Goal: Task Accomplishment & Management: Manage account settings

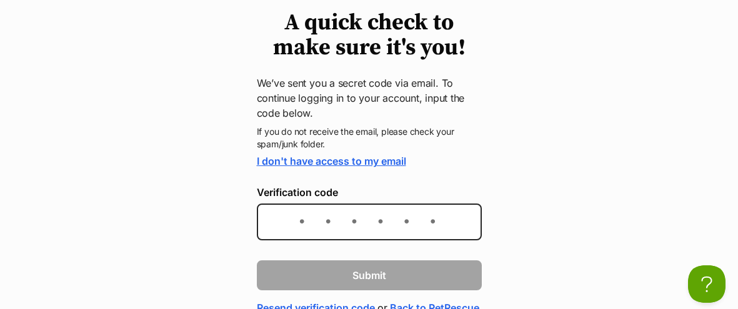
scroll to position [106, 0]
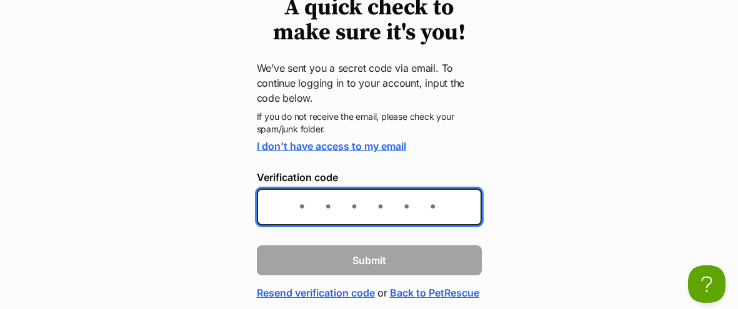
click at [415, 209] on input "Verification code" at bounding box center [369, 207] width 225 height 37
type input "4d121d"
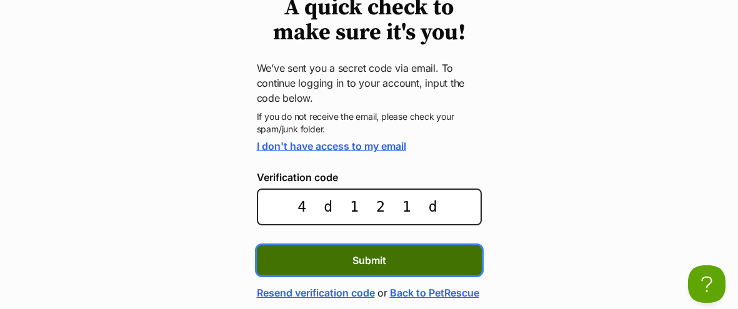
click at [388, 261] on button "Submit" at bounding box center [369, 261] width 225 height 30
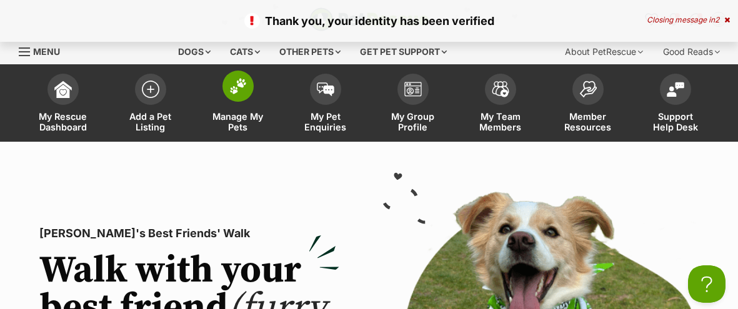
click at [239, 109] on link "Manage My Pets" at bounding box center [238, 105] width 88 height 74
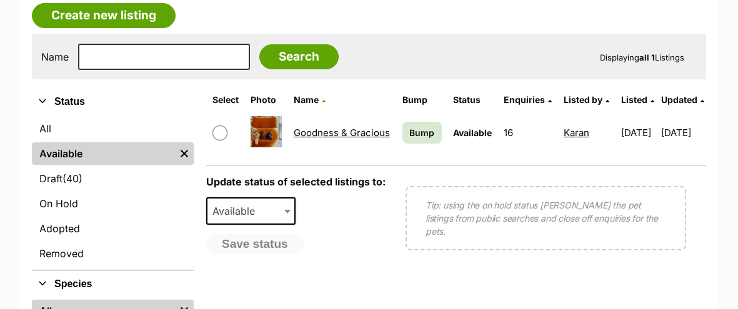
scroll to position [333, 0]
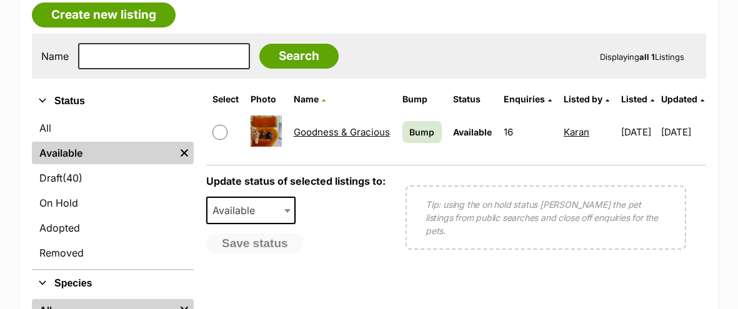
click at [213, 133] on input "checkbox" at bounding box center [220, 132] width 15 height 15
checkbox input "true"
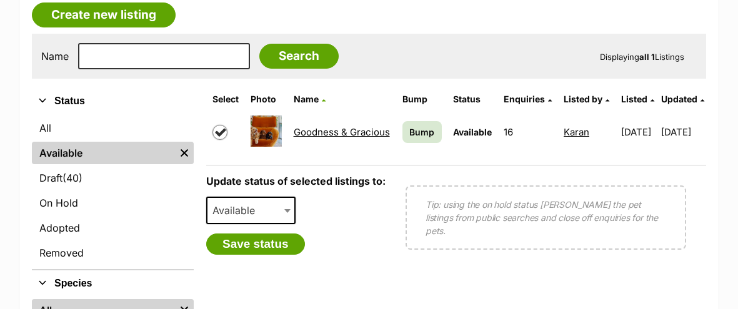
click at [283, 212] on span at bounding box center [289, 211] width 13 height 28
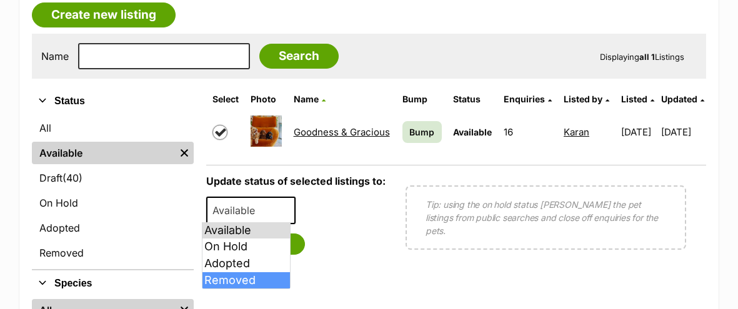
select select "removed"
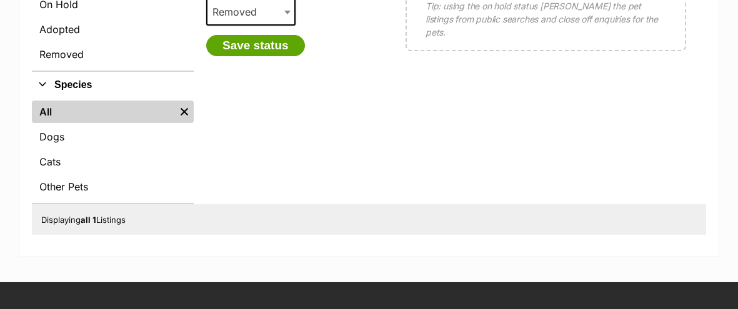
scroll to position [460, 0]
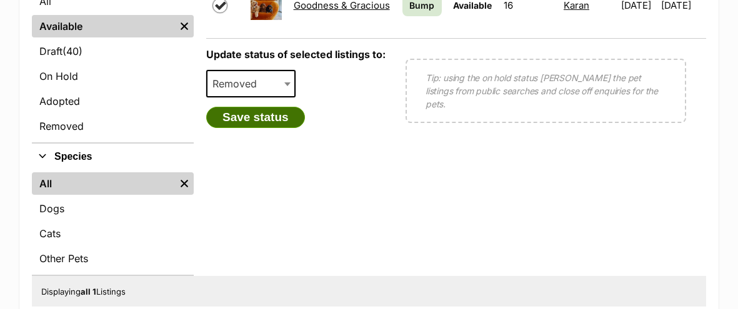
click at [246, 117] on button "Save status" at bounding box center [255, 117] width 99 height 21
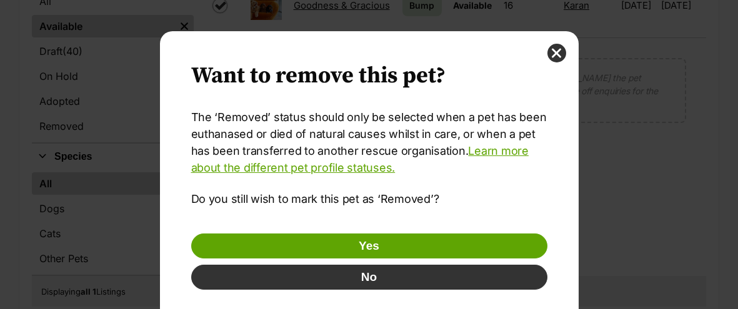
scroll to position [0, 0]
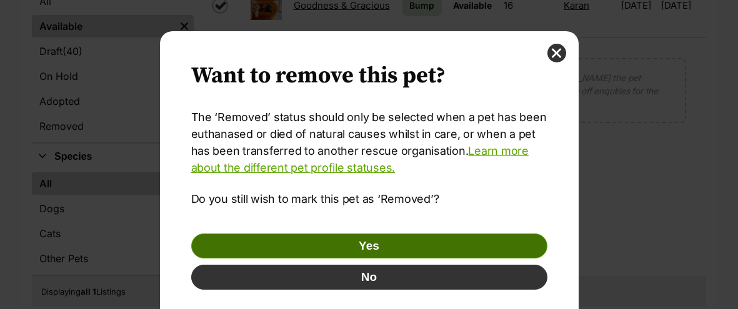
click at [279, 242] on button "Yes" at bounding box center [369, 246] width 356 height 25
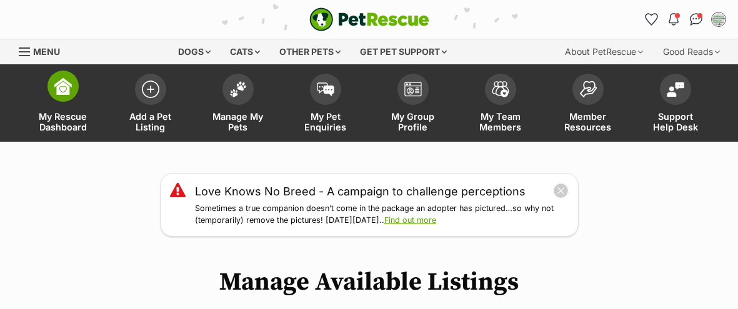
click at [68, 114] on span "My Rescue Dashboard" at bounding box center [63, 121] width 56 height 21
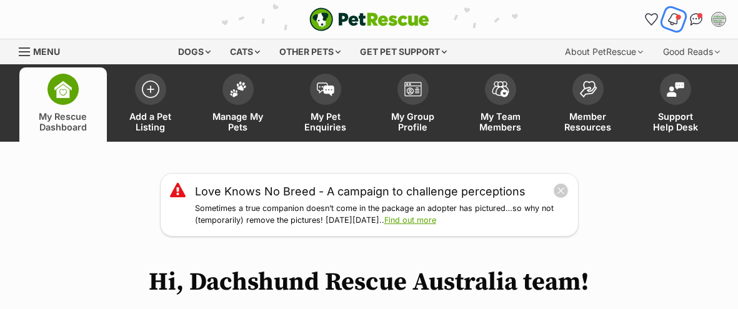
click at [679, 19] on span "Notifications" at bounding box center [679, 17] width 6 height 6
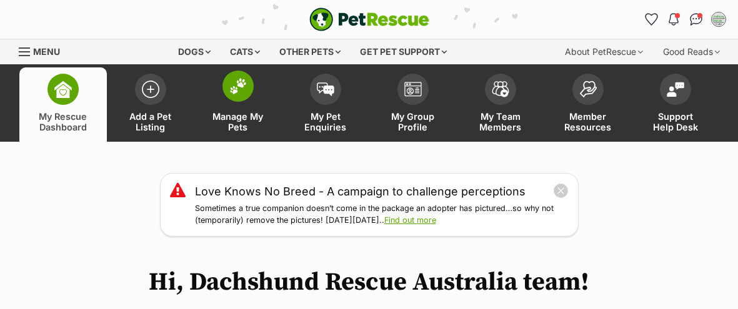
click at [241, 96] on span at bounding box center [238, 86] width 31 height 31
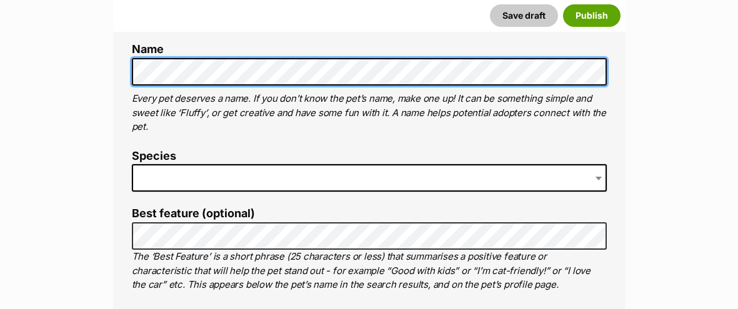
scroll to position [490, 0]
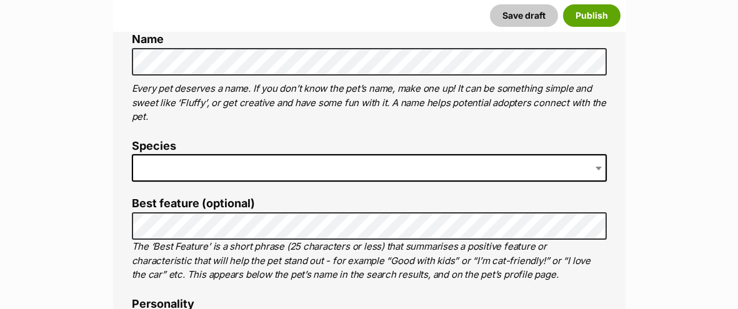
click at [236, 166] on span at bounding box center [369, 168] width 475 height 28
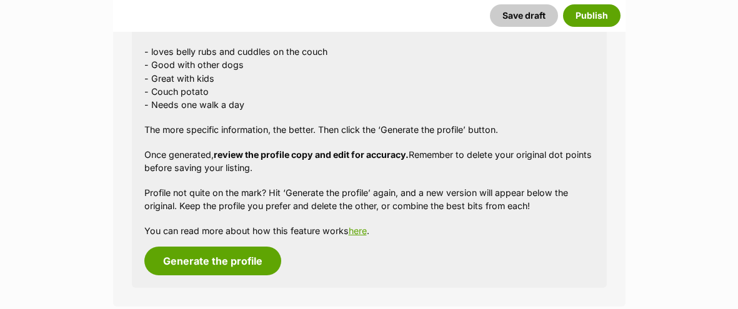
scroll to position [1244, 0]
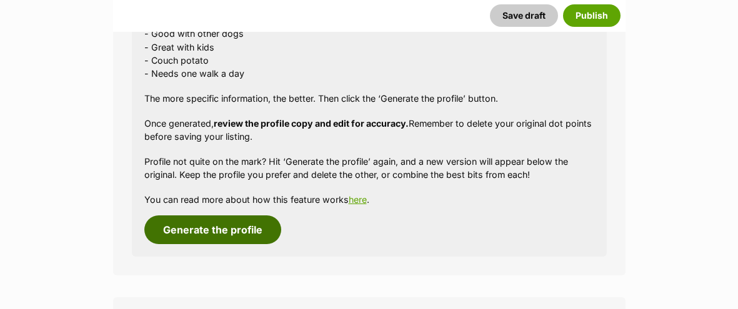
click at [171, 233] on button "Generate the profile" at bounding box center [212, 230] width 137 height 29
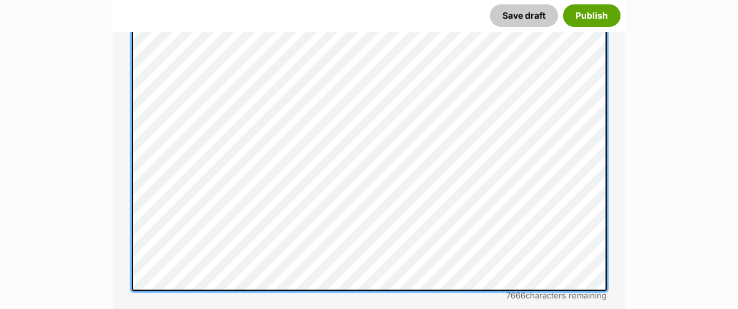
scroll to position [154, 0]
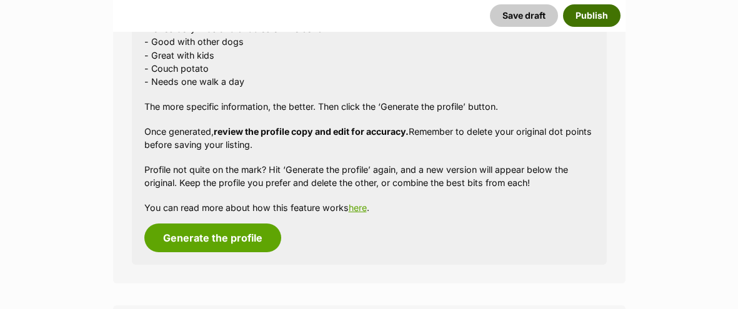
scroll to position [1419, 0]
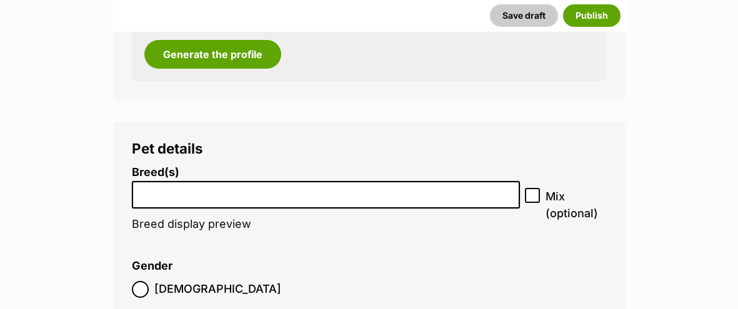
click at [331, 199] on li at bounding box center [326, 196] width 380 height 26
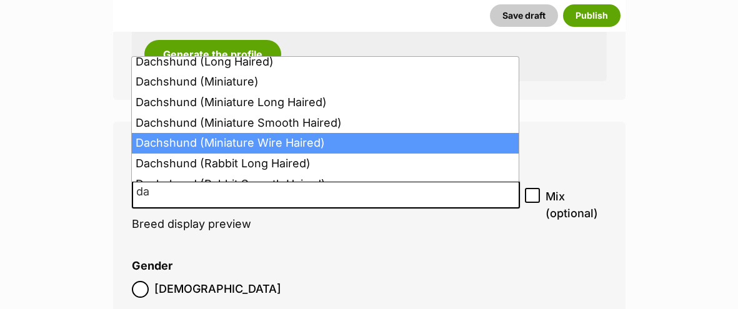
scroll to position [68, 0]
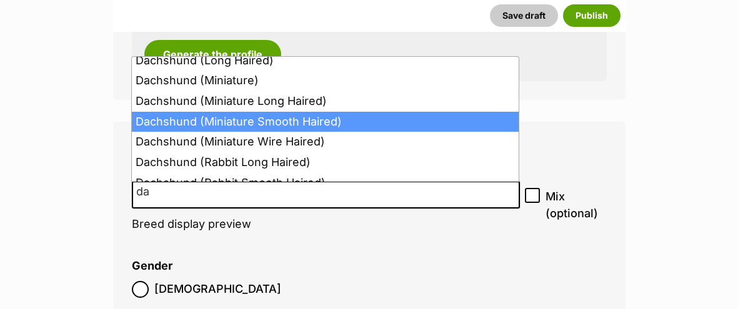
type input "da"
select select "252246"
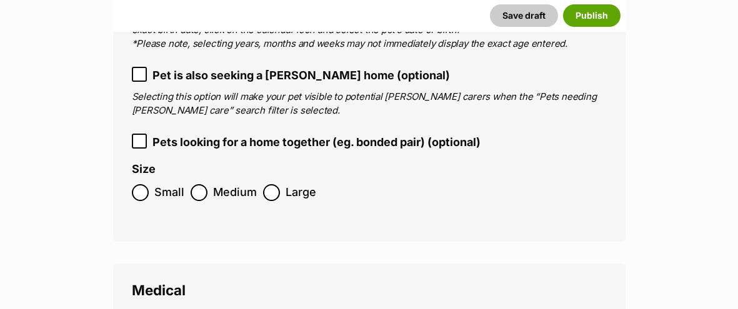
scroll to position [1840, 0]
click at [151, 184] on label "Small" at bounding box center [158, 192] width 53 height 17
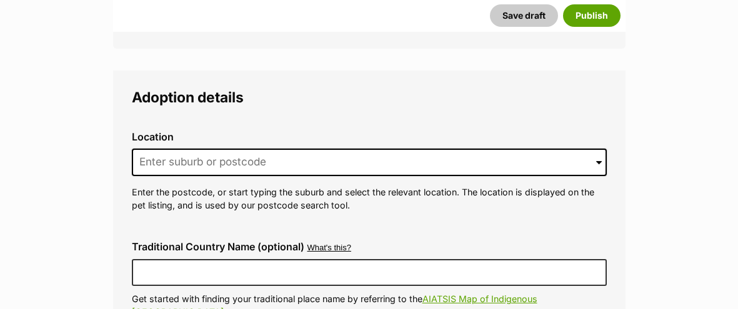
scroll to position [2857, 0]
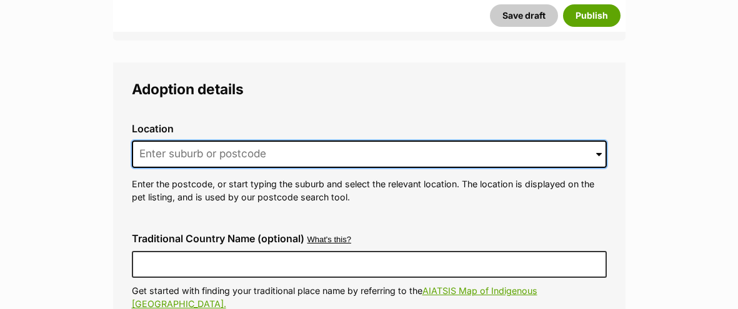
click at [223, 141] on input at bounding box center [369, 155] width 475 height 28
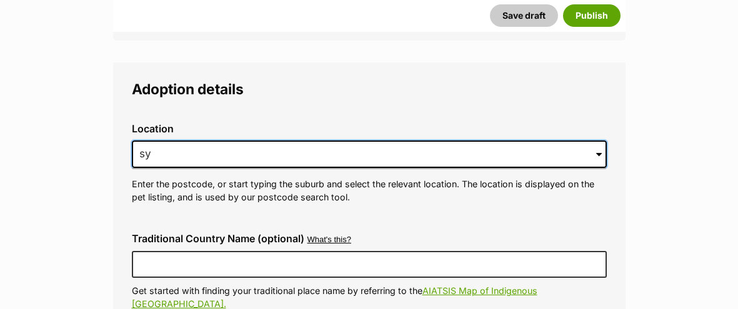
type input "s"
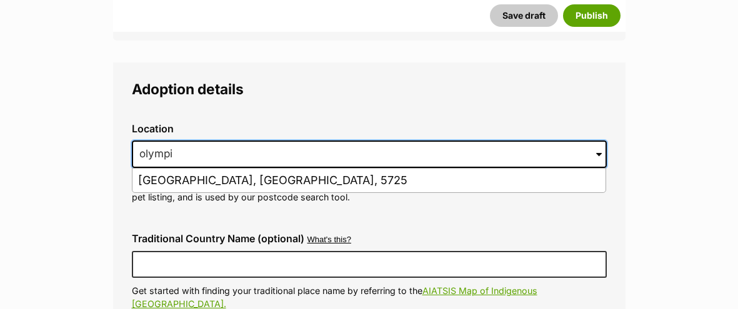
type input "olympic"
type input "O"
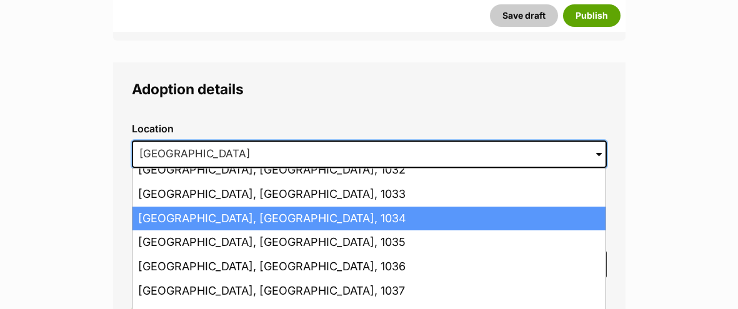
scroll to position [264, 0]
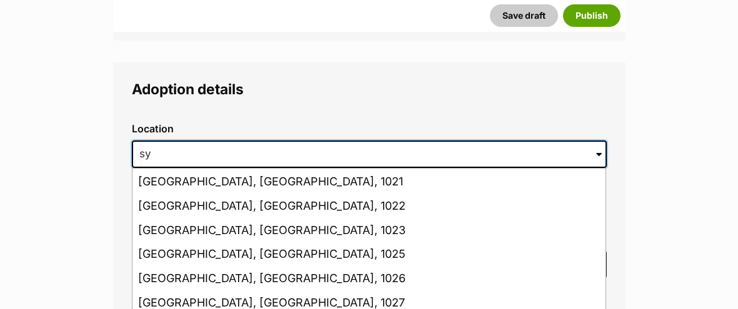
type input "s"
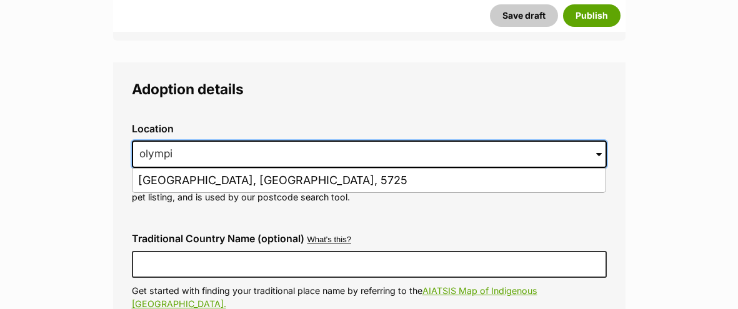
type input "olympic"
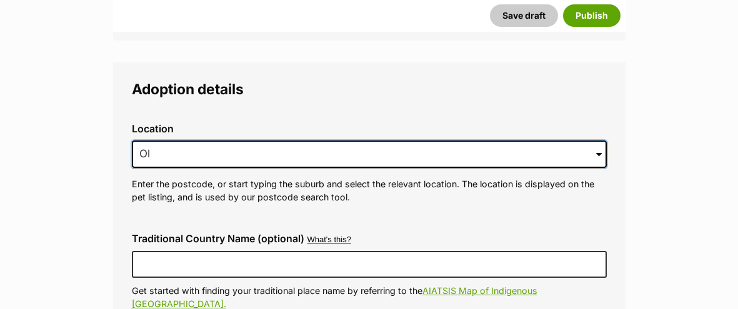
type input "O"
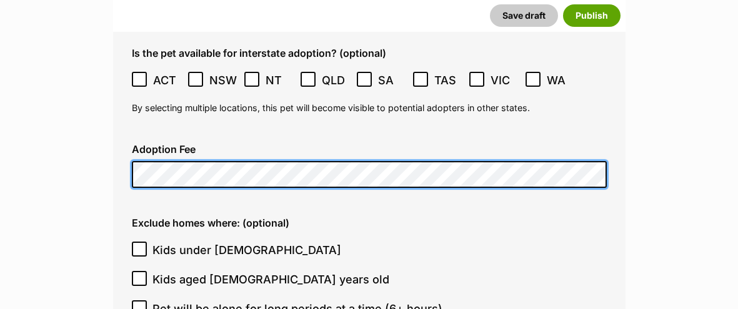
scroll to position [3264, 0]
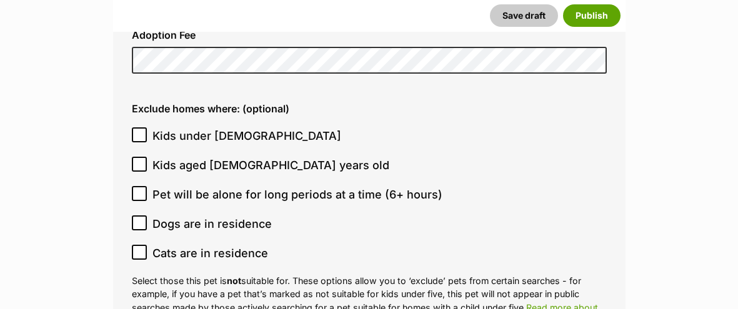
click at [149, 128] on label "Kids under 5 years old" at bounding box center [366, 136] width 469 height 17
click at [147, 128] on input "Kids under 5 years old" at bounding box center [139, 135] width 15 height 15
checkbox input "true"
click at [137, 186] on input "Pet will be alone for long periods at a time (6+ hours)" at bounding box center [139, 193] width 15 height 15
checkbox input "true"
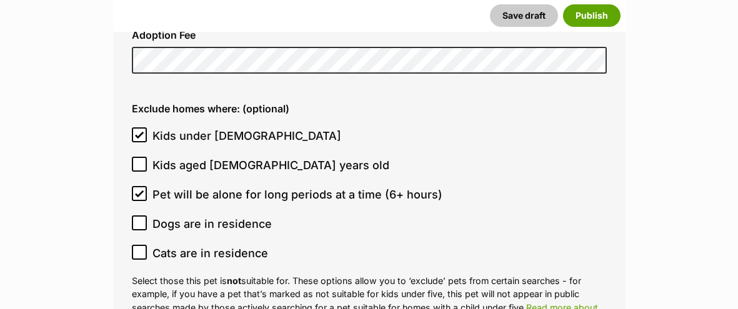
click at [143, 248] on icon at bounding box center [139, 252] width 9 height 9
click at [143, 245] on input "Cats are in residence" at bounding box center [139, 252] width 15 height 15
checkbox input "true"
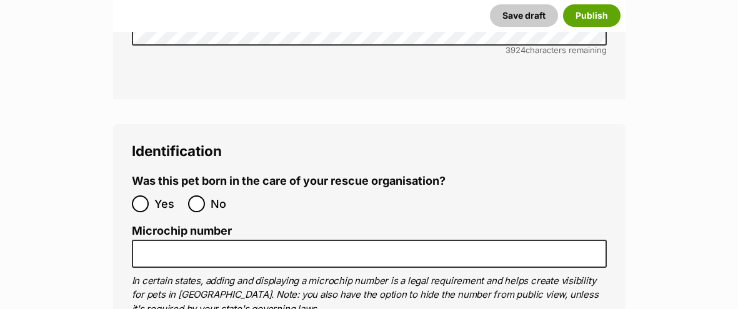
scroll to position [3942, 0]
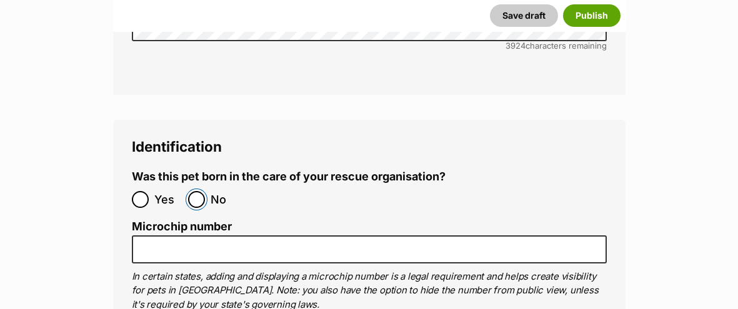
click at [198, 191] on input "No" at bounding box center [196, 199] width 17 height 17
radio input "true"
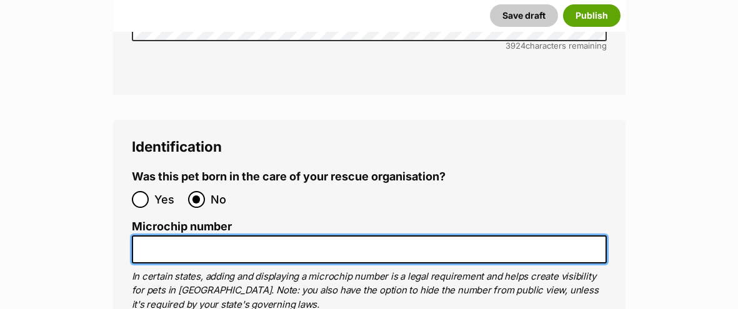
click at [155, 236] on input "Microchip number" at bounding box center [369, 250] width 475 height 28
paste input "900113002001390"
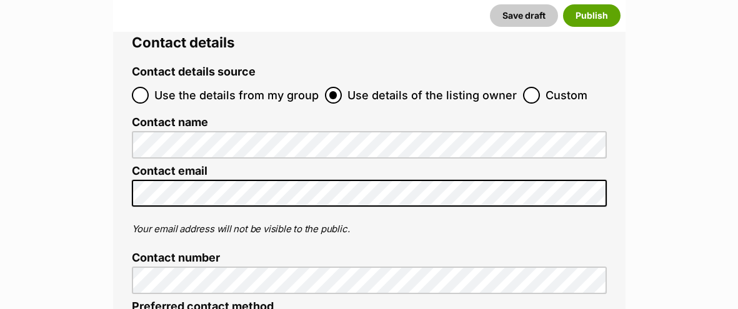
scroll to position [4375, 0]
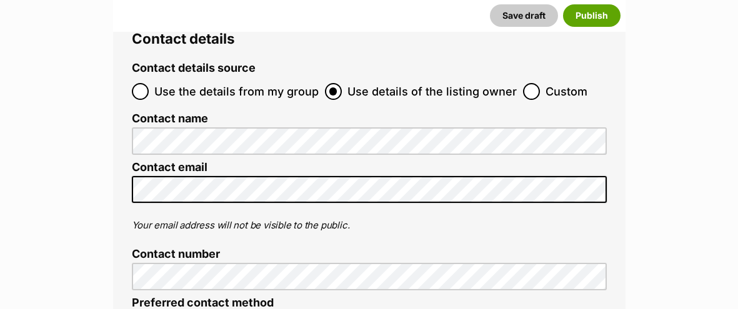
type input "900113002001390"
click at [142, 83] on input "Use the details from my group" at bounding box center [140, 91] width 17 height 17
radio input "true"
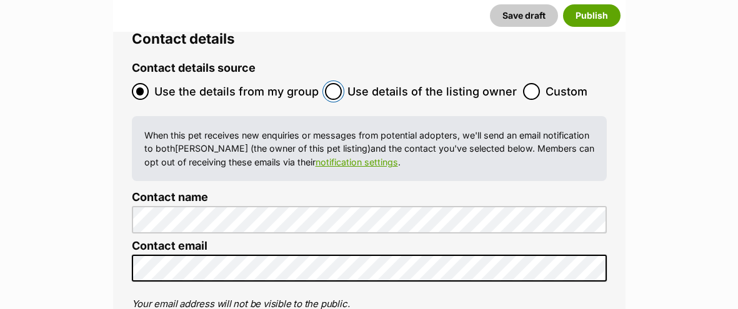
click at [336, 83] on input "Use details of the listing owner" at bounding box center [333, 91] width 17 height 17
radio input "true"
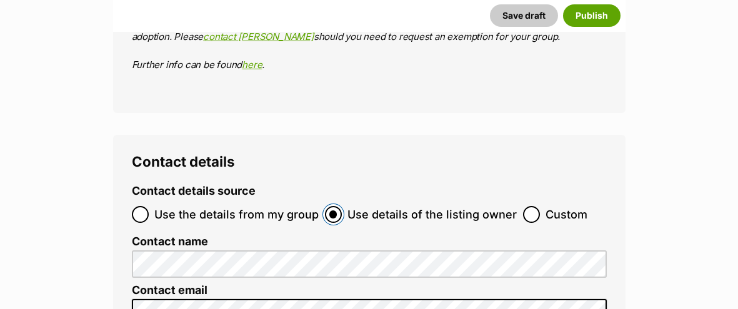
scroll to position [4283, 0]
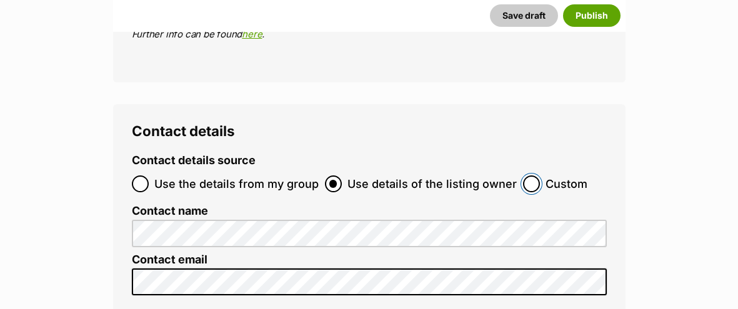
click at [529, 176] on input "Custom" at bounding box center [531, 184] width 17 height 17
radio input "true"
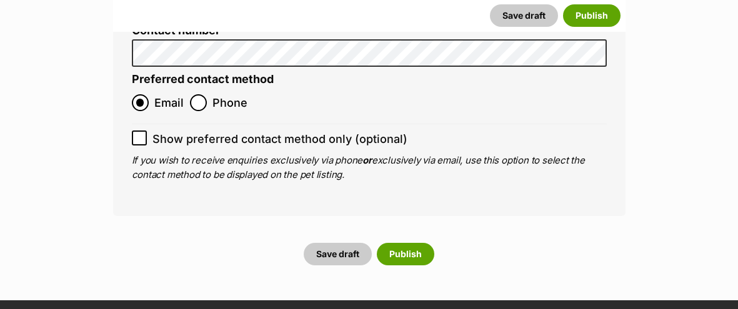
scroll to position [4697, 0]
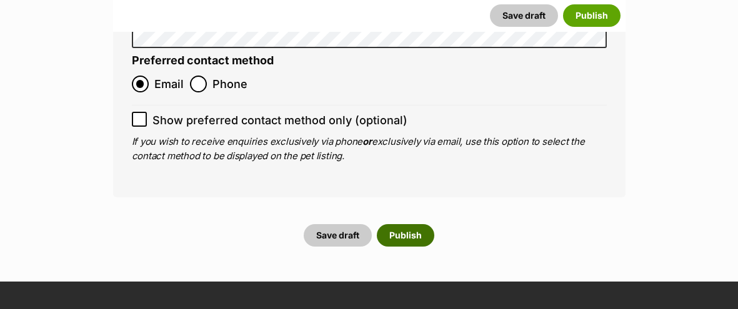
click at [410, 224] on button "Publish" at bounding box center [406, 235] width 58 height 23
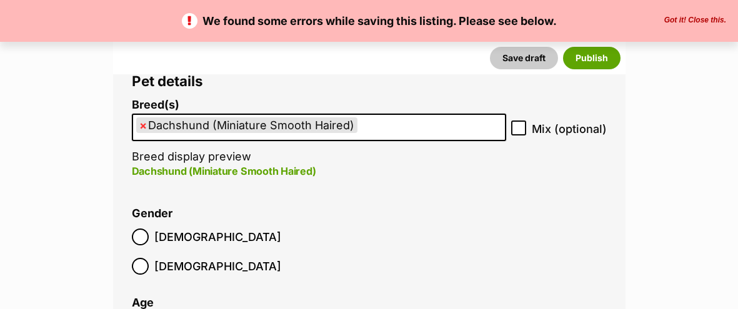
scroll to position [1793, 0]
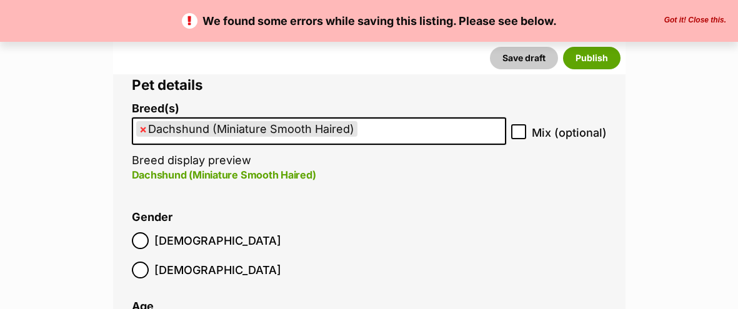
click at [362, 134] on input "search" at bounding box center [365, 128] width 9 height 13
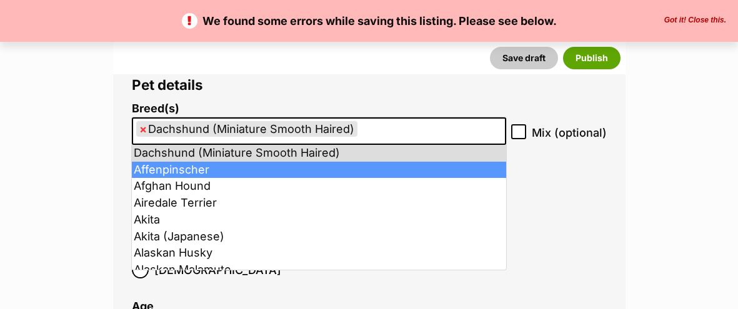
click at [404, 127] on ul "× Dachshund (Miniature Smooth Haired)" at bounding box center [319, 132] width 372 height 26
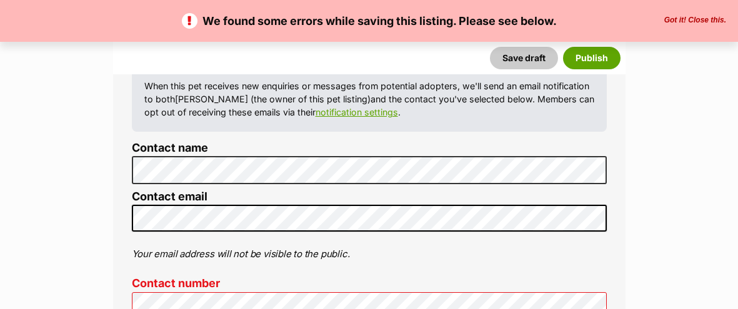
scroll to position [4563, 0]
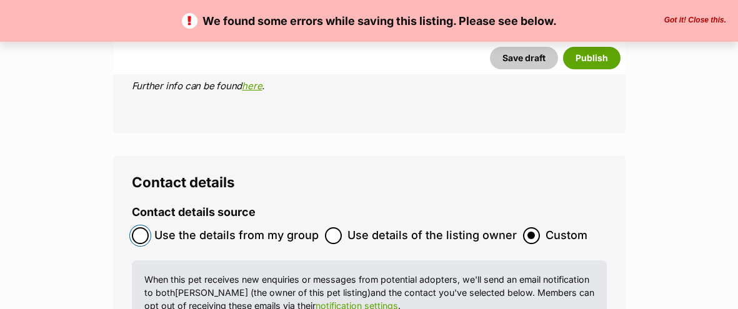
click at [139, 228] on input "Use the details from my group" at bounding box center [140, 236] width 17 height 17
radio input "true"
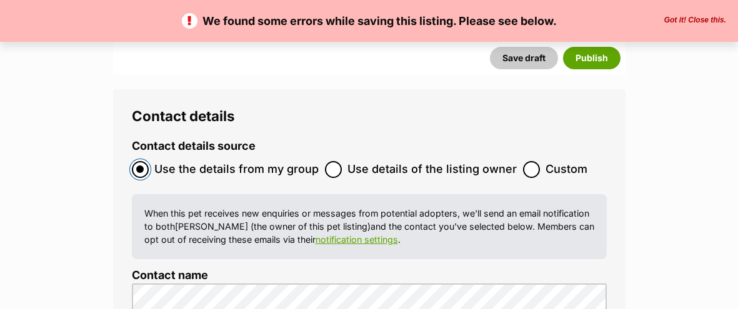
scroll to position [4645, 0]
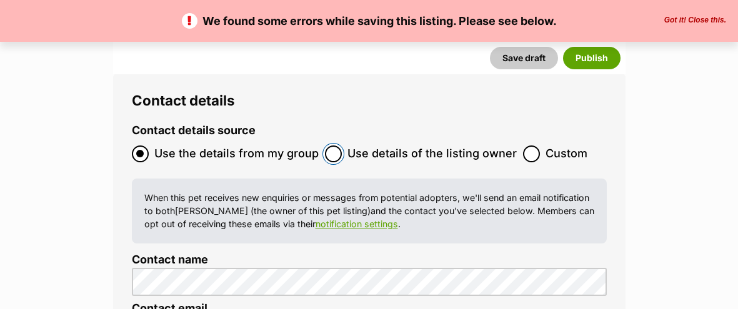
click at [331, 146] on input "Use details of the listing owner" at bounding box center [333, 154] width 17 height 17
radio input "true"
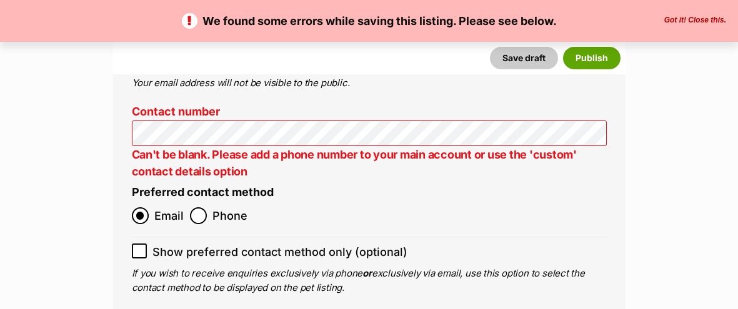
scroll to position [4852, 0]
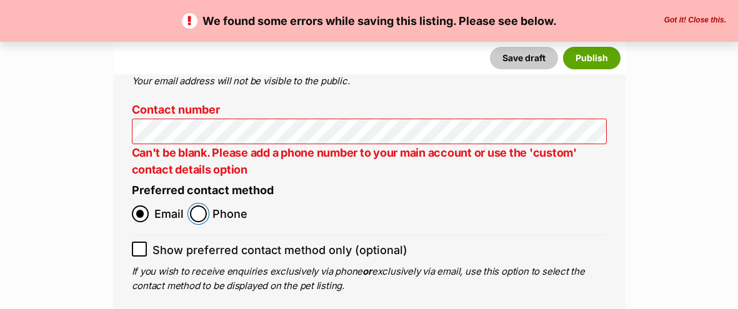
click at [201, 206] on input "Phone" at bounding box center [198, 214] width 17 height 17
radio input "true"
click at [139, 206] on input "Email" at bounding box center [140, 214] width 17 height 17
radio input "true"
click at [138, 247] on icon at bounding box center [140, 250] width 8 height 6
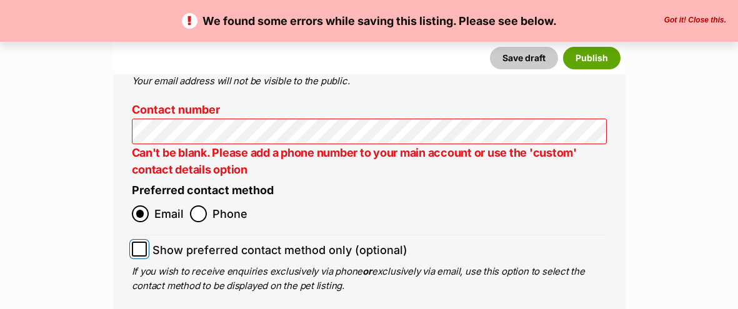
click at [138, 242] on input "Show preferred contact method only (optional)" at bounding box center [139, 249] width 15 height 15
checkbox input "true"
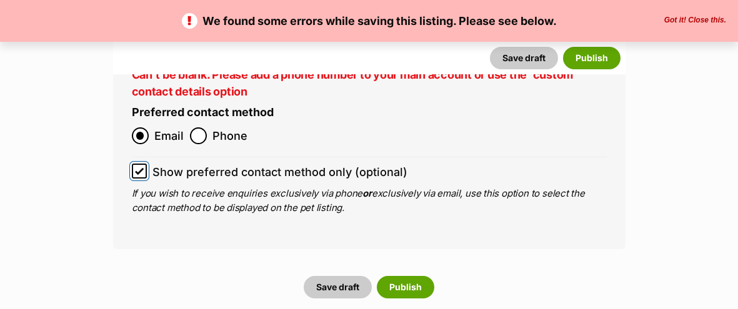
scroll to position [4930, 0]
click at [415, 276] on button "Publish" at bounding box center [406, 287] width 58 height 23
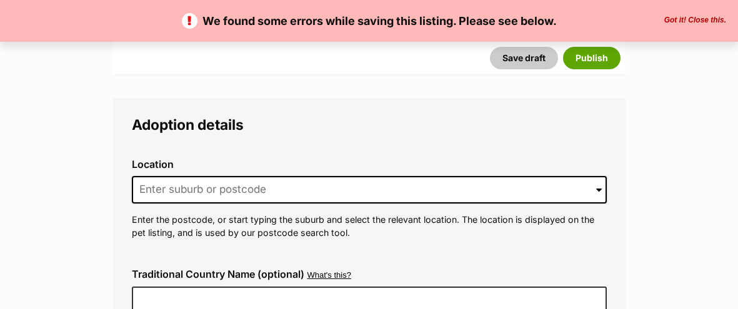
scroll to position [3049, 0]
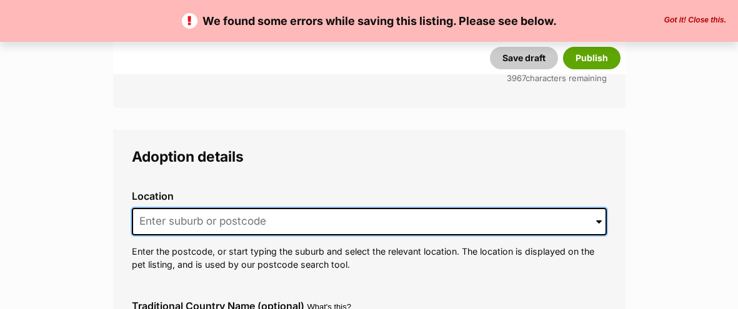
click at [237, 208] on input at bounding box center [369, 222] width 475 height 28
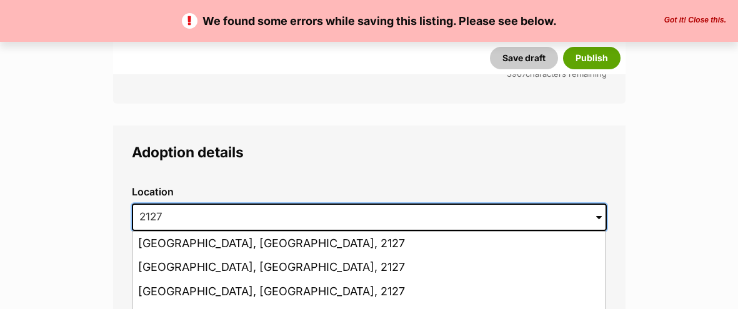
scroll to position [3056, 0]
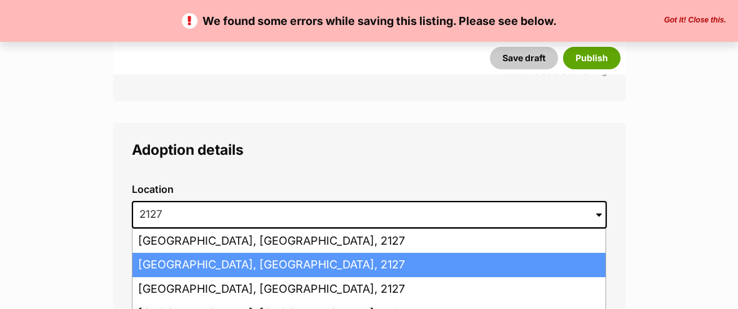
click at [242, 253] on li "Sydney Olympic Park, New South Wales, 2127" at bounding box center [369, 265] width 473 height 24
type input "Sydney Olympic Park, New South Wales, 2127"
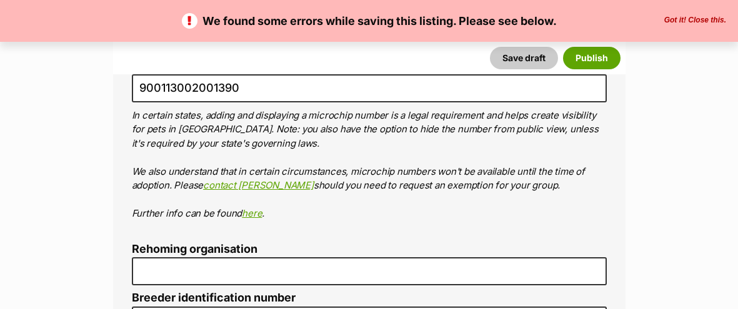
scroll to position [4359, 0]
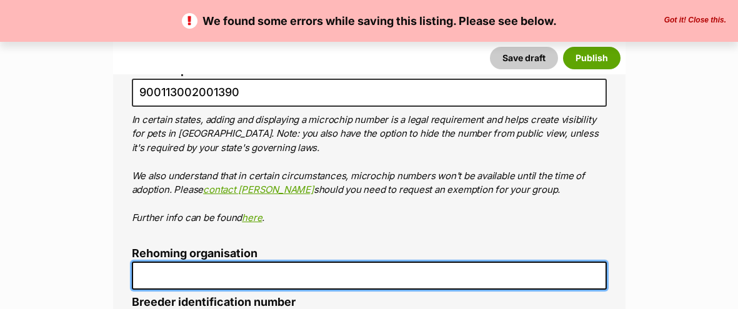
click at [242, 262] on input "Rehoming organisation" at bounding box center [369, 276] width 475 height 28
type input "D"
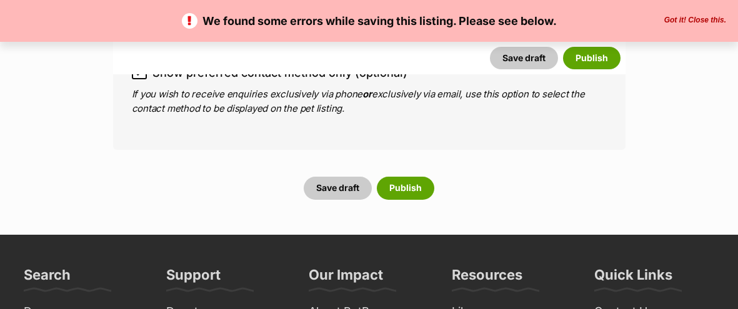
scroll to position [5132, 0]
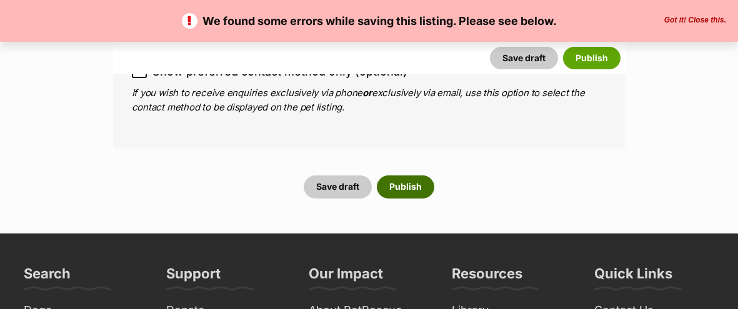
type input "R251000248"
click at [401, 176] on button "Publish" at bounding box center [406, 187] width 58 height 23
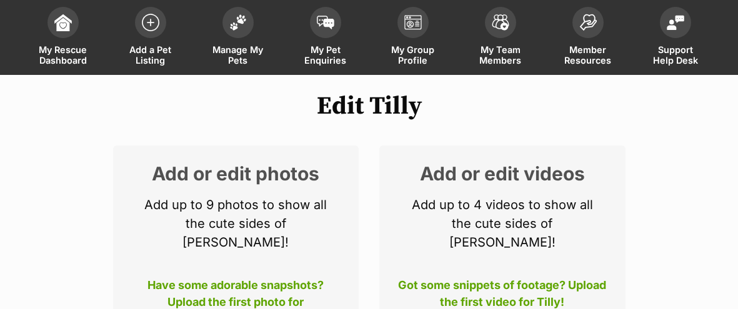
scroll to position [166, 0]
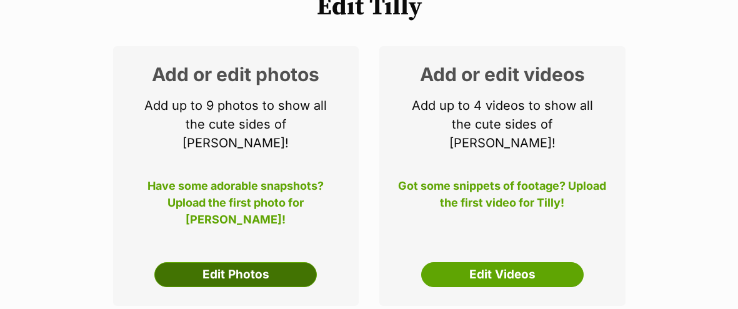
click at [248, 263] on link "Edit Photos" at bounding box center [235, 275] width 163 height 25
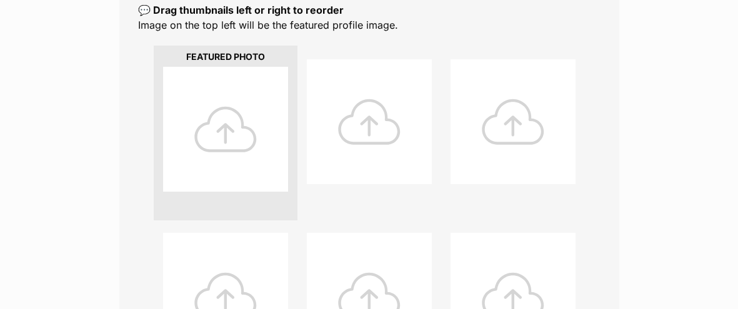
scroll to position [283, 0]
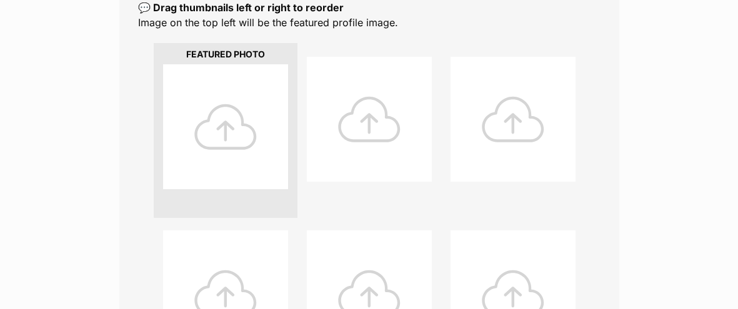
click at [226, 129] on div at bounding box center [225, 126] width 125 height 125
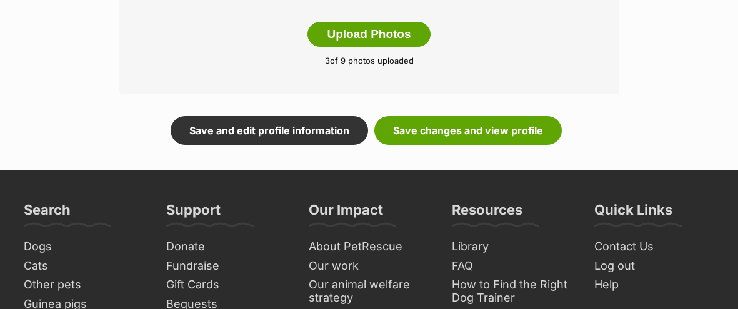
scroll to position [797, 0]
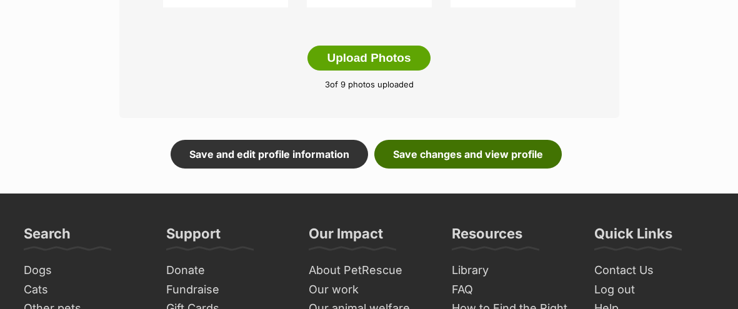
click at [463, 160] on link "Save changes and view profile" at bounding box center [469, 154] width 188 height 29
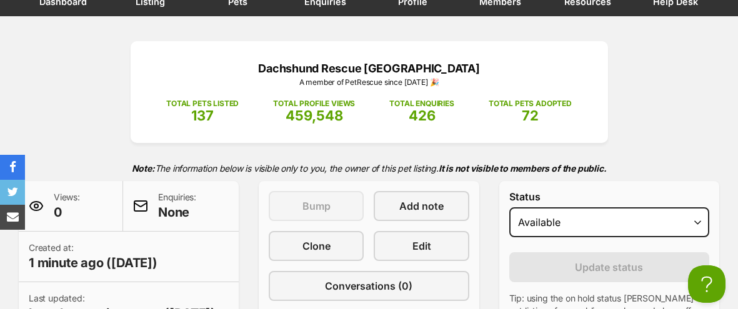
scroll to position [191, 0]
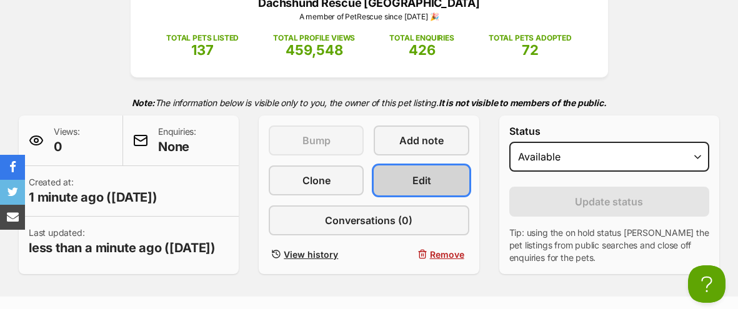
click at [461, 183] on link "Edit" at bounding box center [421, 181] width 95 height 30
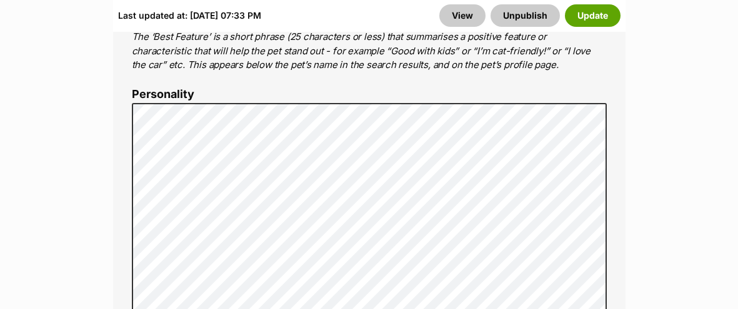
scroll to position [986, 0]
click at [595, 16] on button "Update" at bounding box center [593, 15] width 56 height 23
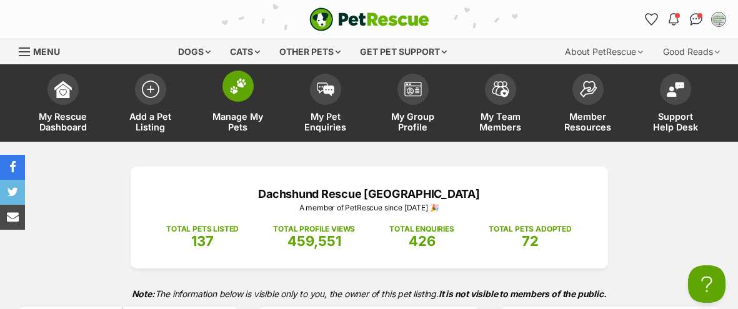
click at [231, 104] on link "Manage My Pets" at bounding box center [238, 105] width 88 height 74
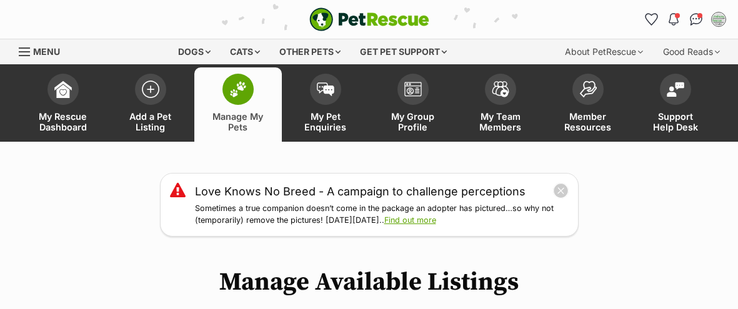
click at [245, 127] on span "Manage My Pets" at bounding box center [238, 121] width 56 height 21
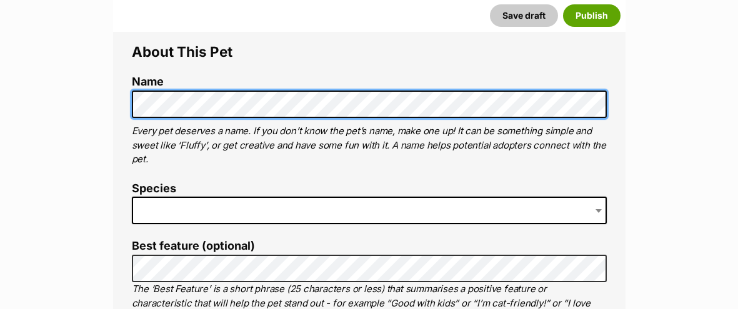
scroll to position [450, 0]
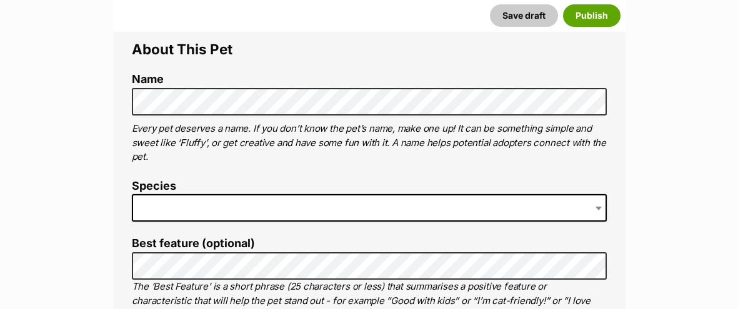
click at [233, 209] on span at bounding box center [369, 208] width 475 height 28
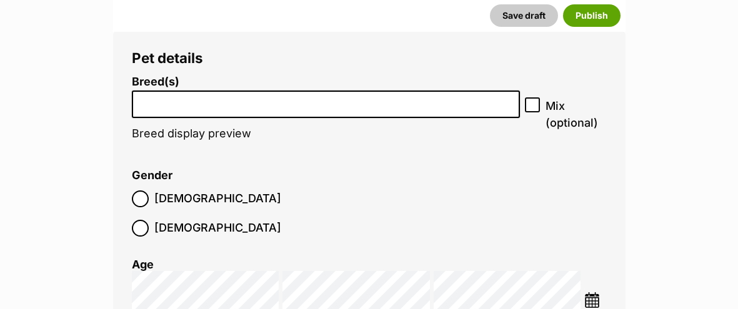
scroll to position [1512, 0]
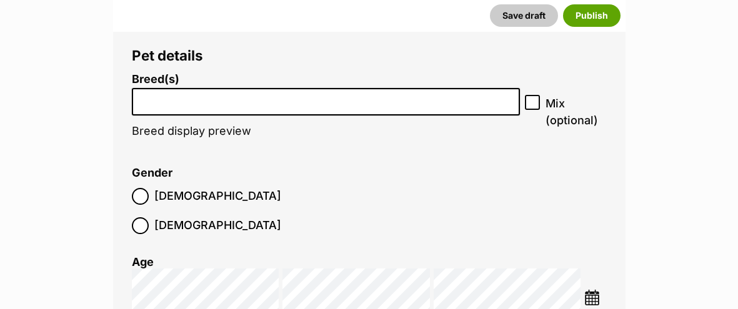
click at [234, 107] on li at bounding box center [326, 102] width 380 height 26
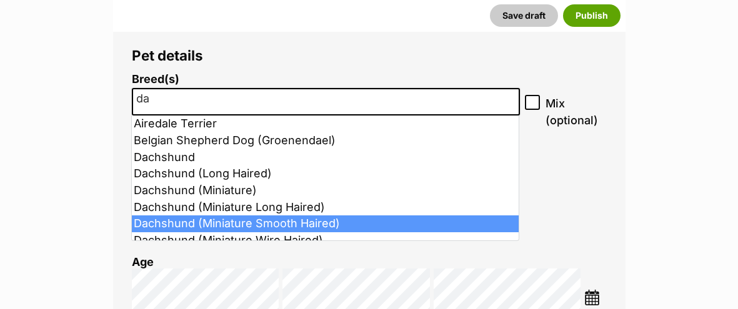
type input "da"
select select "252246"
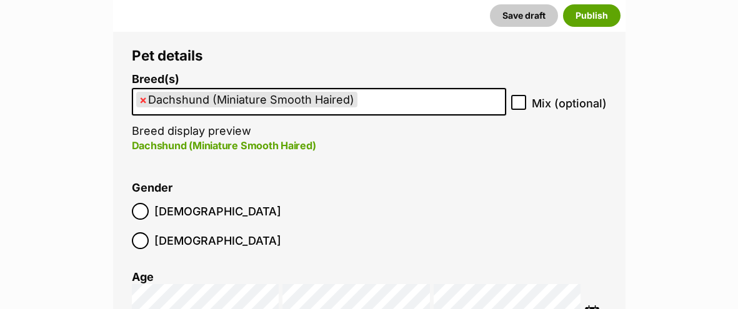
click at [151, 209] on label "Male" at bounding box center [206, 211] width 149 height 17
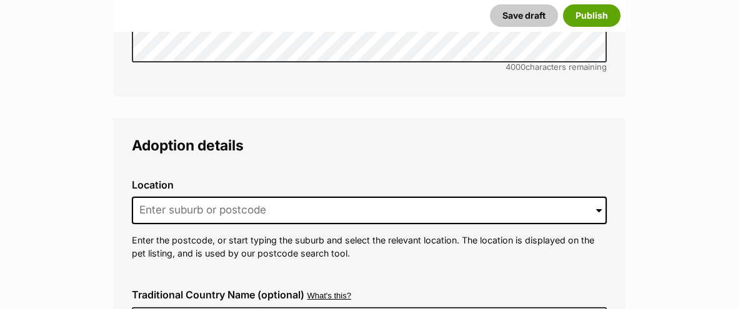
scroll to position [2808, 0]
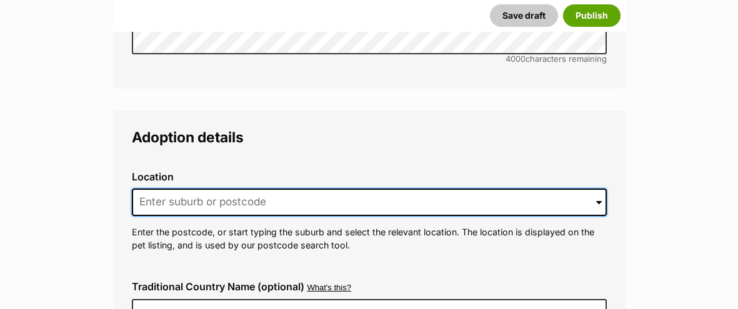
click at [169, 189] on input at bounding box center [369, 203] width 475 height 28
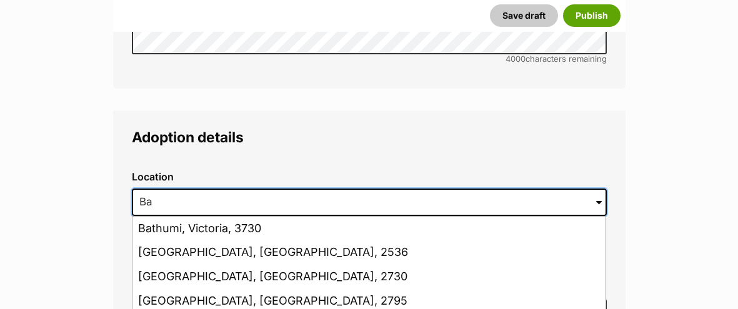
type input "B"
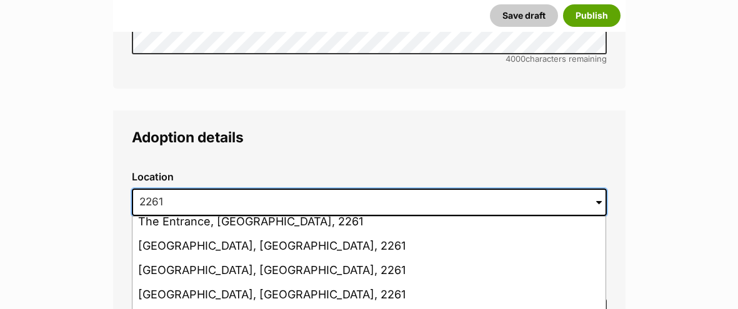
scroll to position [103, 0]
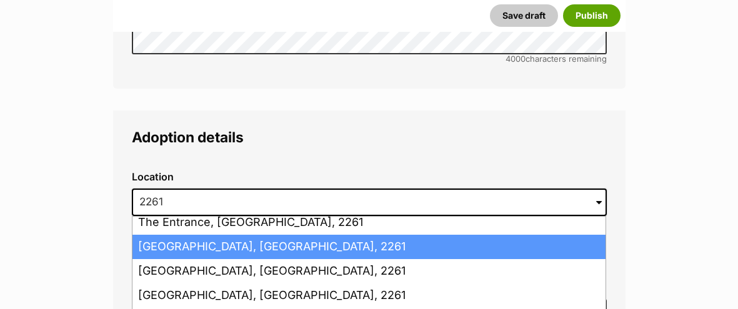
click at [172, 235] on li "Blue Bay, New South Wales, 2261" at bounding box center [369, 247] width 473 height 24
type input "Blue Bay, New South Wales, 2261"
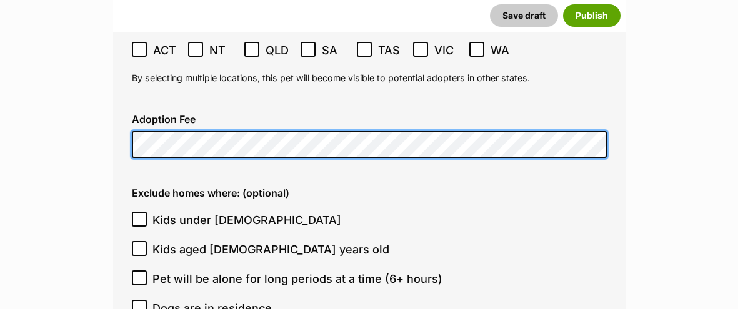
scroll to position [3180, 0]
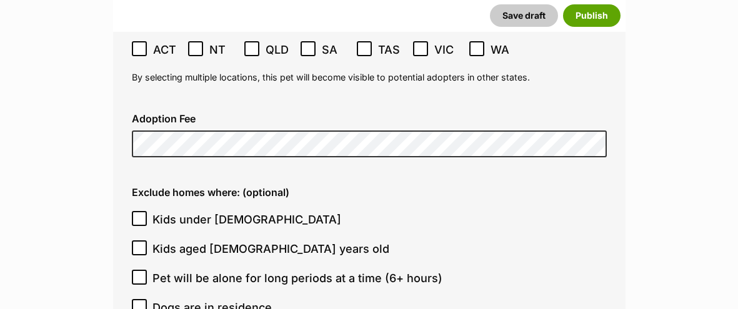
click at [135, 214] on icon at bounding box center [139, 218] width 9 height 9
click at [134, 211] on input "Kids under 5 years old" at bounding box center [139, 218] width 15 height 15
checkbox input "true"
click at [141, 273] on icon at bounding box center [139, 277] width 9 height 9
click at [141, 270] on input "Pet will be alone for long periods at a time (6+ hours)" at bounding box center [139, 277] width 15 height 15
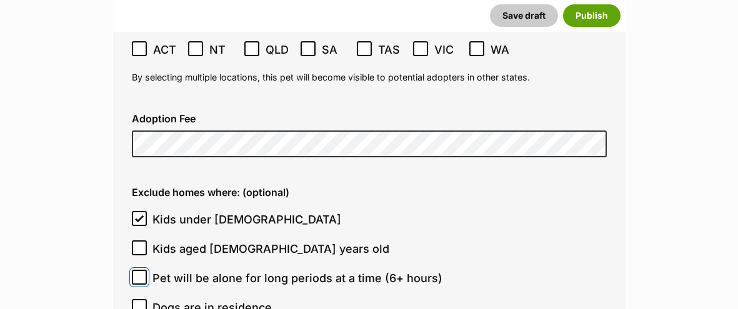
checkbox input "true"
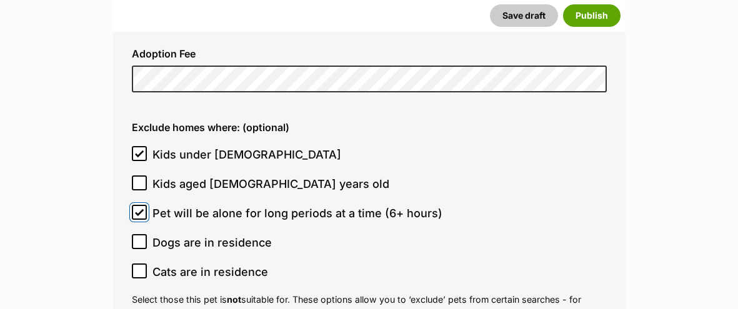
scroll to position [3282, 0]
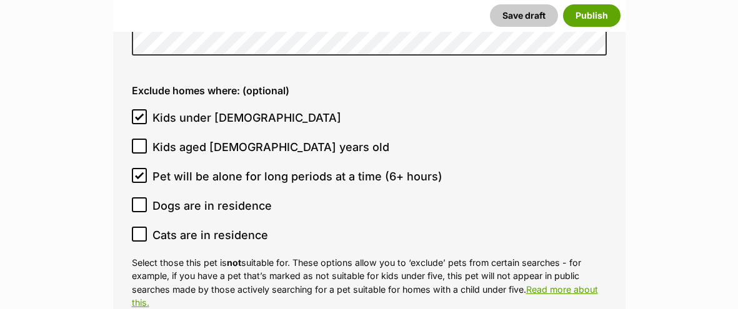
click at [137, 230] on icon at bounding box center [139, 234] width 9 height 9
click at [137, 227] on input "Cats are in residence" at bounding box center [139, 234] width 15 height 15
checkbox input "true"
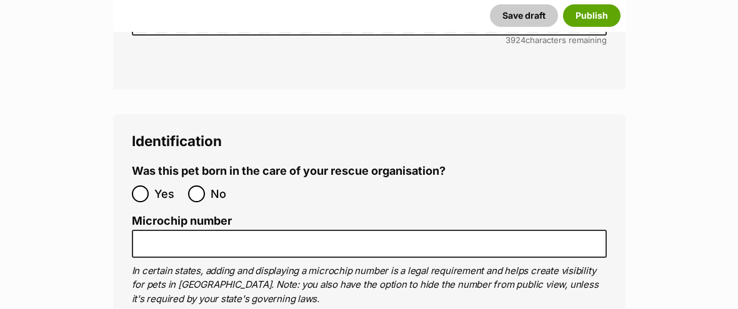
scroll to position [3948, 0]
click at [200, 185] on input "No" at bounding box center [196, 193] width 17 height 17
radio input "true"
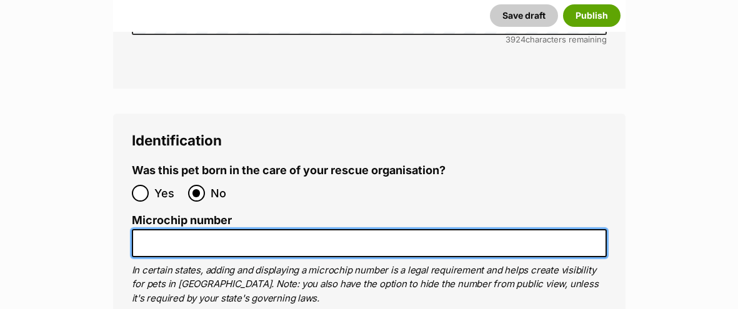
click at [143, 229] on input "Microchip number" at bounding box center [369, 243] width 475 height 28
paste input "991003000828615"
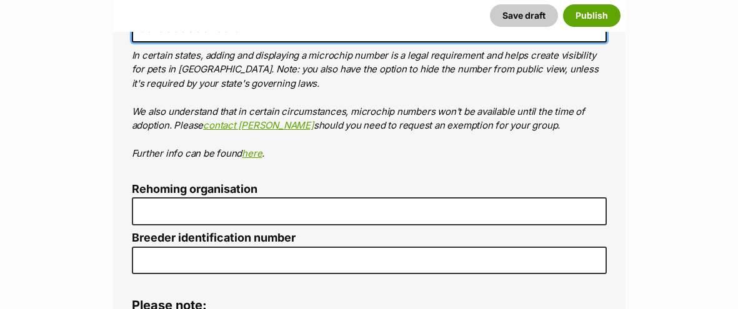
scroll to position [4186, 0]
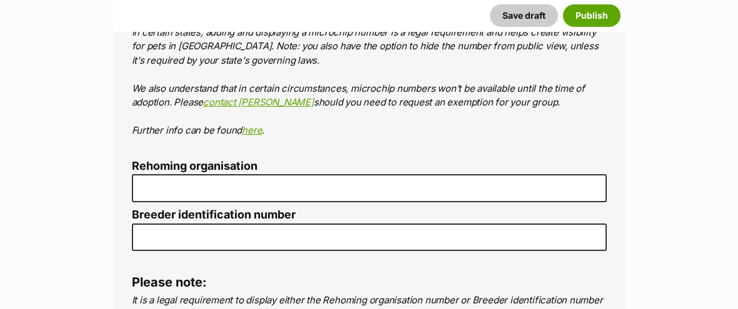
type input "991003000828615"
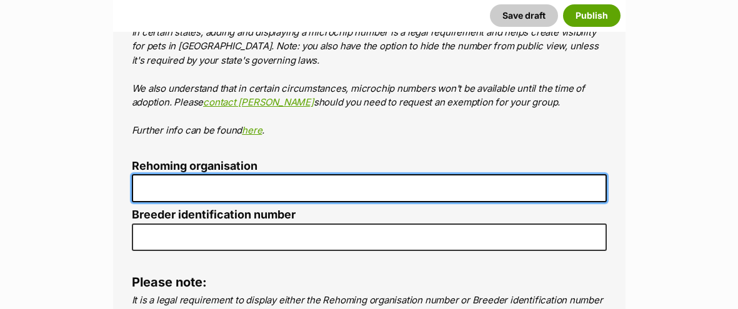
click at [164, 174] on input "Rehoming organisation" at bounding box center [369, 188] width 475 height 28
type input "R251000248"
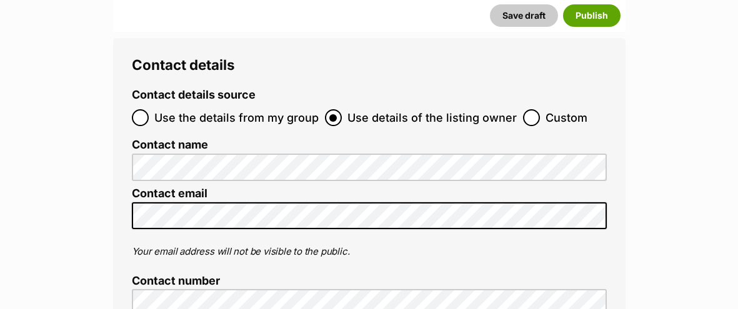
scroll to position [4562, 0]
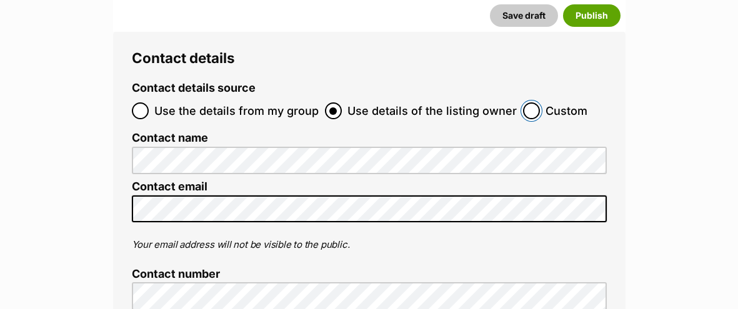
click at [531, 103] on input "Custom" at bounding box center [531, 111] width 17 height 17
radio input "true"
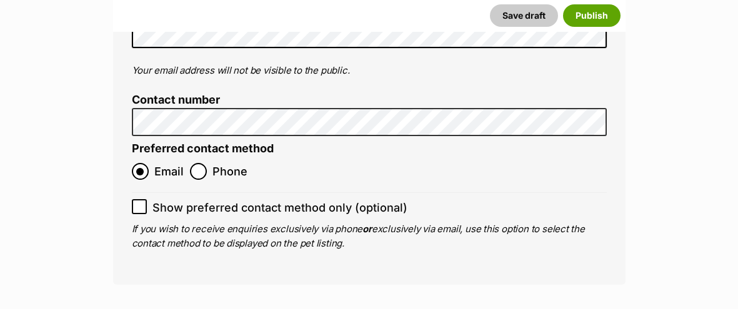
scroll to position [4817, 0]
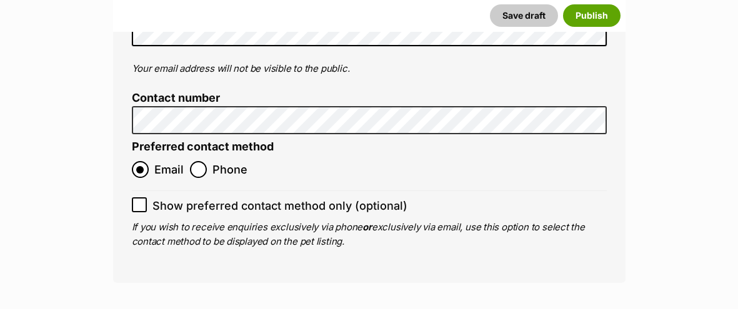
click at [136, 201] on icon at bounding box center [139, 205] width 9 height 9
click at [136, 198] on input "Show preferred contact method only (optional)" at bounding box center [139, 205] width 15 height 15
checkbox input "true"
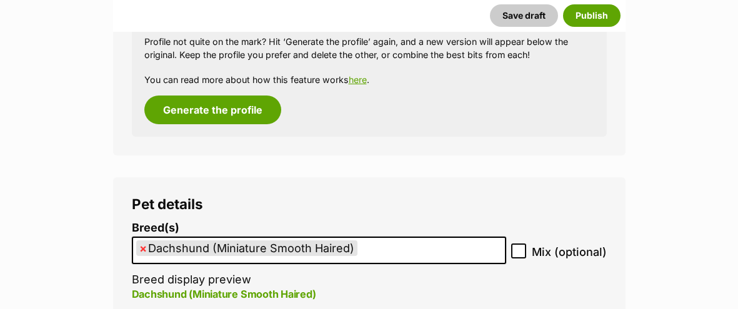
scroll to position [1362, 0]
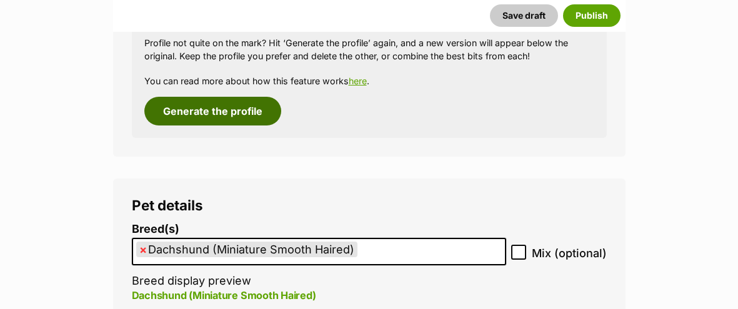
click at [270, 111] on button "Generate the profile" at bounding box center [212, 111] width 137 height 29
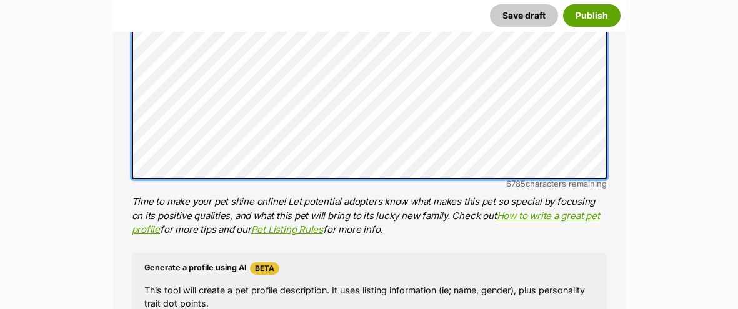
scroll to position [901, 0]
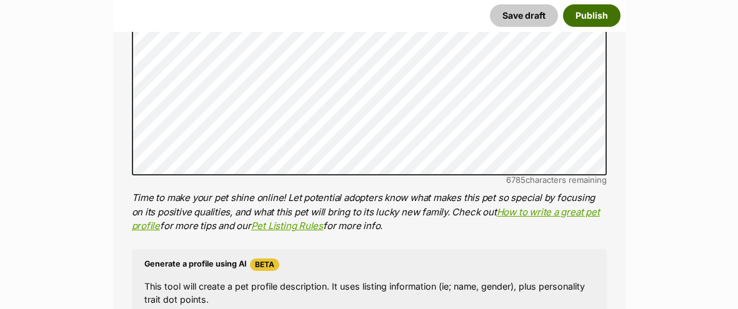
click at [600, 15] on button "Publish" at bounding box center [592, 15] width 58 height 23
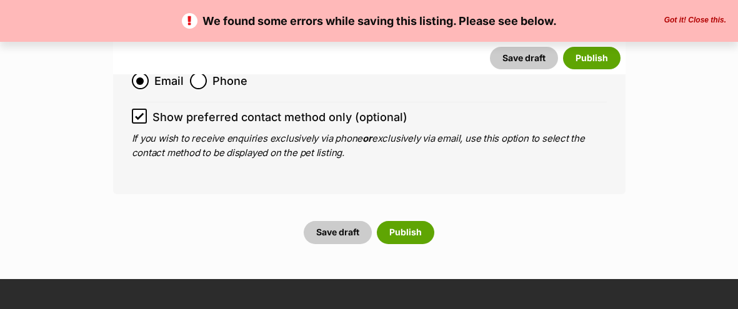
scroll to position [5049, 0]
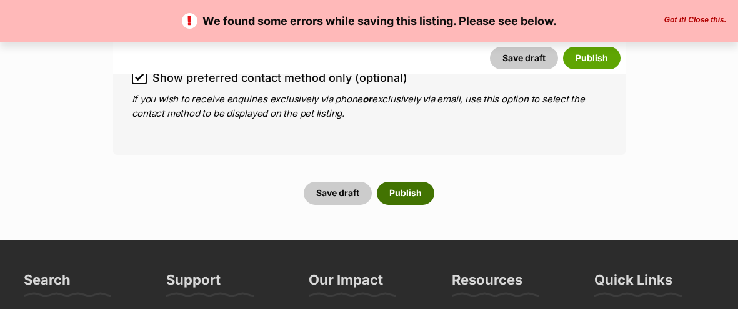
click at [413, 182] on button "Publish" at bounding box center [406, 193] width 58 height 23
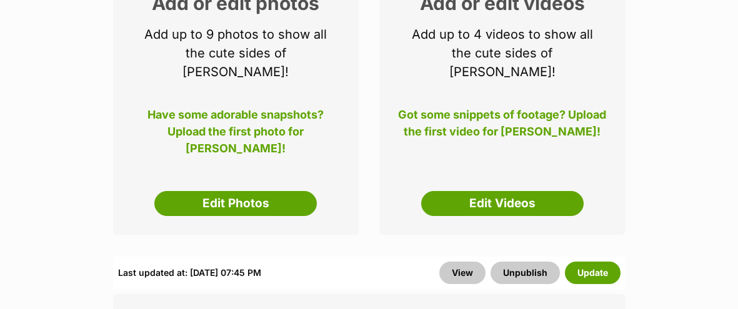
scroll to position [241, 0]
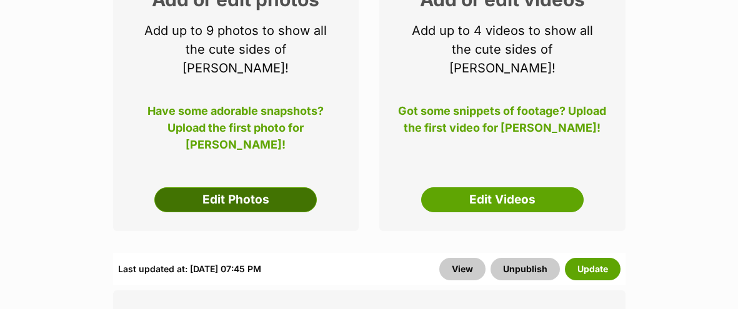
click at [258, 188] on link "Edit Photos" at bounding box center [235, 200] width 163 height 25
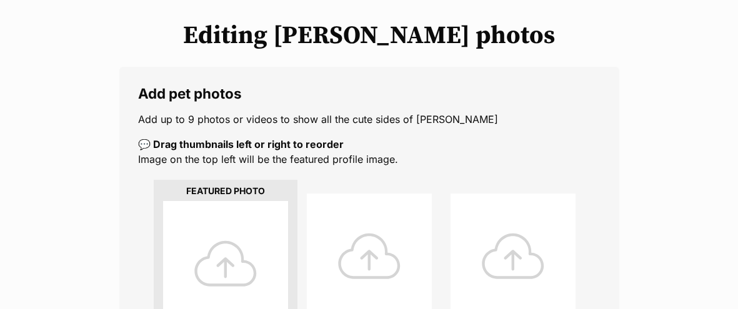
scroll to position [221, 0]
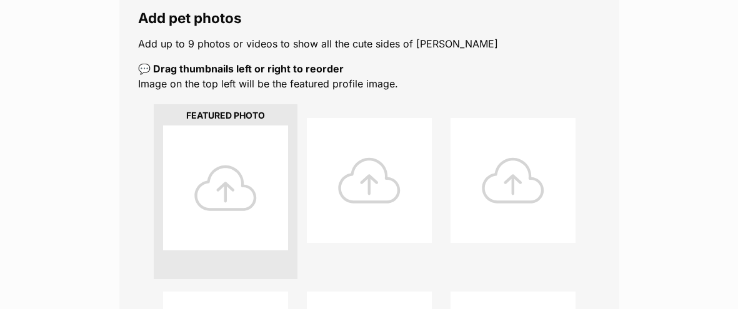
click at [236, 198] on div at bounding box center [225, 188] width 125 height 125
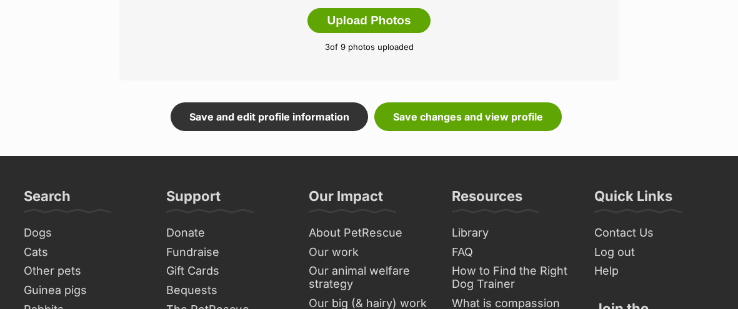
scroll to position [839, 0]
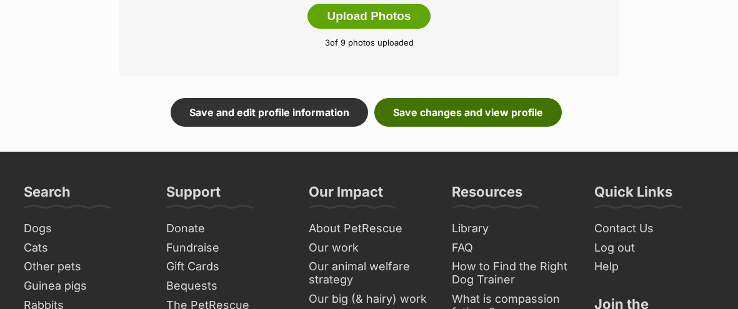
click at [448, 114] on link "Save changes and view profile" at bounding box center [469, 112] width 188 height 29
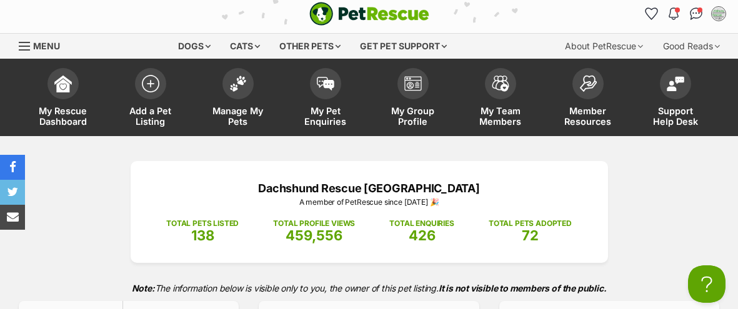
scroll to position [12, 0]
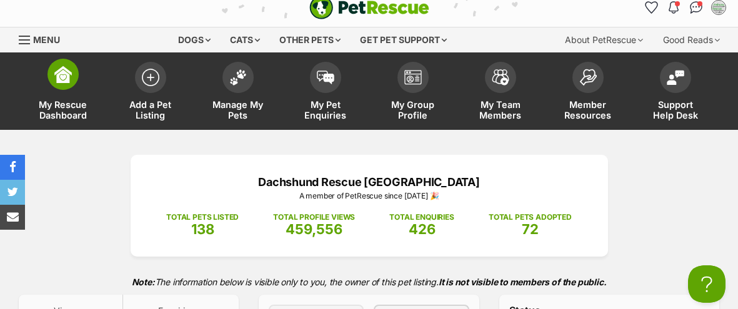
click at [76, 101] on span "My Rescue Dashboard" at bounding box center [63, 109] width 56 height 21
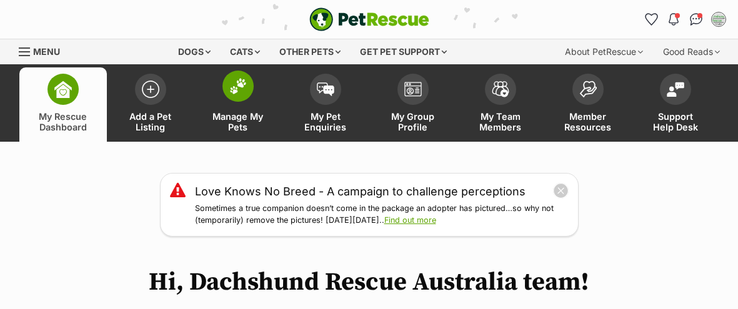
click at [243, 113] on span "Manage My Pets" at bounding box center [238, 121] width 56 height 21
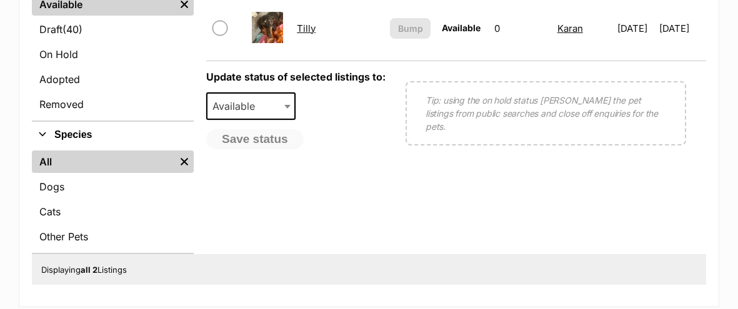
scroll to position [289, 0]
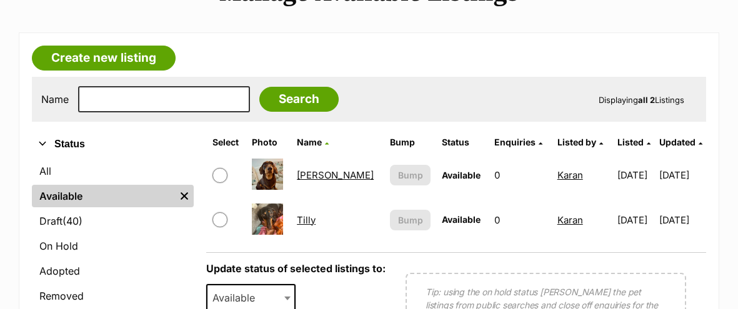
click at [311, 175] on link "[PERSON_NAME]" at bounding box center [335, 175] width 77 height 12
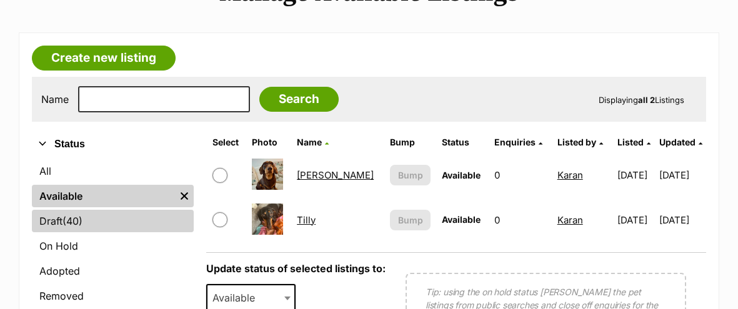
click at [114, 223] on link "Draft (40) Items" at bounding box center [113, 221] width 162 height 23
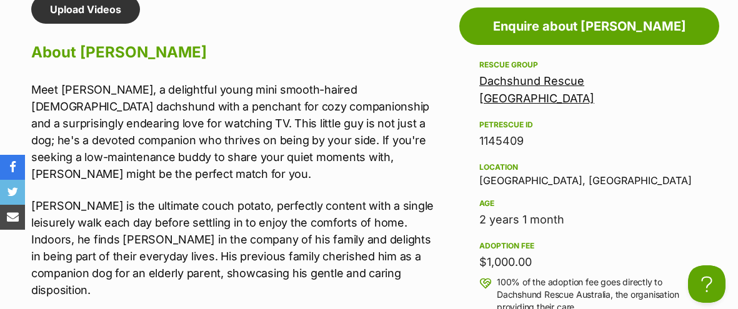
scroll to position [1063, 0]
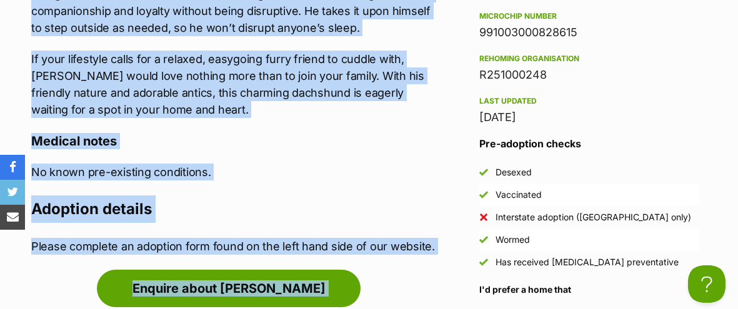
drag, startPoint x: 31, startPoint y: 111, endPoint x: 149, endPoint y: 310, distance: 231.3
click at [149, 309] on html "Skip to main content Log in to favourite this pet Log in Or sign up Search PetR…" at bounding box center [369, 194] width 738 height 3232
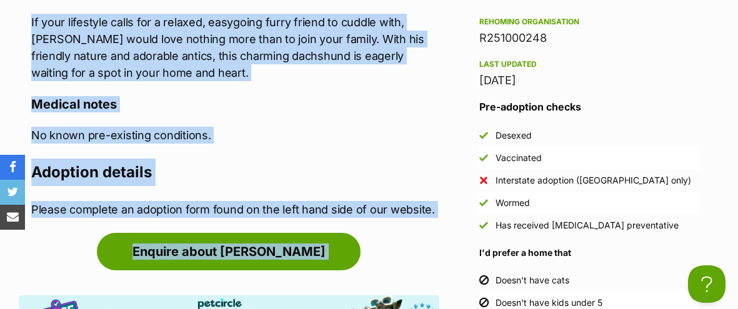
click at [178, 96] on h4 "Medical notes" at bounding box center [235, 104] width 408 height 16
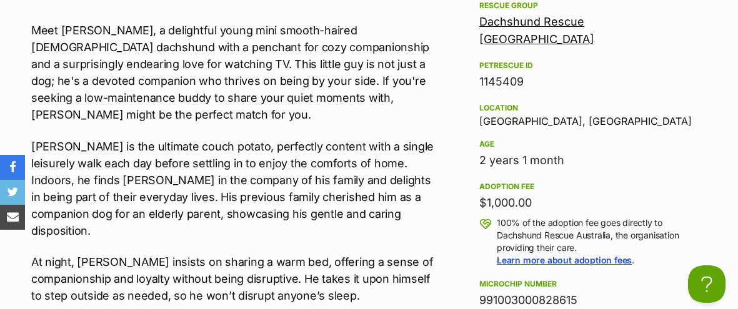
scroll to position [1067, 0]
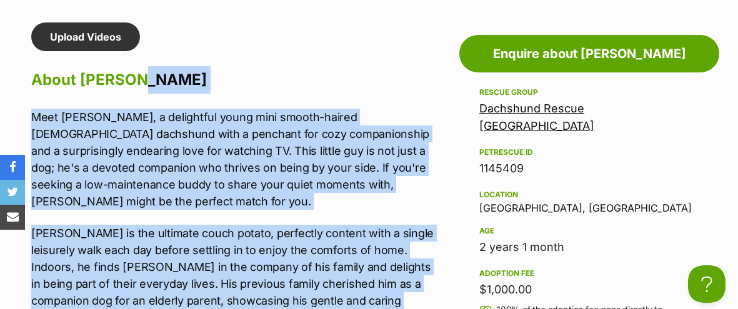
drag, startPoint x: 173, startPoint y: 64, endPoint x: 161, endPoint y: 79, distance: 19.1
copy div "Meet Gilbert, a delightful young mini smooth-haired male dachshund with a pench…"
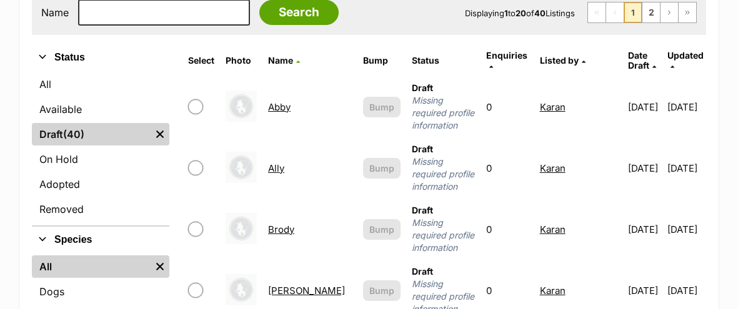
scroll to position [380, 0]
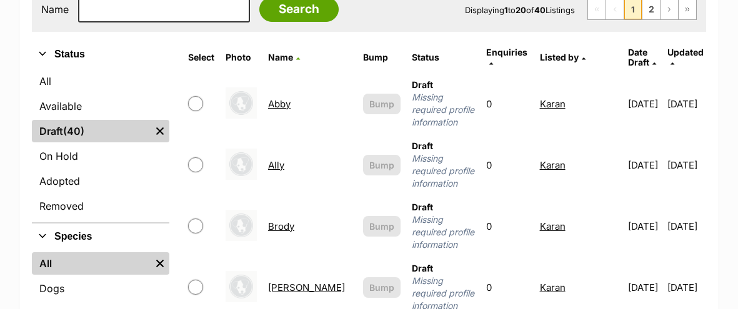
click at [191, 96] on input "checkbox" at bounding box center [195, 103] width 15 height 15
checkbox input "true"
click at [197, 158] on input "checkbox" at bounding box center [195, 165] width 15 height 15
checkbox input "true"
click at [197, 219] on input "checkbox" at bounding box center [195, 226] width 15 height 15
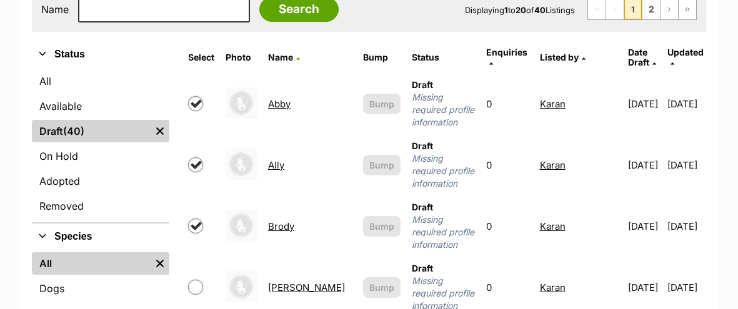
checkbox input "true"
click at [201, 258] on td at bounding box center [201, 288] width 36 height 60
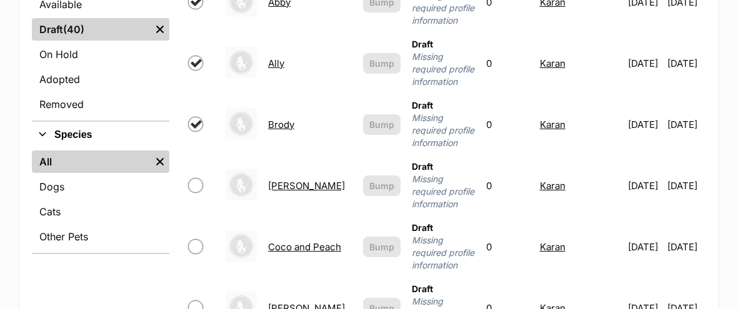
scroll to position [488, 0]
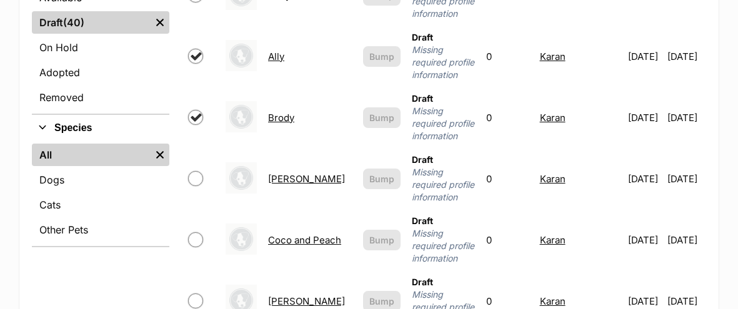
click at [193, 171] on input "checkbox" at bounding box center [195, 178] width 15 height 15
checkbox input "true"
click at [198, 233] on input "checkbox" at bounding box center [195, 240] width 15 height 15
checkbox input "true"
click at [200, 294] on input "checkbox" at bounding box center [195, 301] width 15 height 15
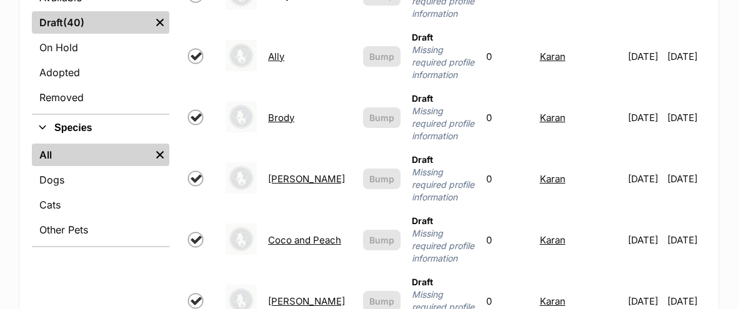
checkbox input "true"
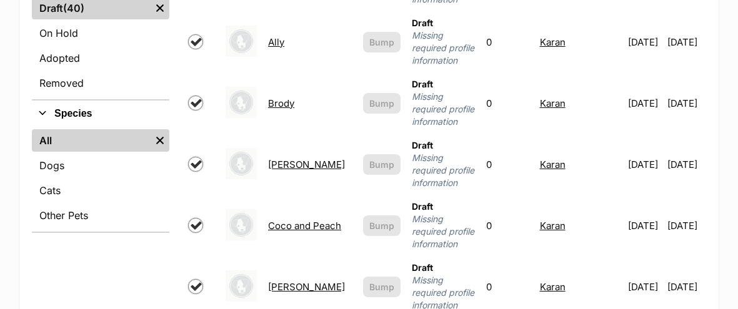
scroll to position [553, 0]
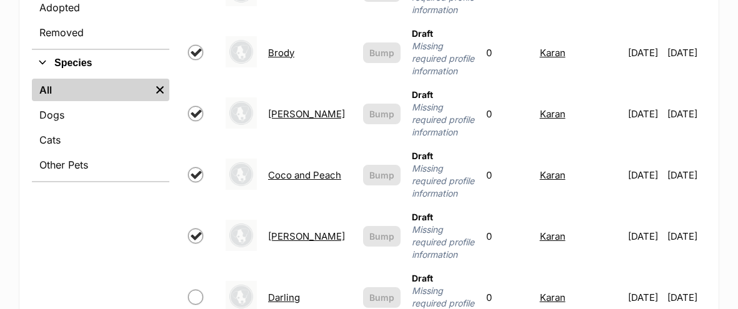
click at [201, 290] on input "checkbox" at bounding box center [195, 297] width 15 height 15
checkbox input "true"
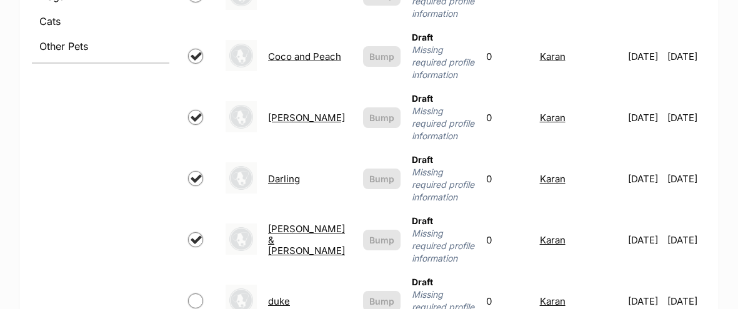
scroll to position [680, 0]
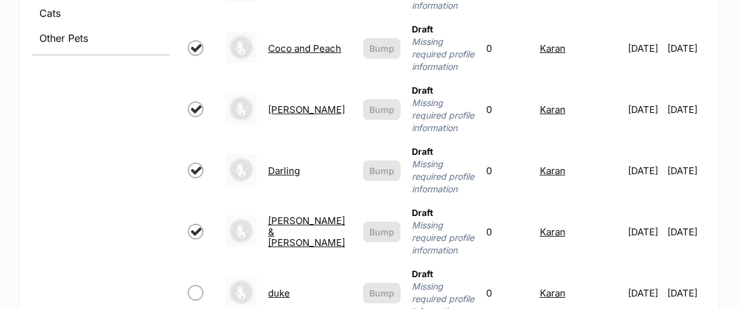
click at [194, 286] on input "checkbox" at bounding box center [195, 293] width 15 height 15
checkbox input "true"
checkbox input "false"
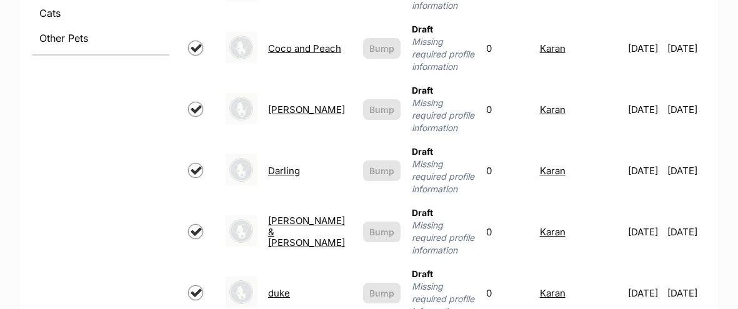
checkbox input "true"
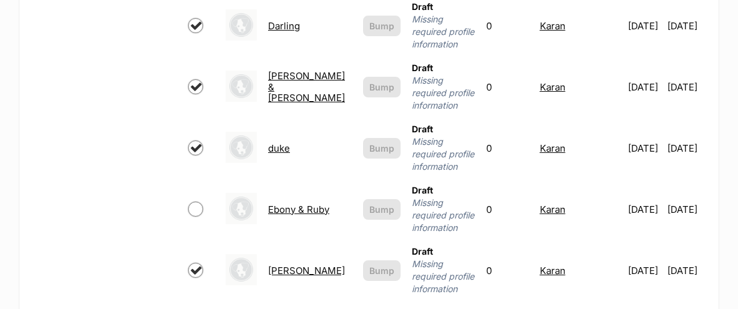
scroll to position [858, 0]
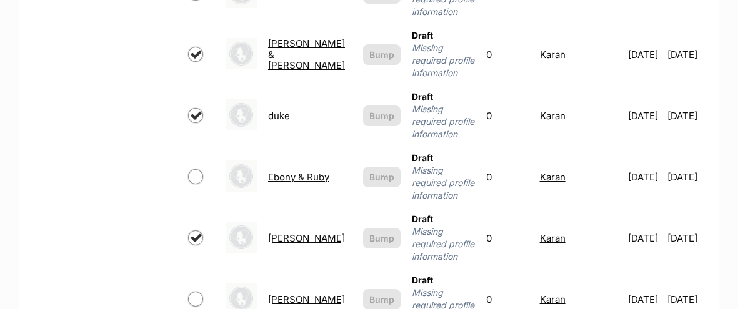
click at [196, 292] on input "checkbox" at bounding box center [195, 299] width 15 height 15
checkbox input "true"
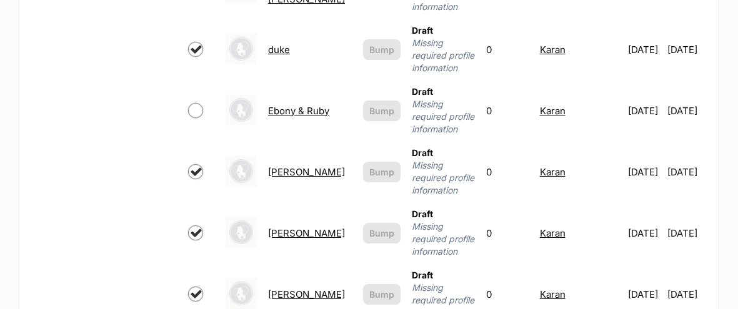
scroll to position [1011, 0]
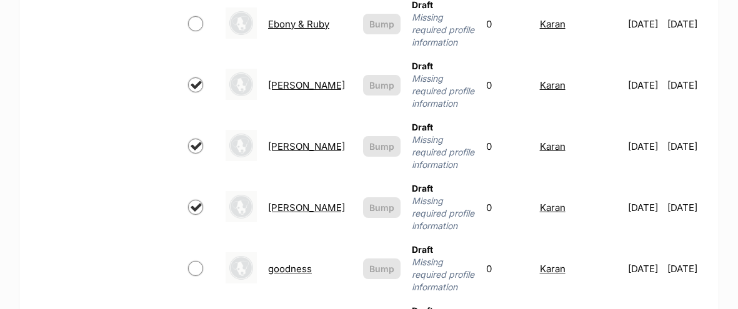
checkbox input "true"
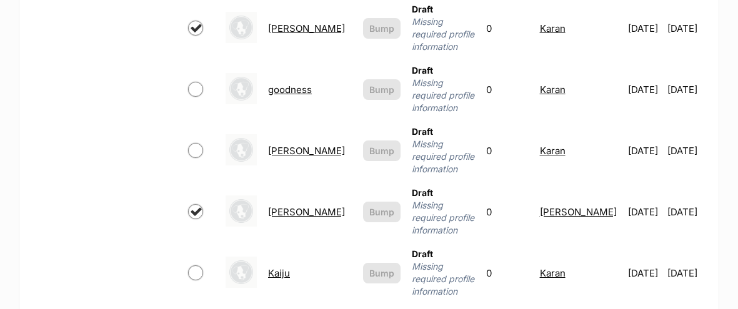
scroll to position [1195, 0]
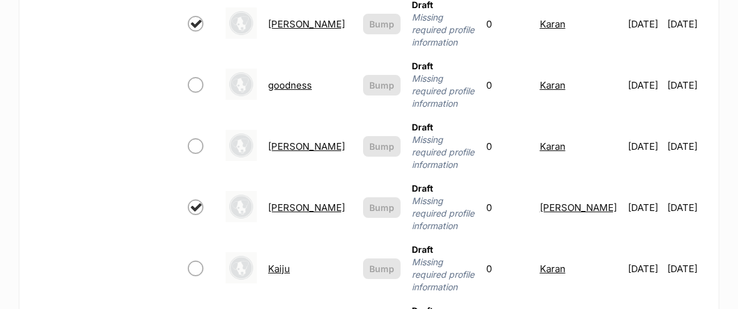
checkbox input "true"
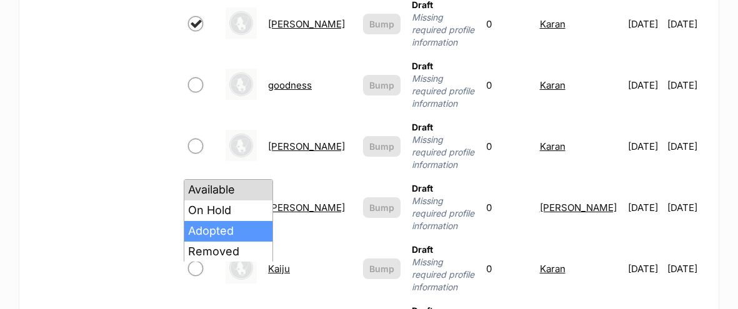
select select "rehomed"
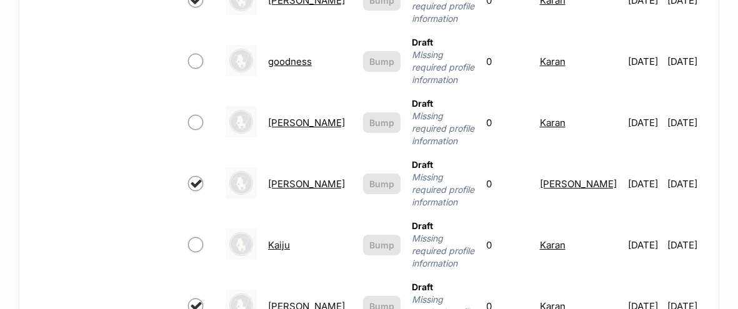
scroll to position [1240, 0]
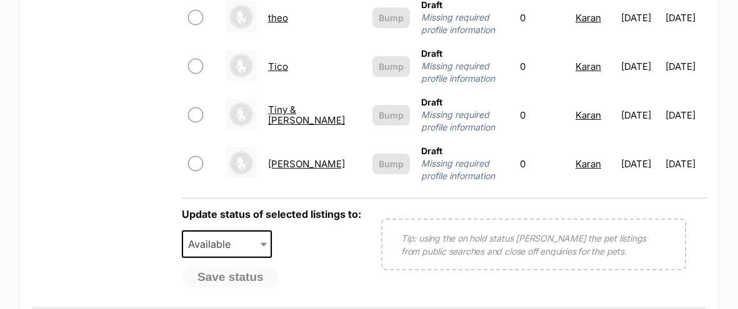
click at [194, 156] on input "checkbox" at bounding box center [195, 163] width 15 height 15
checkbox input "true"
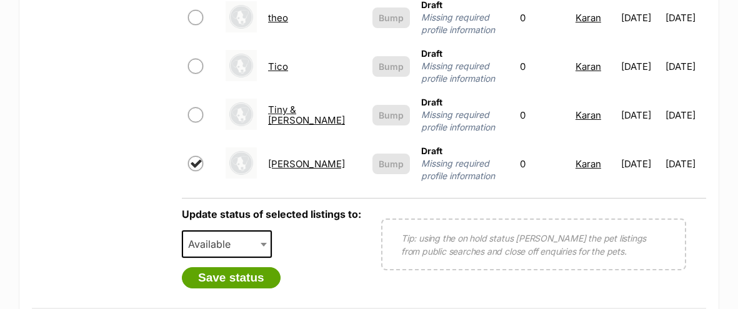
click at [199, 108] on input "checkbox" at bounding box center [195, 115] width 15 height 15
checkbox input "true"
click at [193, 59] on input "checkbox" at bounding box center [195, 66] width 15 height 15
checkbox input "true"
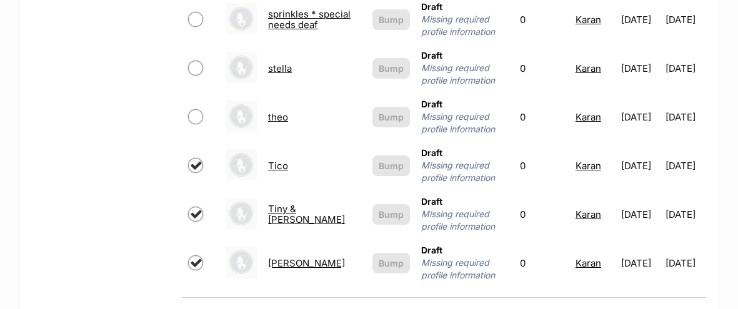
scroll to position [1140, 0]
click at [193, 61] on input "checkbox" at bounding box center [195, 68] width 15 height 15
checkbox input "true"
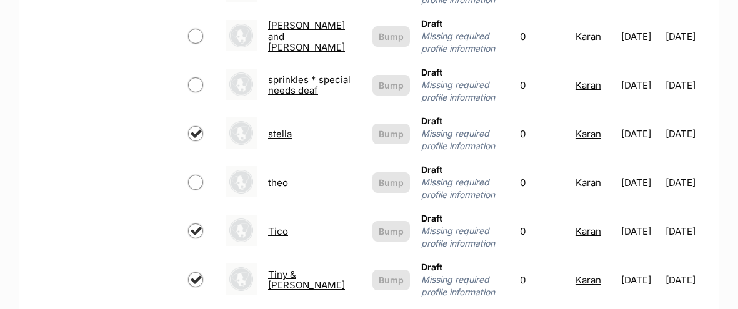
scroll to position [1075, 0]
click at [193, 78] on input "checkbox" at bounding box center [195, 85] width 15 height 15
checkbox input "true"
click at [190, 29] on input "checkbox" at bounding box center [195, 36] width 15 height 15
checkbox input "true"
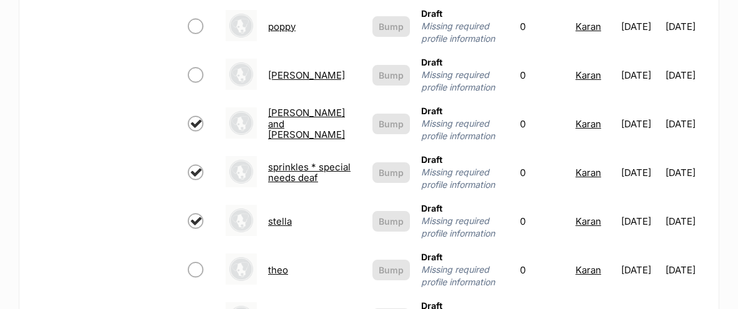
scroll to position [987, 0]
click at [198, 19] on input "checkbox" at bounding box center [195, 26] width 15 height 15
checkbox input "true"
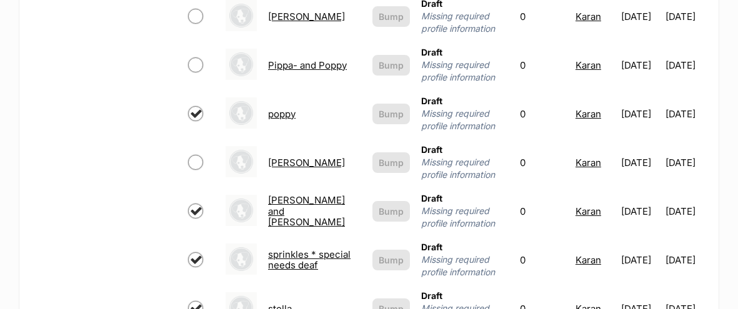
scroll to position [893, 0]
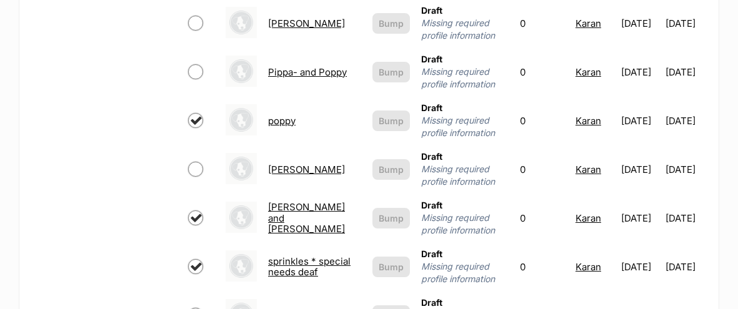
click at [196, 64] on input "checkbox" at bounding box center [195, 71] width 15 height 15
checkbox input "true"
click at [198, 16] on input "checkbox" at bounding box center [195, 23] width 15 height 15
checkbox input "true"
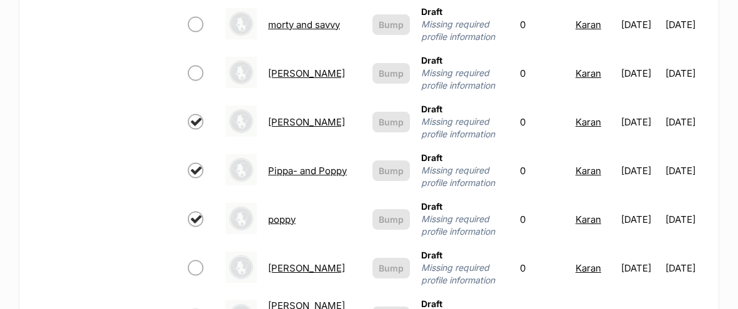
scroll to position [762, 0]
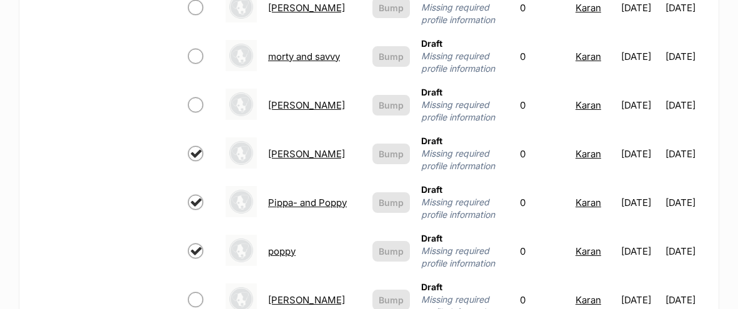
click at [190, 98] on input "checkbox" at bounding box center [195, 105] width 15 height 15
checkbox input "true"
click at [199, 49] on input "checkbox" at bounding box center [195, 56] width 15 height 15
checkbox input "true"
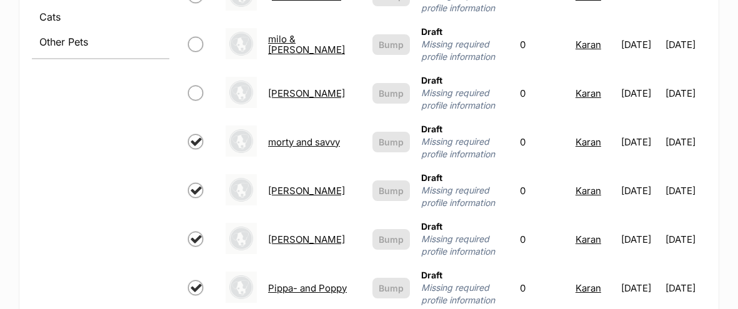
scroll to position [675, 0]
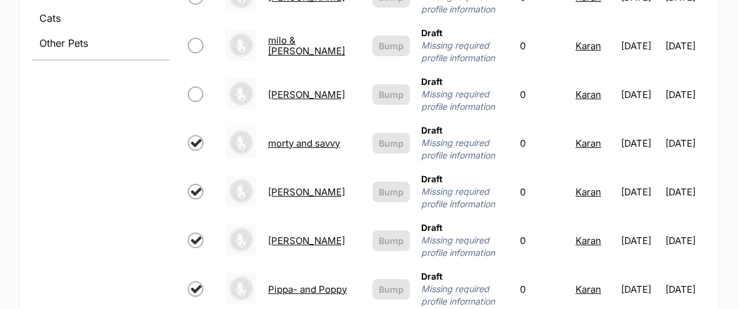
click at [191, 87] on input "checkbox" at bounding box center [195, 94] width 15 height 15
checkbox input "true"
click at [194, 38] on input "checkbox" at bounding box center [195, 45] width 15 height 15
checkbox input "true"
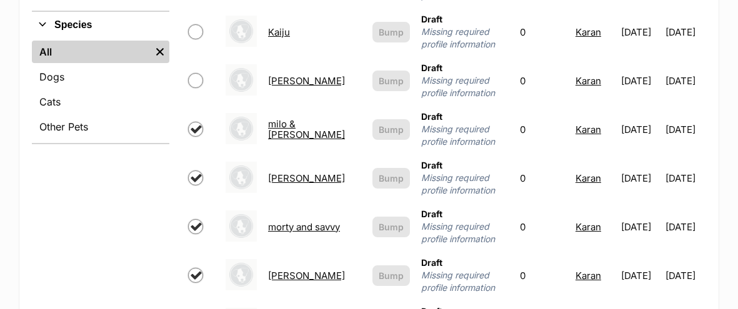
scroll to position [584, 0]
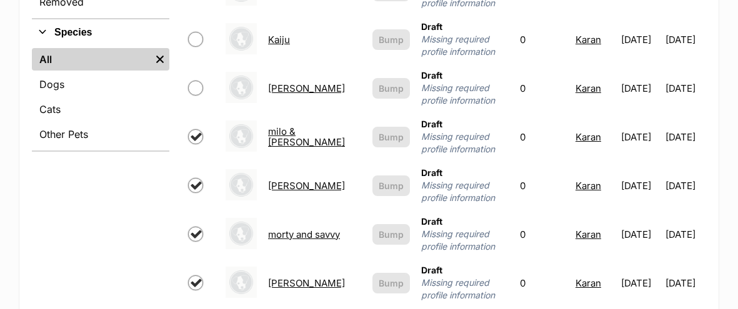
click at [196, 81] on input "checkbox" at bounding box center [195, 88] width 15 height 15
checkbox input "true"
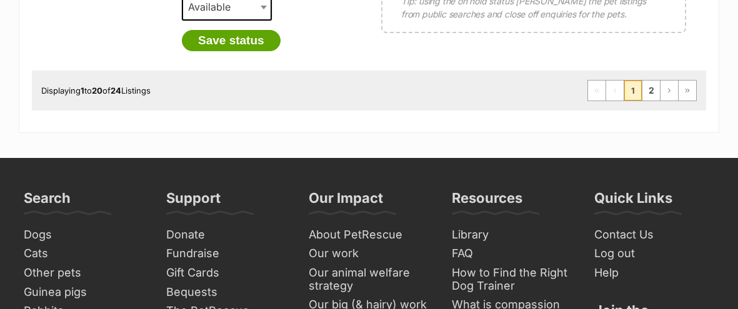
scroll to position [1415, 0]
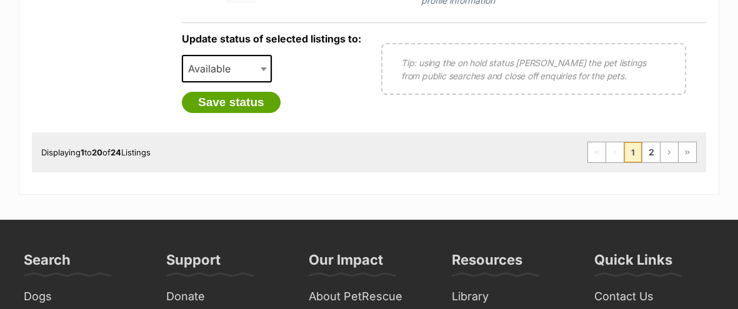
click at [239, 60] on span "Available" at bounding box center [213, 69] width 60 height 18
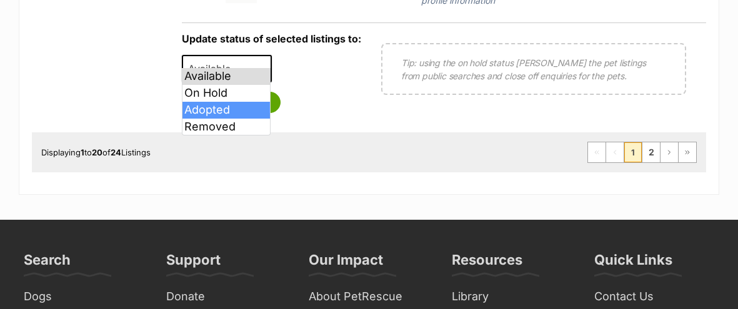
select select "rehomed"
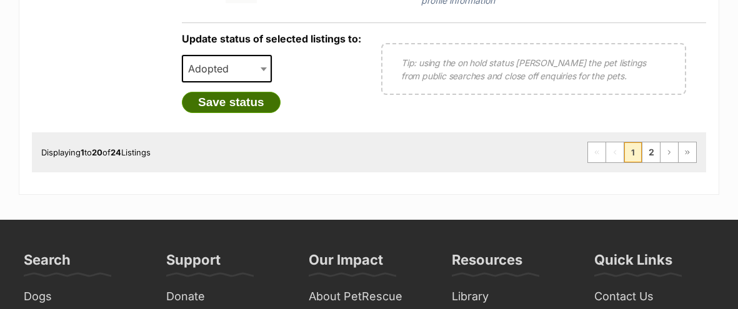
click at [229, 92] on button "Save status" at bounding box center [231, 102] width 99 height 21
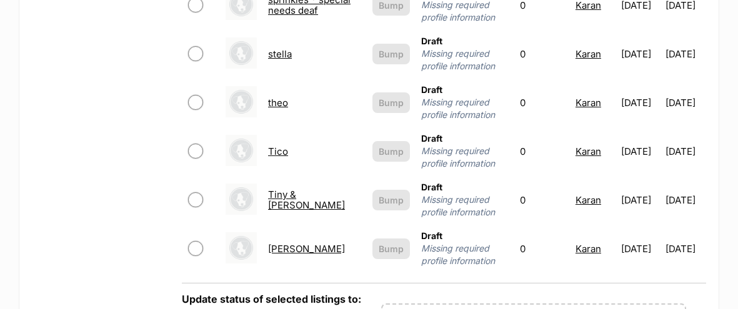
scroll to position [1147, 0]
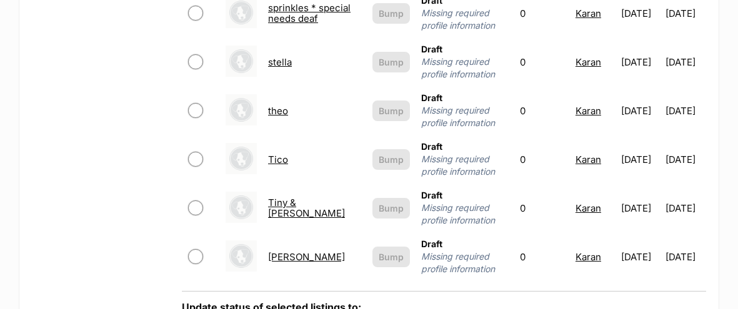
click at [195, 249] on input "checkbox" at bounding box center [195, 256] width 15 height 15
checkbox input "true"
click at [201, 201] on input "checkbox" at bounding box center [195, 208] width 15 height 15
checkbox input "true"
click at [193, 152] on input "checkbox" at bounding box center [195, 159] width 15 height 15
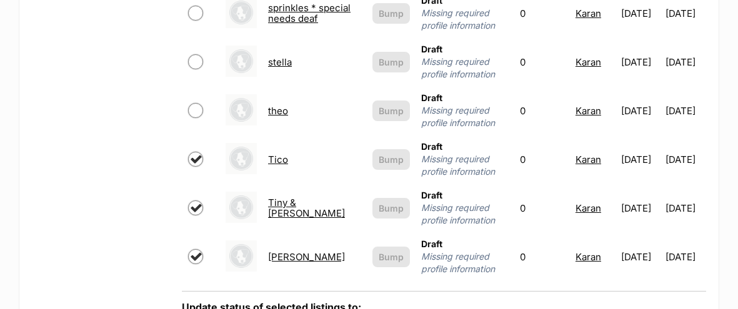
checkbox input "true"
click at [194, 54] on input "checkbox" at bounding box center [195, 61] width 15 height 15
checkbox input "true"
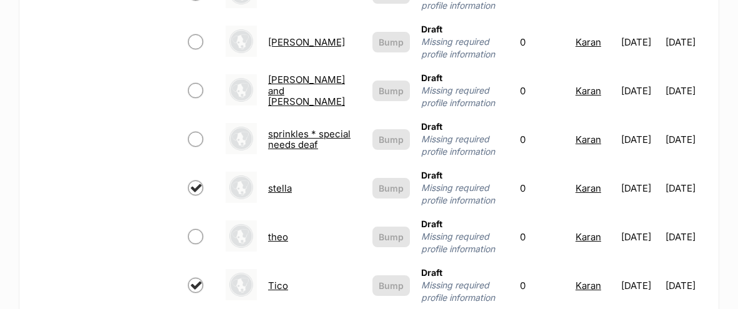
scroll to position [1004, 0]
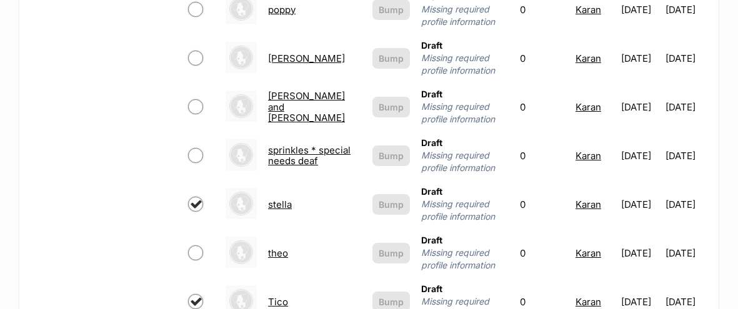
click at [189, 148] on input "checkbox" at bounding box center [195, 155] width 15 height 15
checkbox input "true"
click at [194, 99] on input "checkbox" at bounding box center [195, 106] width 15 height 15
checkbox input "true"
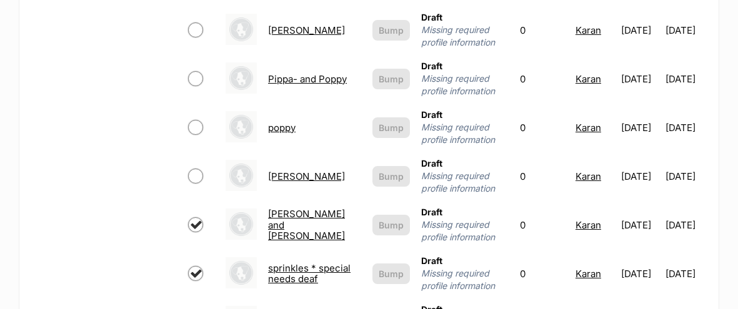
scroll to position [886, 0]
click at [198, 71] on input "checkbox" at bounding box center [195, 78] width 15 height 15
checkbox input "true"
click at [196, 23] on input "checkbox" at bounding box center [195, 30] width 15 height 15
checkbox input "true"
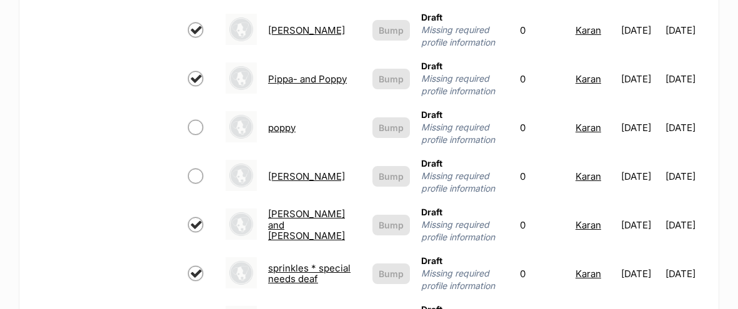
click at [190, 121] on input "checkbox" at bounding box center [195, 127] width 15 height 15
checkbox input "true"
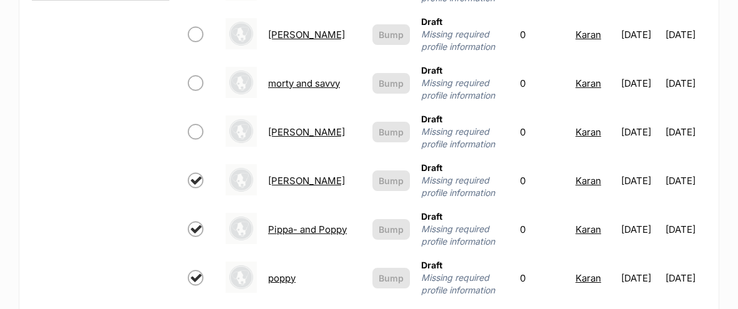
scroll to position [735, 0]
click at [190, 124] on input "checkbox" at bounding box center [195, 131] width 15 height 15
checkbox input "true"
click at [193, 76] on input "checkbox" at bounding box center [195, 83] width 15 height 15
checkbox input "true"
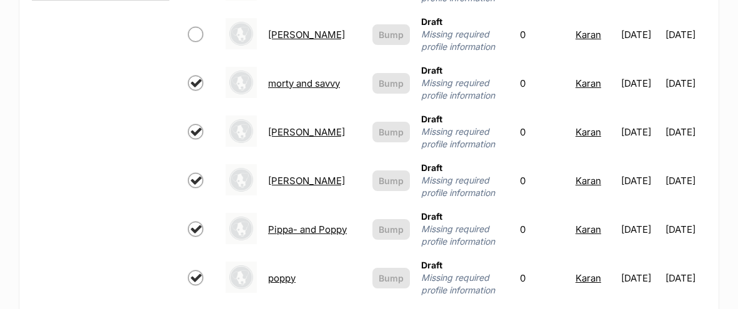
click at [196, 27] on input "checkbox" at bounding box center [195, 34] width 15 height 15
checkbox input "true"
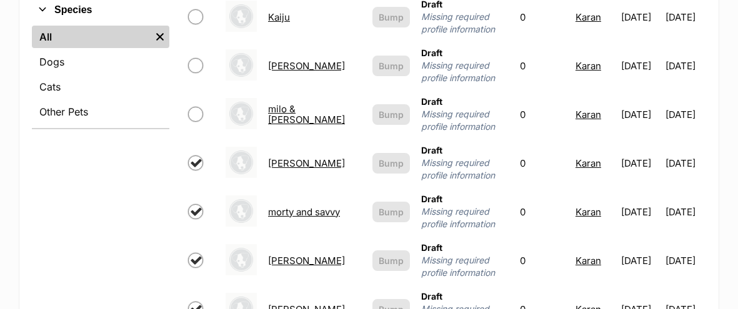
scroll to position [606, 0]
click at [194, 58] on input "checkbox" at bounding box center [195, 65] width 15 height 15
checkbox input "true"
click at [199, 109] on input "checkbox" at bounding box center [195, 114] width 15 height 15
checkbox input "true"
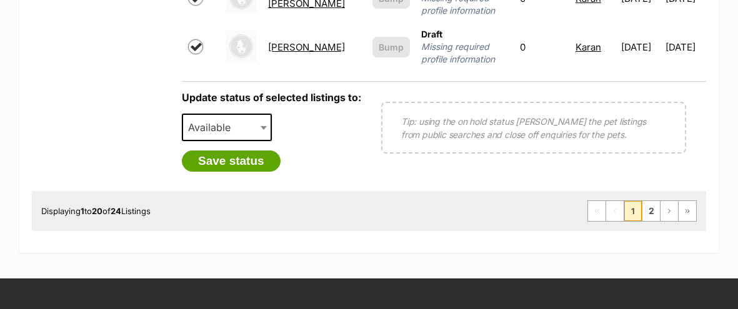
scroll to position [1344, 0]
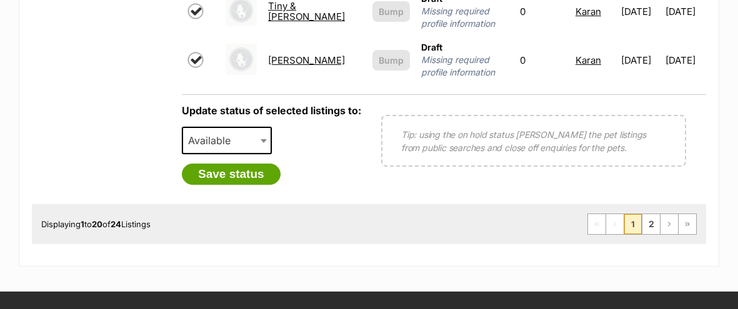
click at [262, 129] on span at bounding box center [265, 141] width 13 height 28
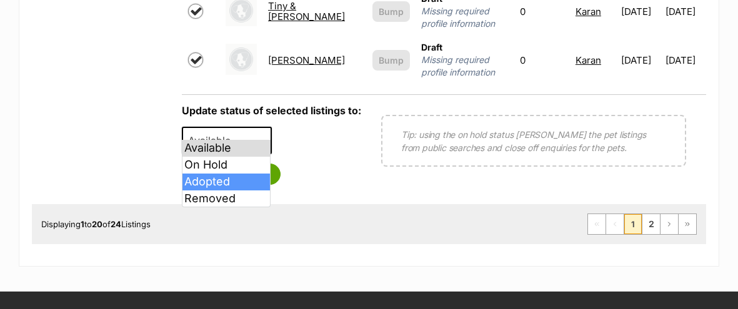
select select "rehomed"
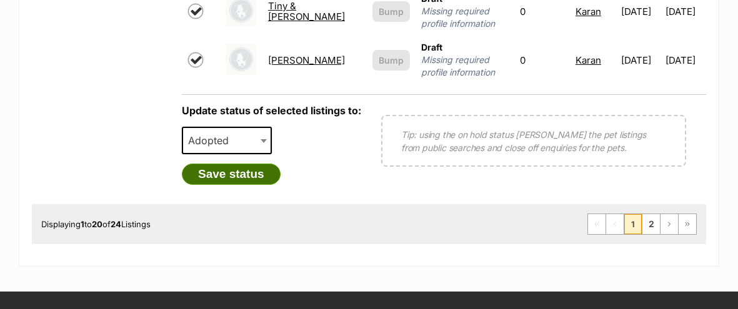
click at [233, 164] on button "Save status" at bounding box center [231, 174] width 99 height 21
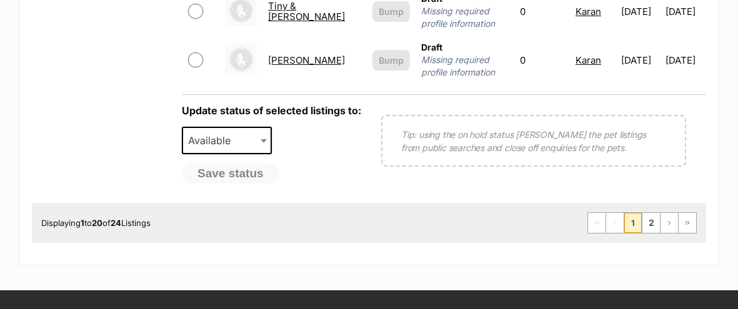
click at [196, 53] on input "checkbox" at bounding box center [195, 60] width 15 height 15
checkbox input "true"
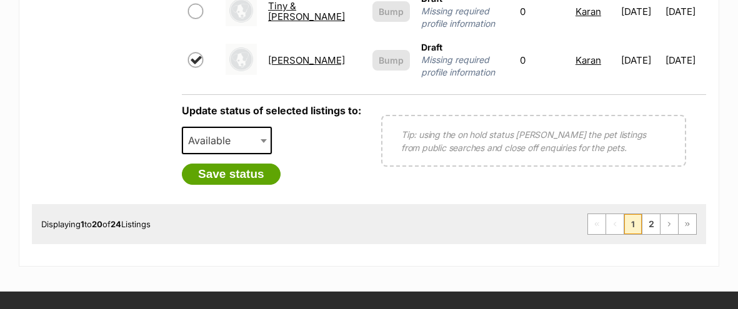
click at [264, 127] on span at bounding box center [265, 141] width 13 height 28
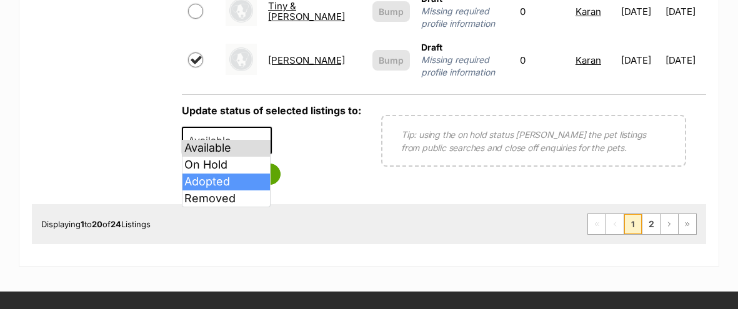
select select "rehomed"
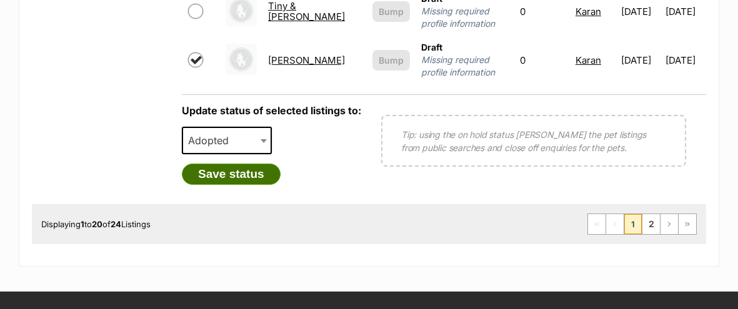
click at [236, 164] on button "Save status" at bounding box center [231, 174] width 99 height 21
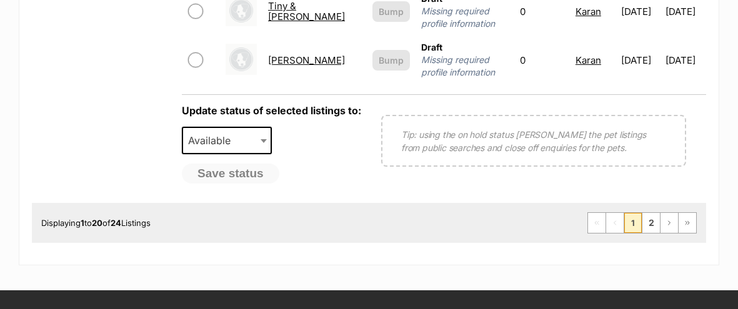
click at [198, 6] on td at bounding box center [201, 11] width 36 height 48
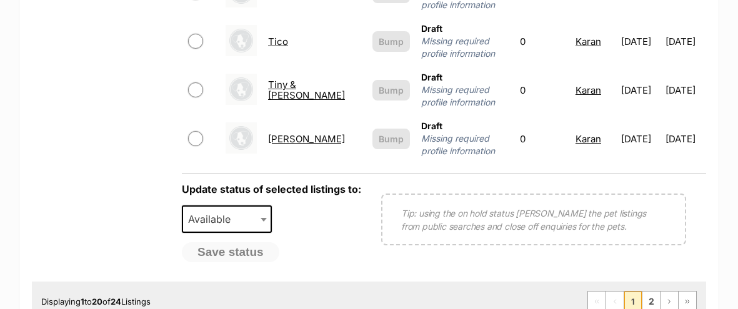
scroll to position [1262, 0]
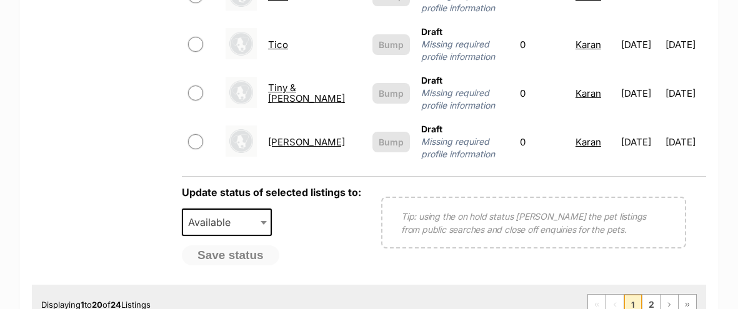
click at [193, 86] on input "checkbox" at bounding box center [195, 93] width 15 height 15
checkbox input "true"
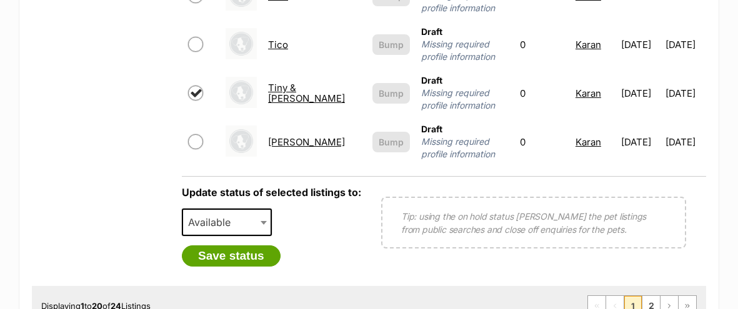
click at [251, 209] on span "Available" at bounding box center [227, 223] width 90 height 28
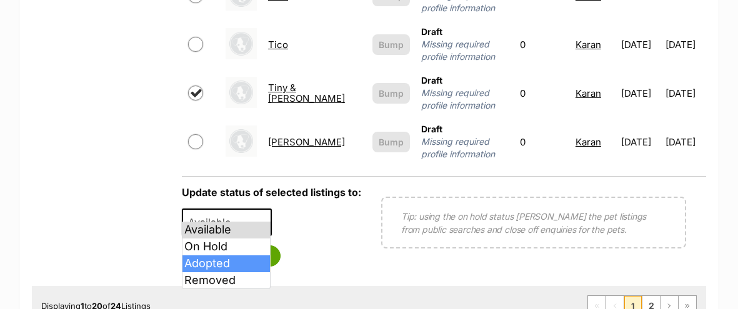
select select "rehomed"
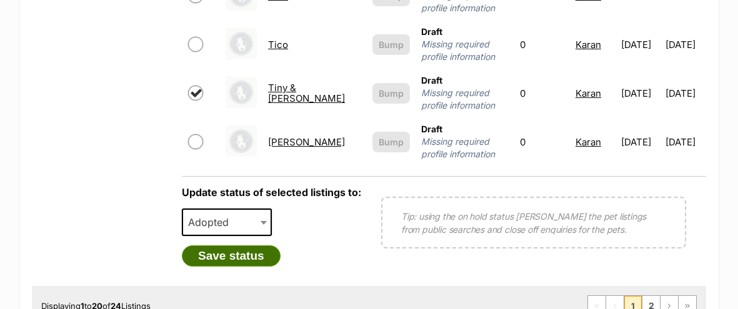
click at [249, 246] on button "Save status" at bounding box center [231, 256] width 99 height 21
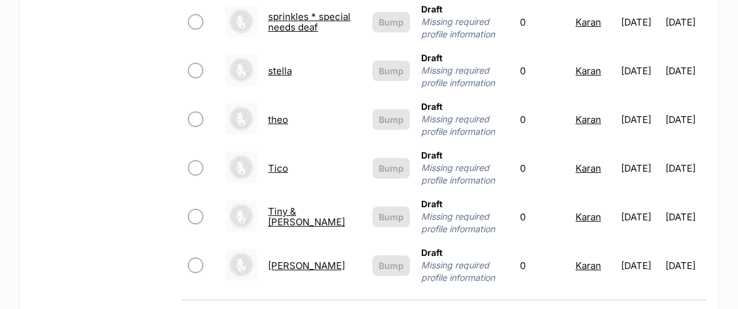
scroll to position [1136, 0]
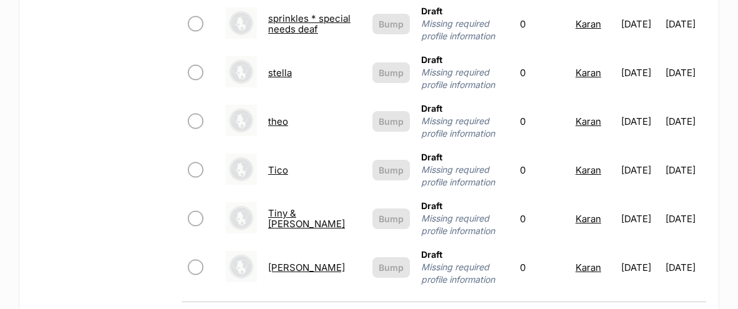
click at [193, 211] on input "checkbox" at bounding box center [195, 218] width 15 height 15
checkbox input "true"
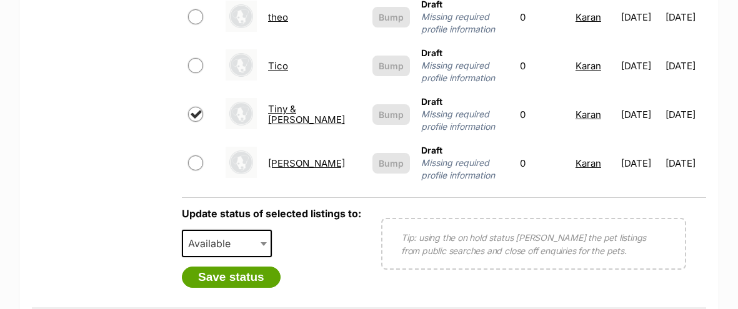
scroll to position [1249, 0]
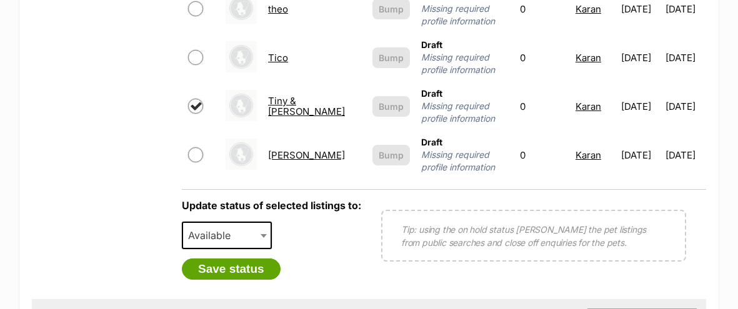
click at [211, 227] on span "Available" at bounding box center [213, 236] width 60 height 18
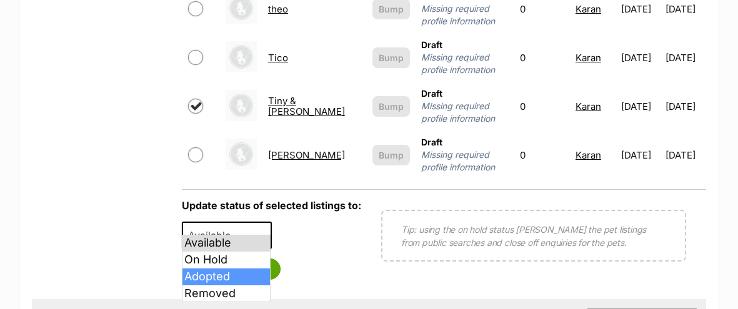
select select "rehomed"
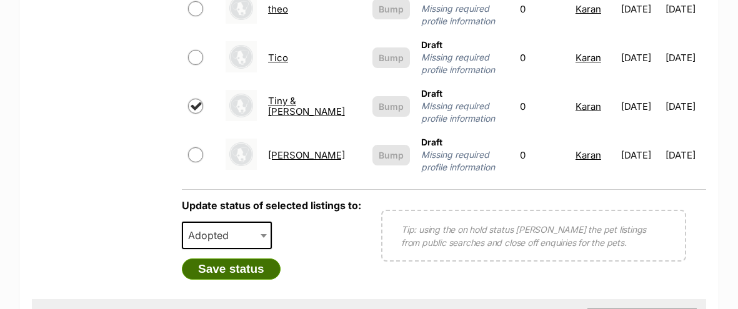
click at [233, 259] on button "Save status" at bounding box center [231, 269] width 99 height 21
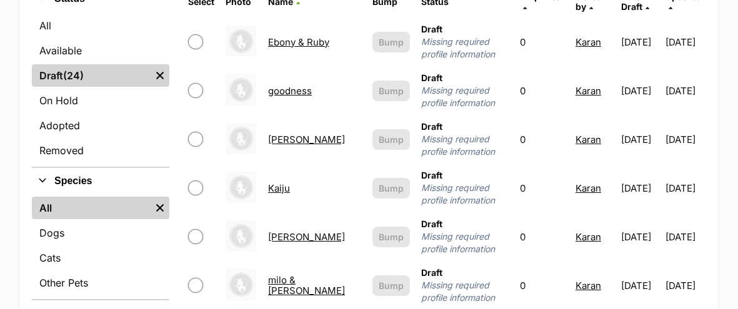
scroll to position [430, 0]
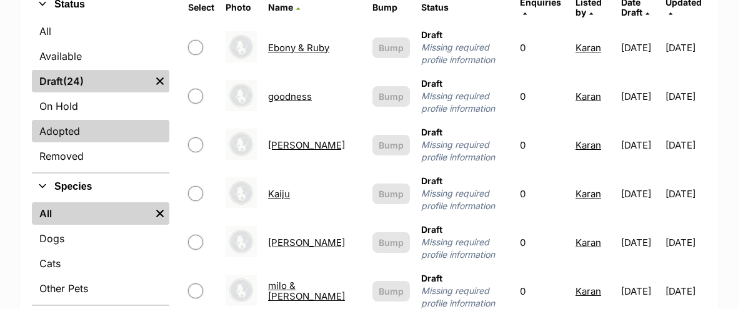
click at [53, 131] on link "Adopted" at bounding box center [101, 131] width 138 height 23
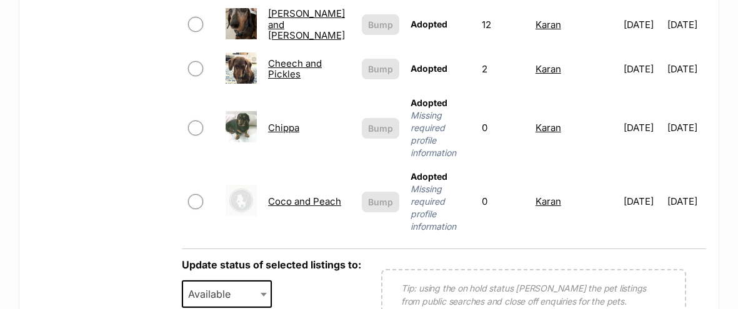
scroll to position [1532, 0]
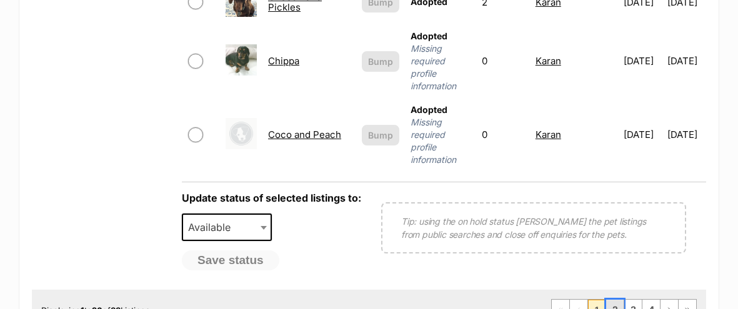
click at [614, 300] on link "2" at bounding box center [615, 310] width 18 height 20
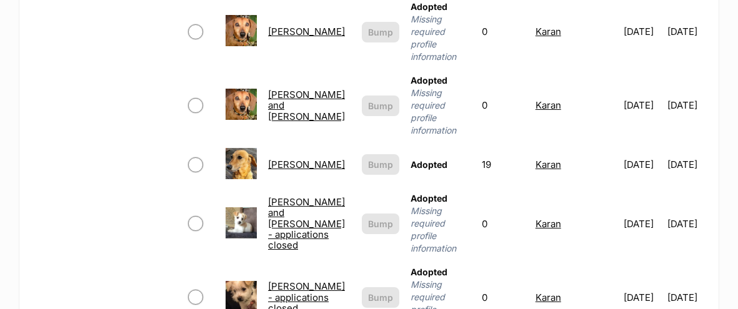
scroll to position [1107, 0]
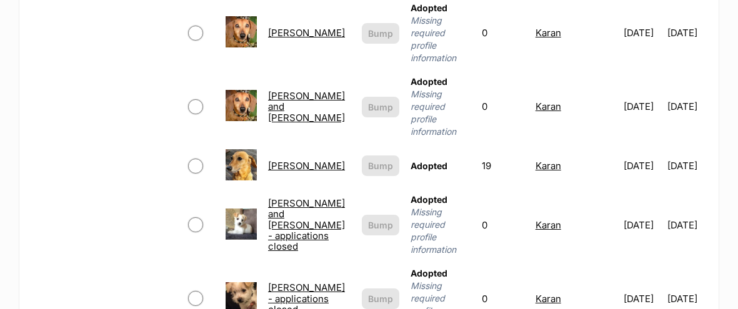
checkbox input "true"
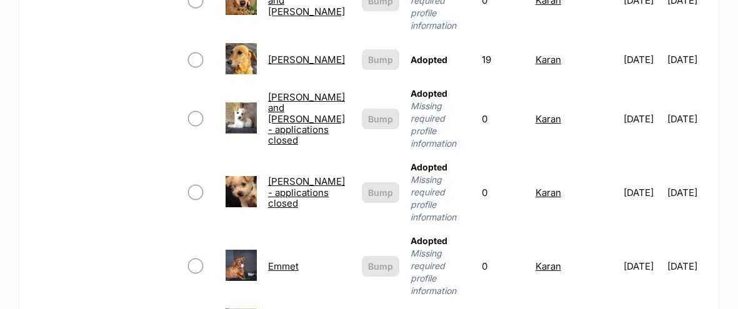
scroll to position [1214, 0]
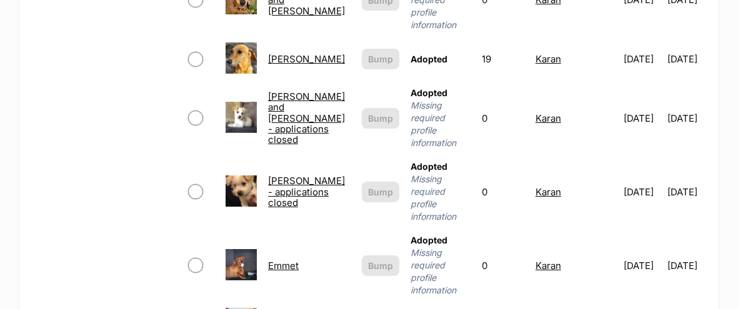
select select "removed"
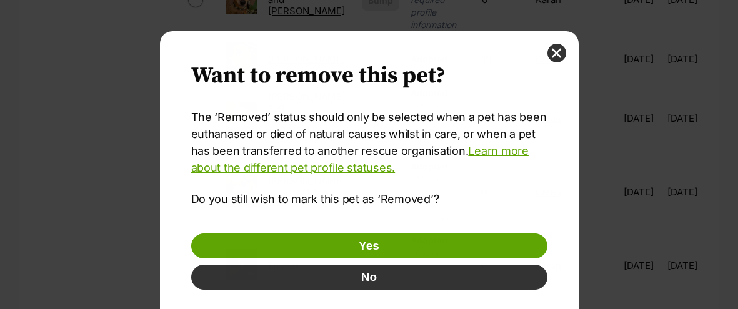
scroll to position [0, 0]
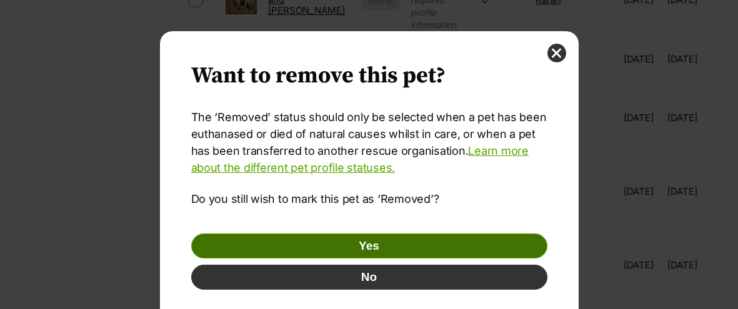
click at [283, 241] on button "Yes" at bounding box center [369, 246] width 356 height 25
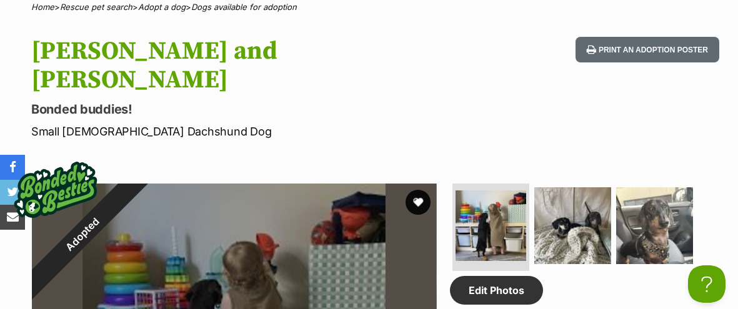
scroll to position [480, 0]
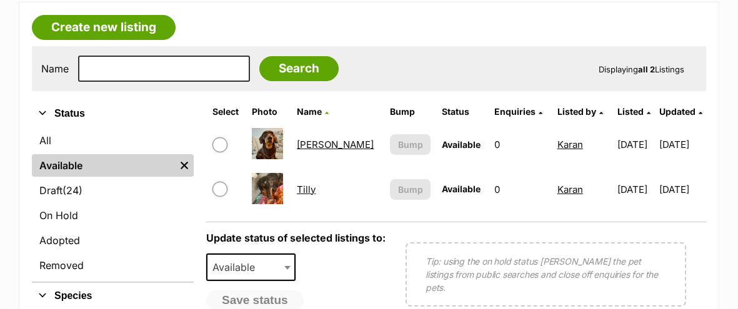
scroll to position [298, 0]
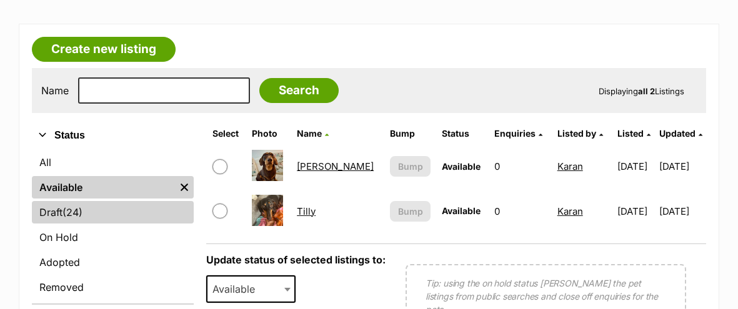
click at [92, 219] on link "Draft (24) Items" at bounding box center [113, 212] width 162 height 23
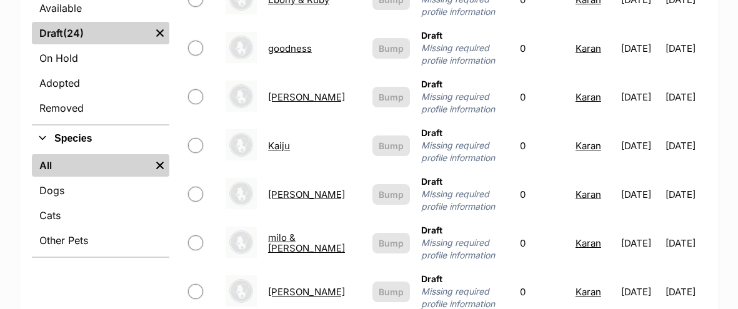
scroll to position [627, 0]
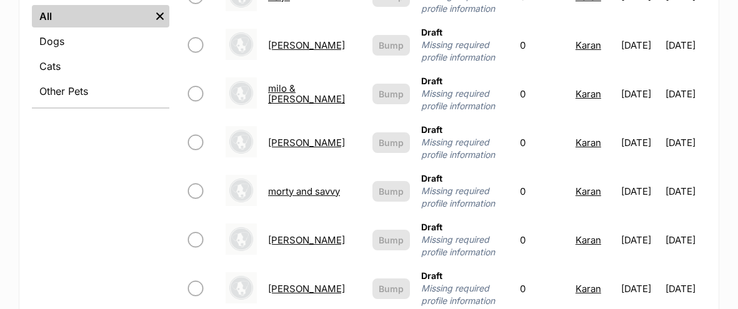
click at [192, 184] on input "checkbox" at bounding box center [195, 191] width 15 height 15
checkbox input "true"
click at [197, 135] on input "checkbox" at bounding box center [195, 142] width 15 height 15
checkbox input "true"
click at [197, 86] on input "checkbox" at bounding box center [195, 93] width 15 height 15
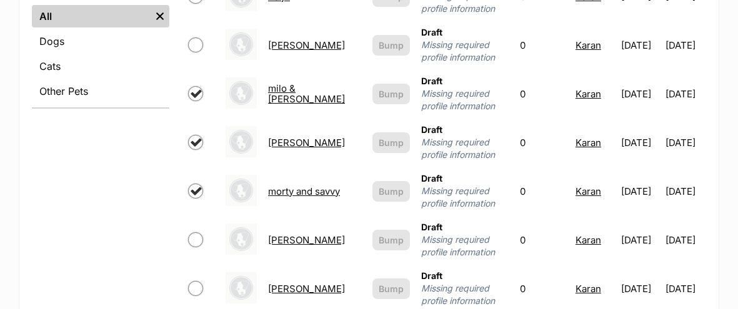
checkbox input "true"
click at [198, 38] on input "checkbox" at bounding box center [195, 45] width 15 height 15
checkbox input "true"
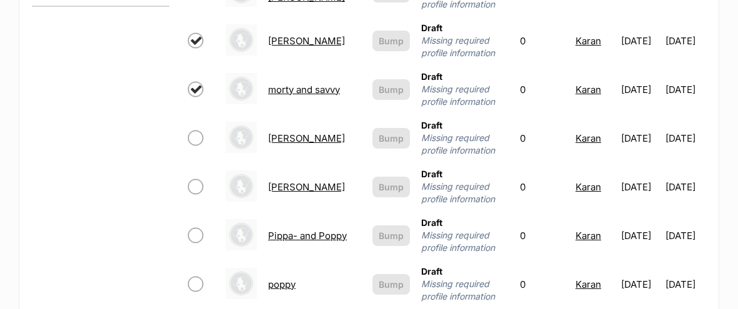
scroll to position [734, 0]
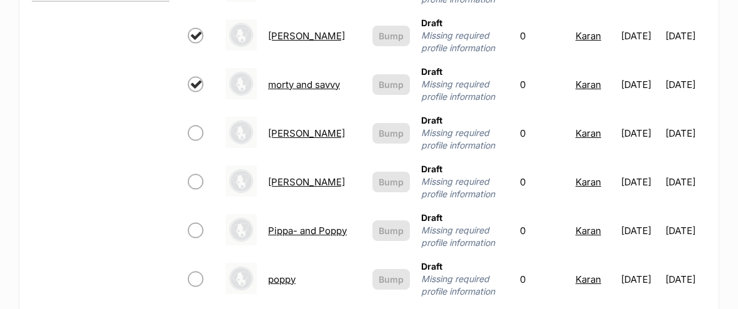
click at [194, 126] on input "checkbox" at bounding box center [195, 133] width 15 height 15
checkbox input "true"
click at [196, 174] on input "checkbox" at bounding box center [195, 181] width 15 height 15
checkbox input "true"
click at [198, 223] on input "checkbox" at bounding box center [195, 230] width 15 height 15
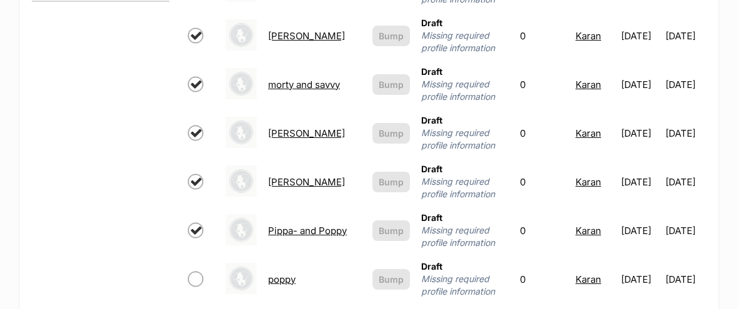
checkbox input "true"
click at [198, 272] on input "checkbox" at bounding box center [195, 279] width 15 height 15
checkbox input "true"
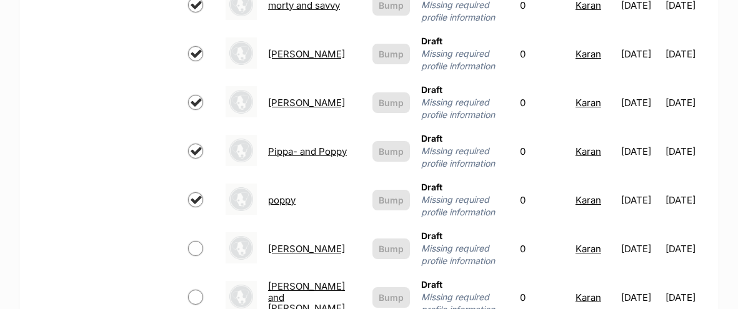
scroll to position [876, 0]
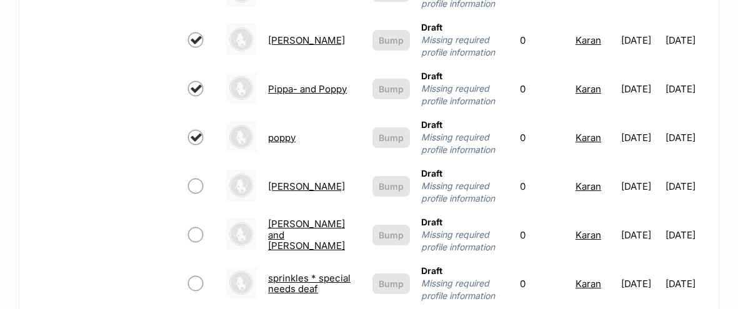
click at [190, 228] on input "checkbox" at bounding box center [195, 235] width 15 height 15
checkbox input "true"
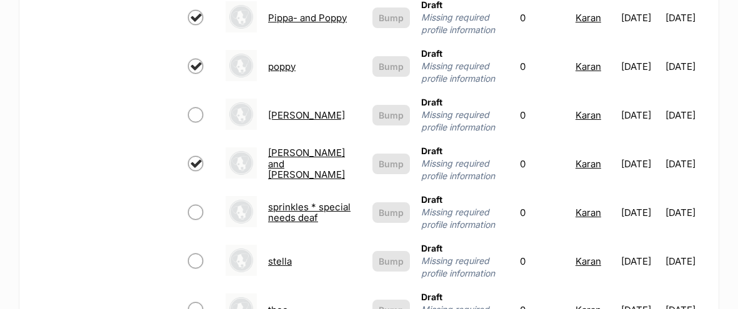
scroll to position [977, 0]
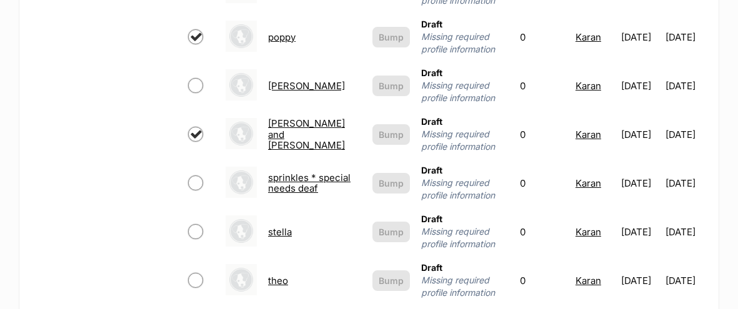
click at [193, 176] on input "checkbox" at bounding box center [195, 183] width 15 height 15
checkbox input "true"
click at [190, 224] on input "checkbox" at bounding box center [195, 231] width 15 height 15
checkbox input "true"
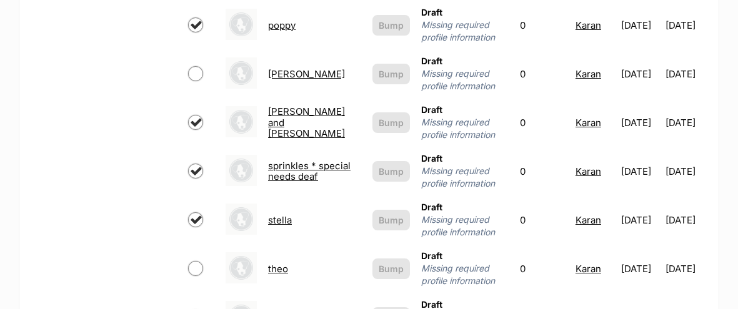
scroll to position [1078, 0]
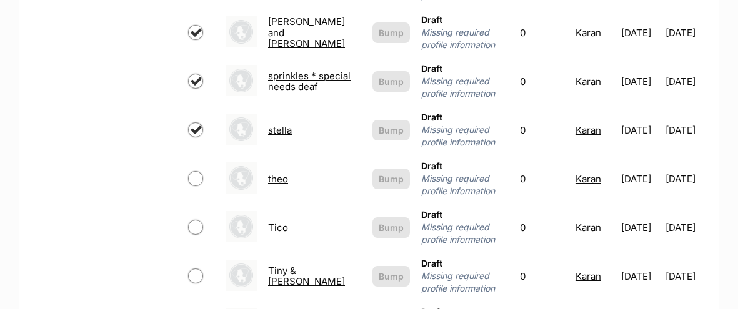
click at [198, 220] on input "checkbox" at bounding box center [195, 227] width 15 height 15
checkbox input "true"
click at [196, 269] on input "checkbox" at bounding box center [195, 276] width 15 height 15
checkbox input "true"
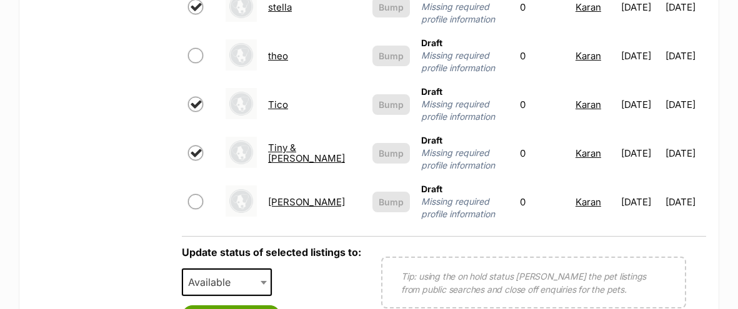
scroll to position [1207, 0]
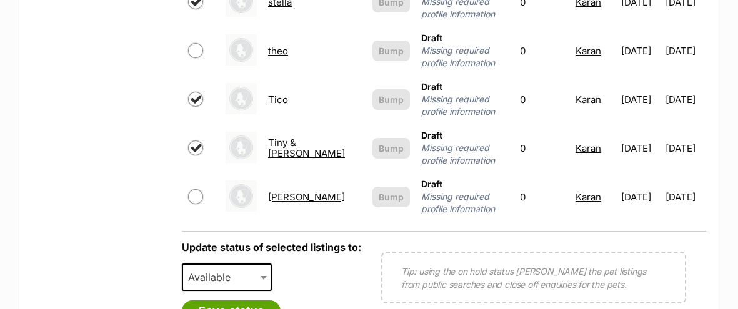
click at [191, 189] on input "checkbox" at bounding box center [195, 196] width 15 height 15
checkbox input "true"
click at [241, 269] on span "Available" at bounding box center [213, 278] width 60 height 18
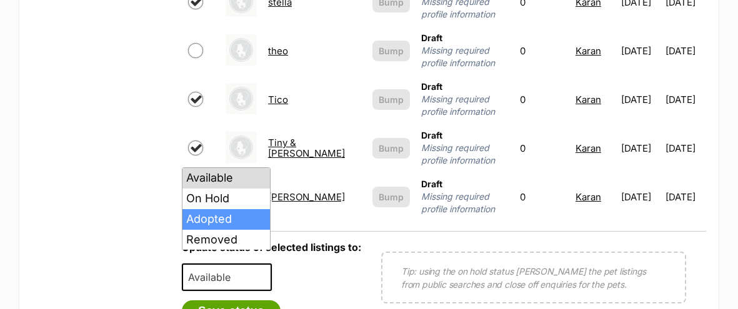
select select "rehomed"
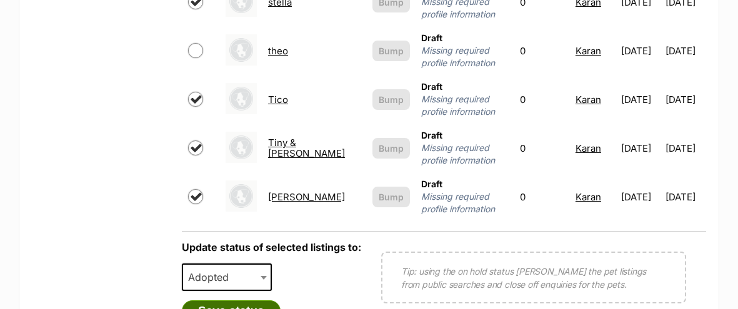
click at [240, 301] on button "Save status" at bounding box center [231, 311] width 99 height 21
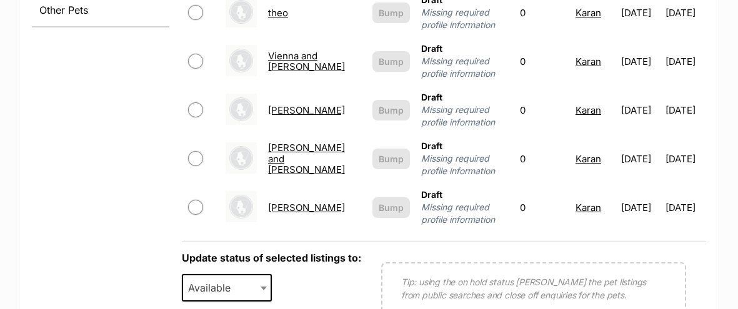
scroll to position [680, 0]
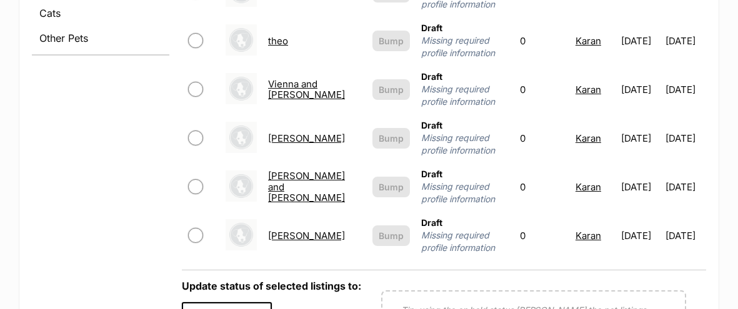
click at [192, 179] on input "checkbox" at bounding box center [195, 186] width 15 height 15
checkbox input "true"
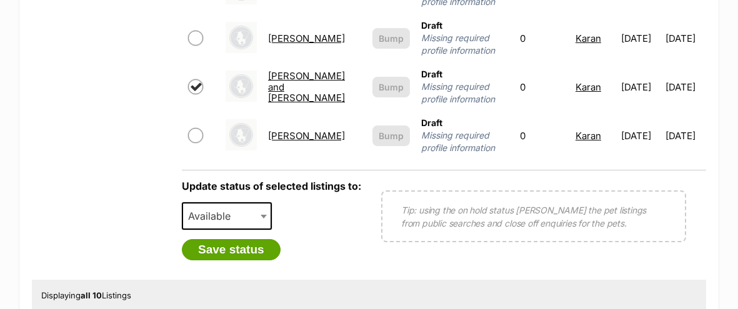
scroll to position [787, 0]
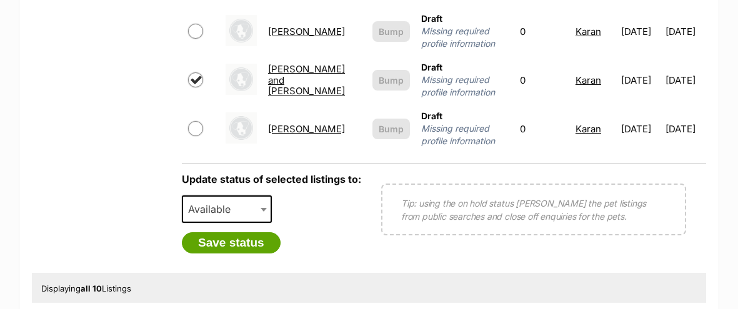
click at [204, 201] on span "Available" at bounding box center [213, 210] width 60 height 18
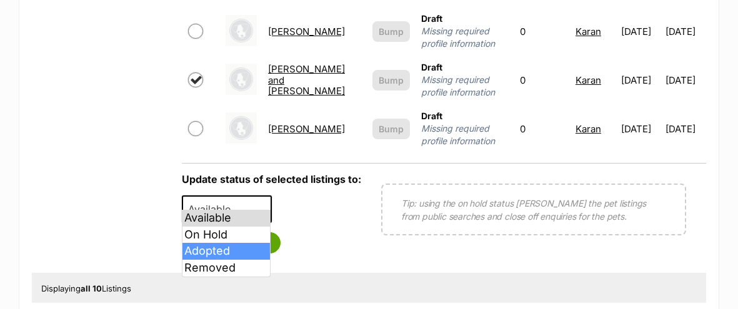
select select "rehomed"
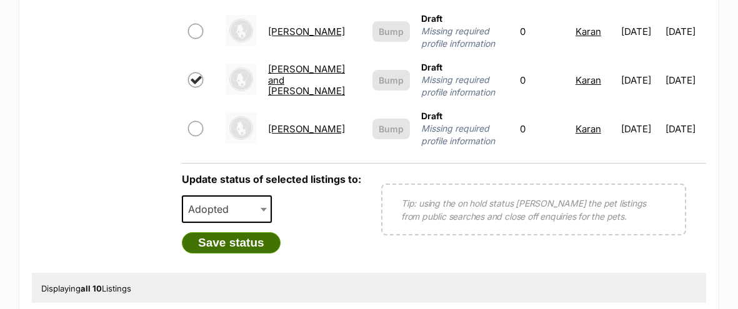
click at [218, 233] on button "Save status" at bounding box center [231, 243] width 99 height 21
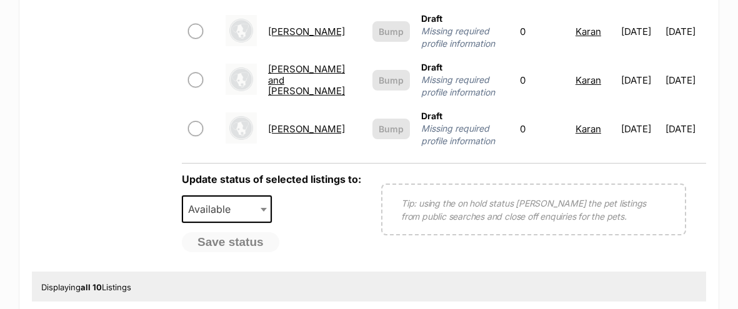
click at [198, 24] on input "checkbox" at bounding box center [195, 31] width 15 height 15
checkbox input "true"
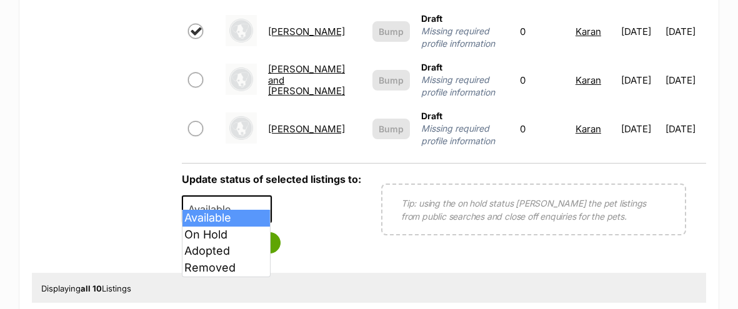
click at [249, 198] on span "Available" at bounding box center [227, 210] width 90 height 28
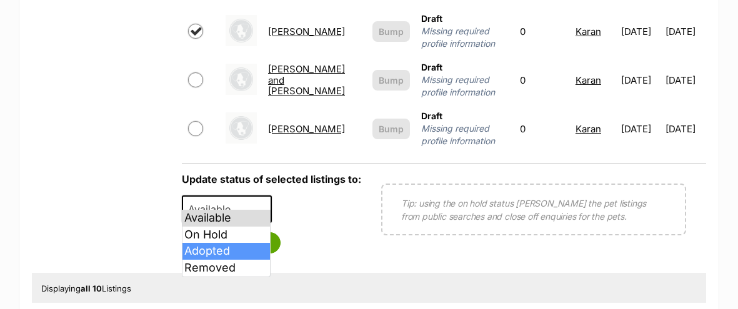
select select "rehomed"
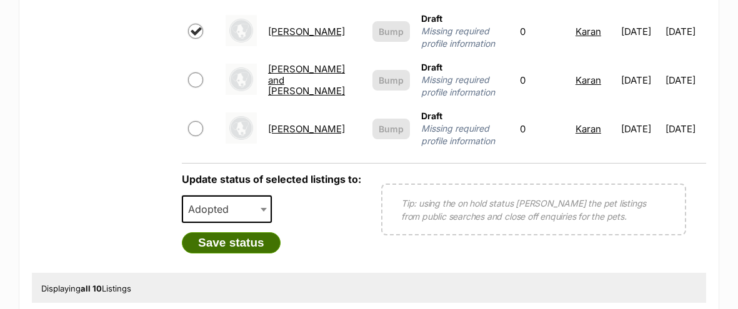
click at [246, 233] on button "Save status" at bounding box center [231, 243] width 99 height 21
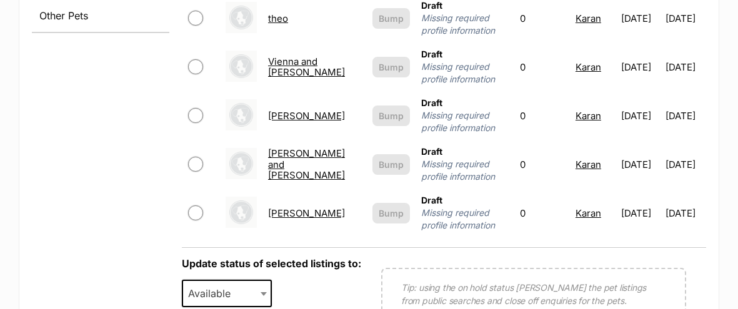
scroll to position [699, 0]
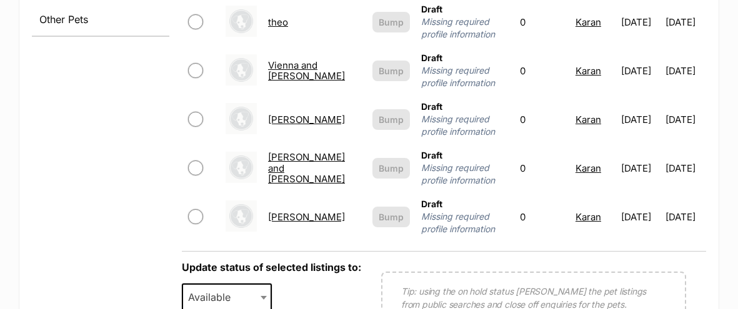
click at [200, 64] on span at bounding box center [201, 70] width 26 height 15
click at [196, 63] on input "checkbox" at bounding box center [195, 70] width 15 height 15
checkbox input "true"
click at [265, 284] on span at bounding box center [265, 298] width 13 height 28
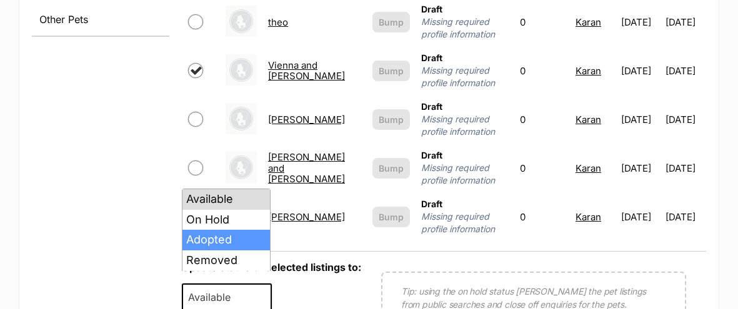
select select "rehomed"
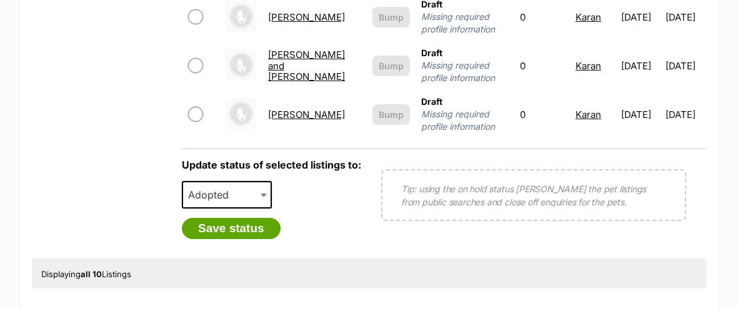
scroll to position [806, 0]
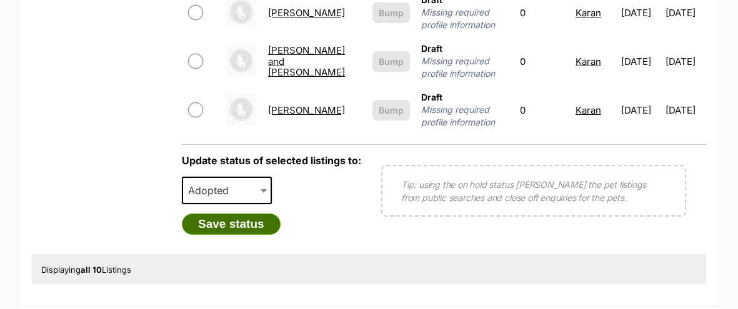
click at [231, 216] on button "Save status" at bounding box center [231, 224] width 99 height 21
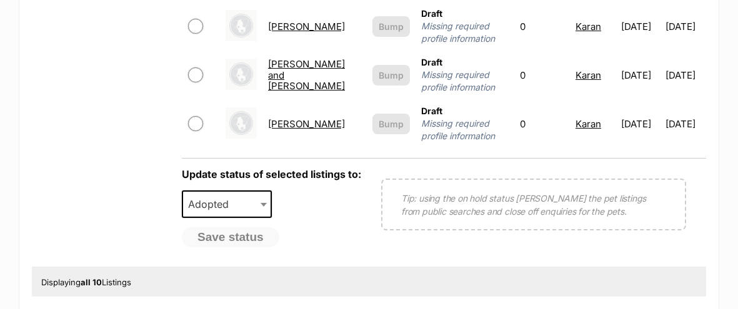
scroll to position [787, 0]
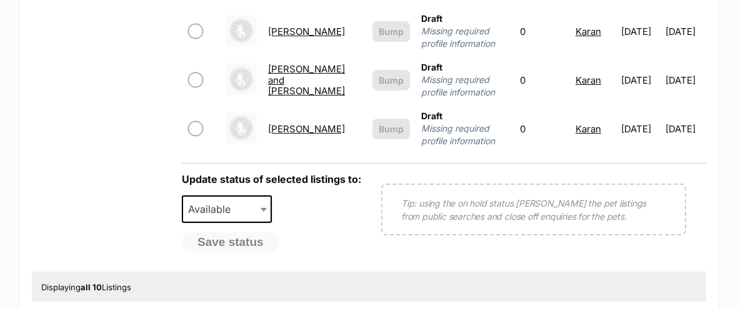
click at [196, 121] on input "checkbox" at bounding box center [195, 128] width 15 height 15
checkbox input "true"
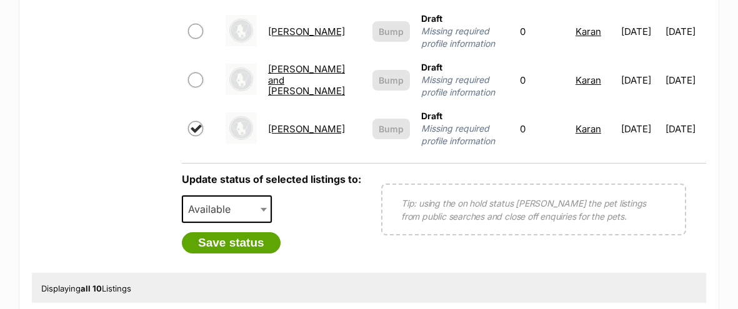
click at [252, 197] on span "Available" at bounding box center [227, 210] width 90 height 28
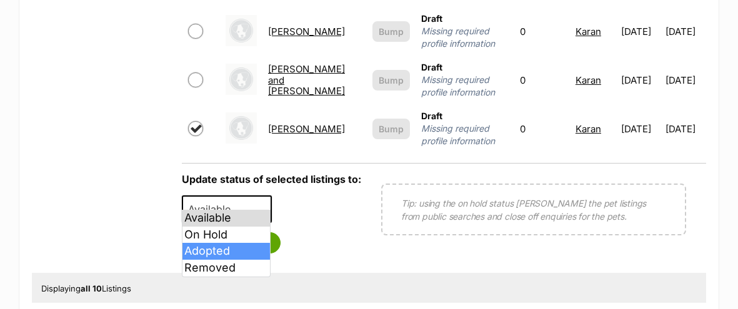
select select "rehomed"
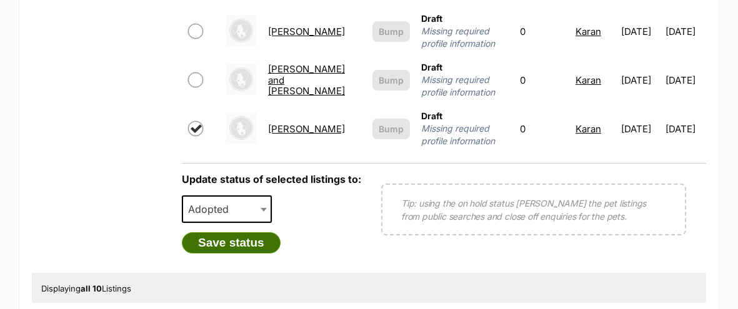
click at [238, 233] on button "Save status" at bounding box center [231, 243] width 99 height 21
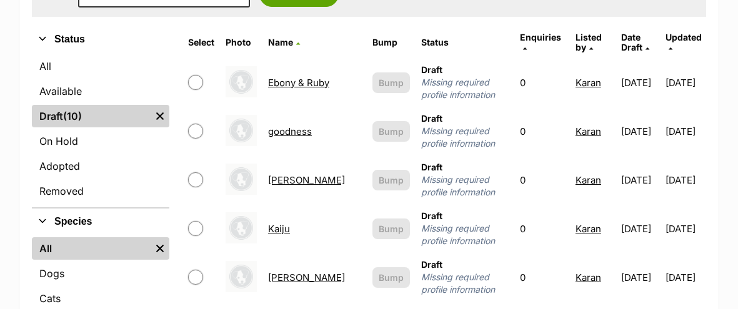
scroll to position [396, 0]
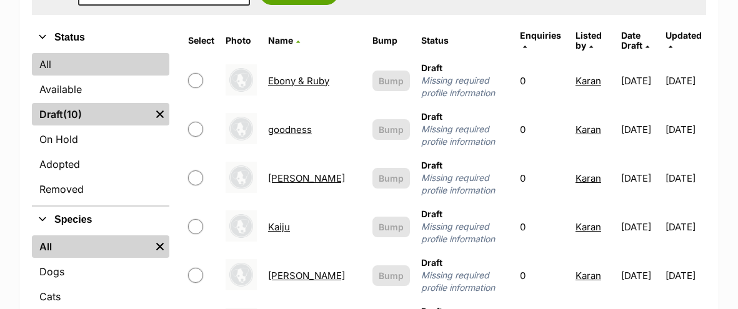
click at [44, 62] on link "All" at bounding box center [101, 64] width 138 height 23
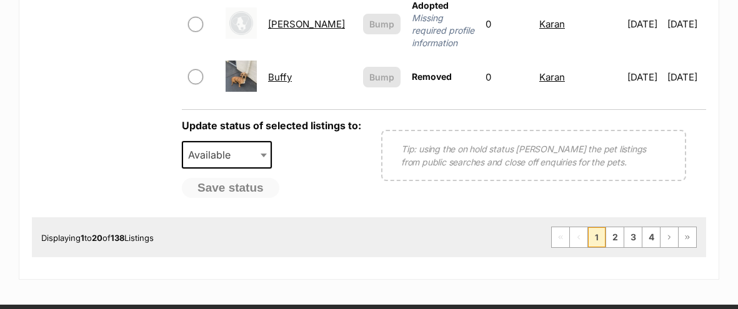
scroll to position [1445, 0]
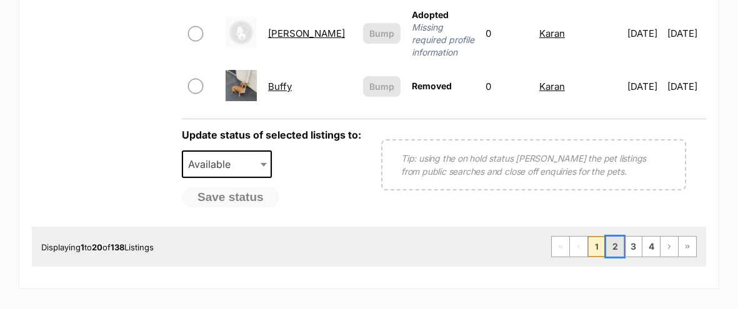
click at [611, 237] on link "2" at bounding box center [615, 247] width 18 height 20
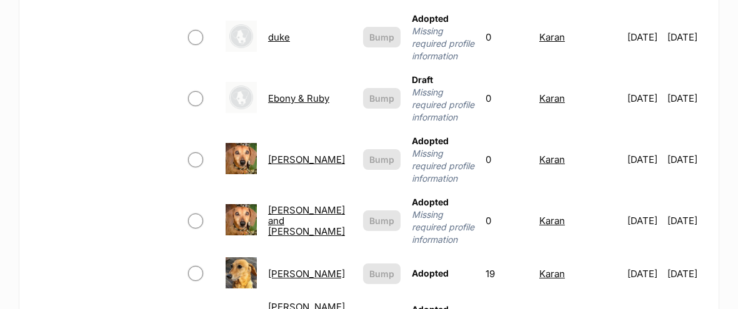
scroll to position [1222, 0]
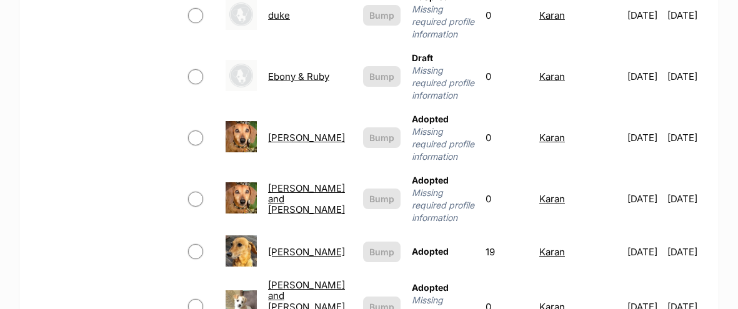
scroll to position [1229, 0]
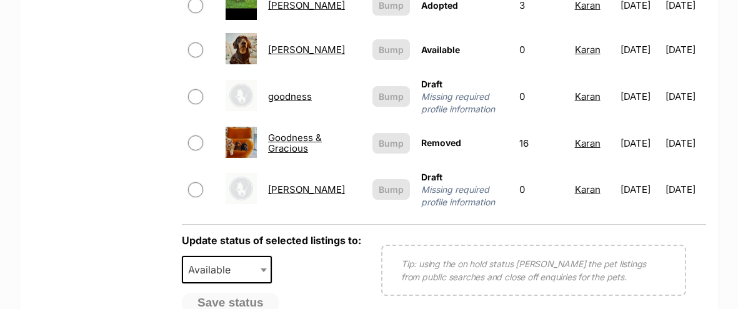
scroll to position [1192, 0]
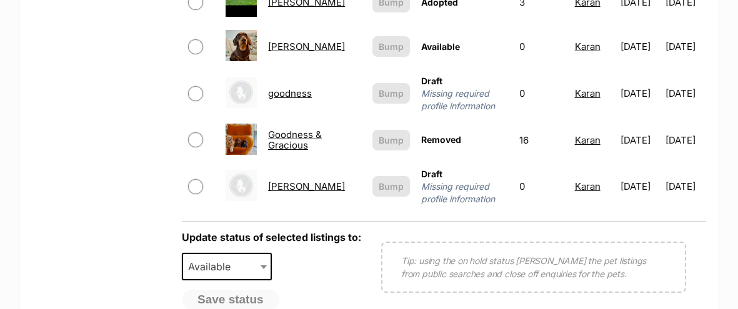
click at [191, 86] on input "checkbox" at bounding box center [195, 93] width 15 height 15
checkbox input "true"
click at [240, 258] on span "Available" at bounding box center [213, 267] width 60 height 18
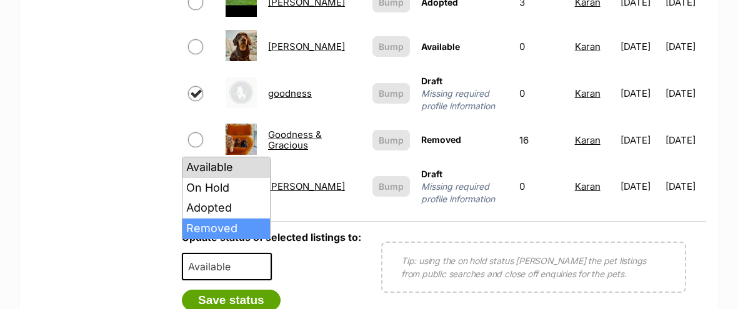
select select "removed"
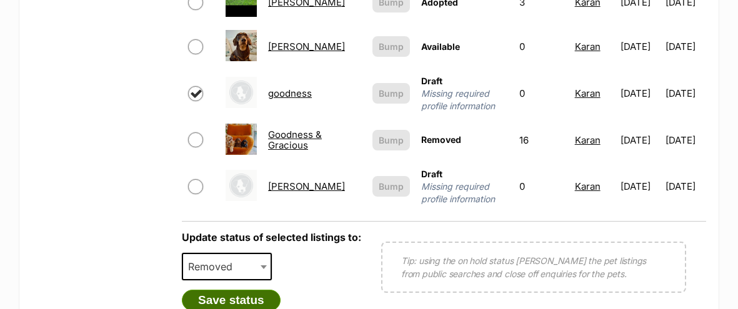
click at [241, 290] on button "Save status" at bounding box center [231, 300] width 99 height 21
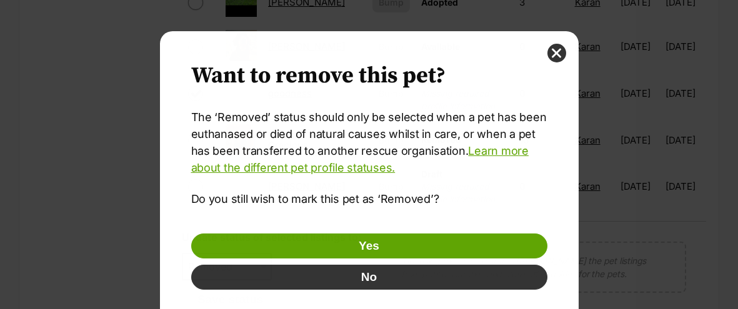
scroll to position [0, 0]
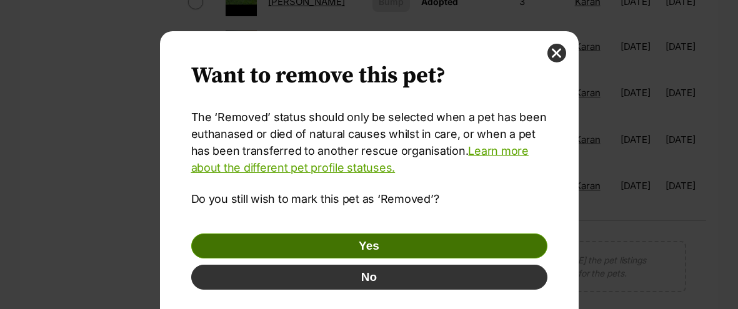
click at [293, 244] on button "Yes" at bounding box center [369, 246] width 356 height 25
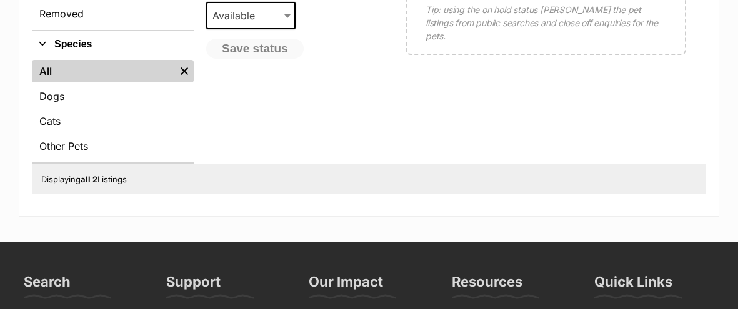
scroll to position [323, 0]
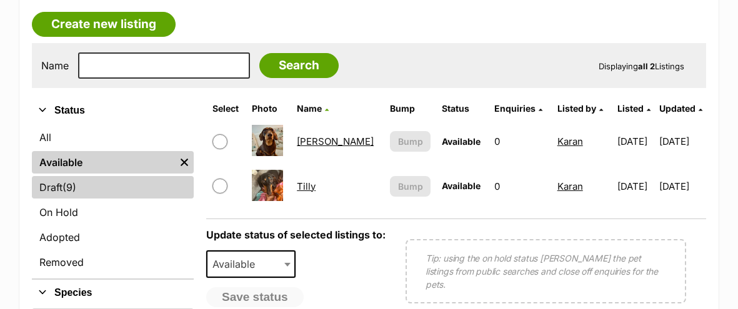
click at [62, 185] on link "Draft (9) Items" at bounding box center [113, 187] width 162 height 23
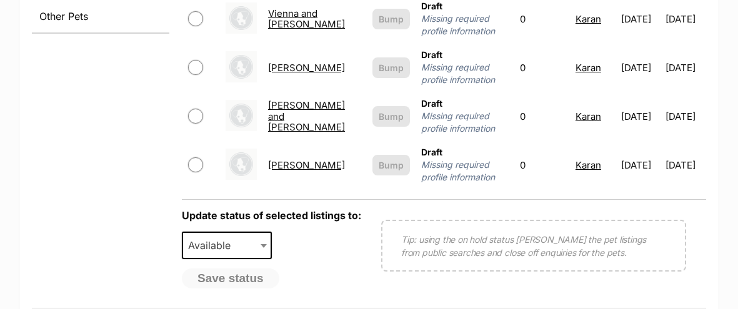
scroll to position [710, 0]
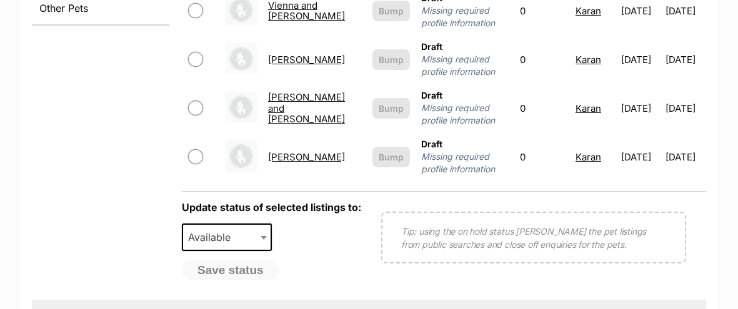
click at [194, 149] on input "checkbox" at bounding box center [195, 156] width 15 height 15
checkbox input "true"
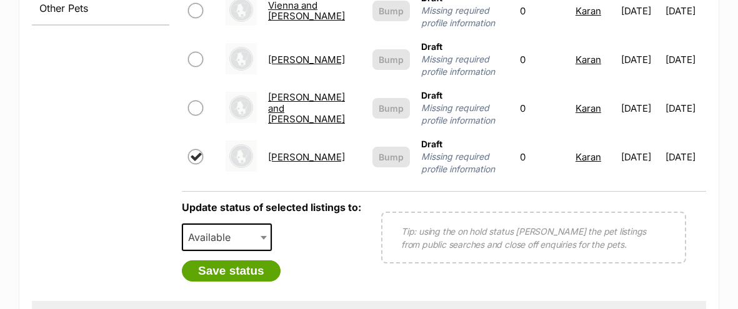
click at [199, 101] on input "checkbox" at bounding box center [195, 108] width 15 height 15
checkbox input "true"
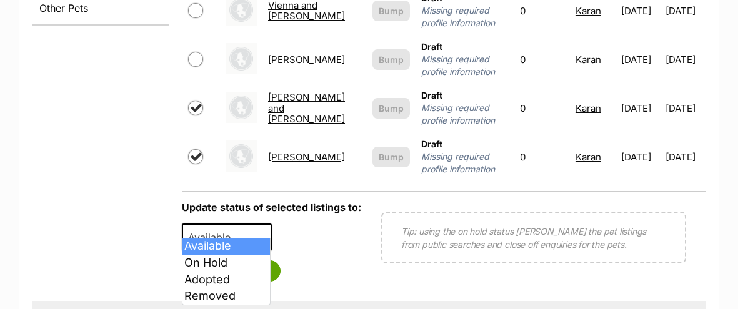
click at [236, 229] on span "Available" at bounding box center [213, 238] width 60 height 18
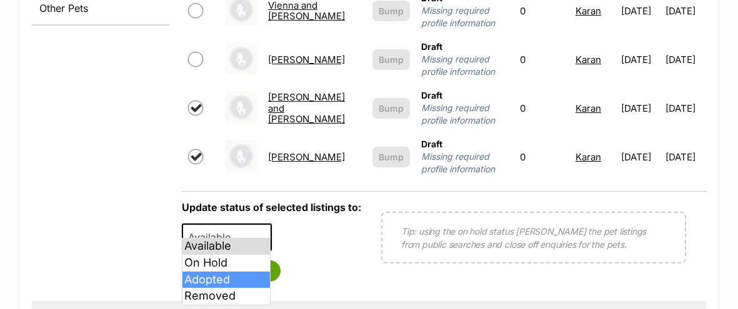
select select "rehomed"
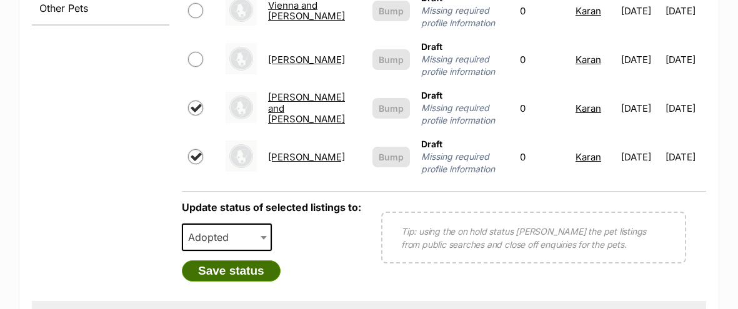
click at [241, 261] on button "Save status" at bounding box center [231, 271] width 99 height 21
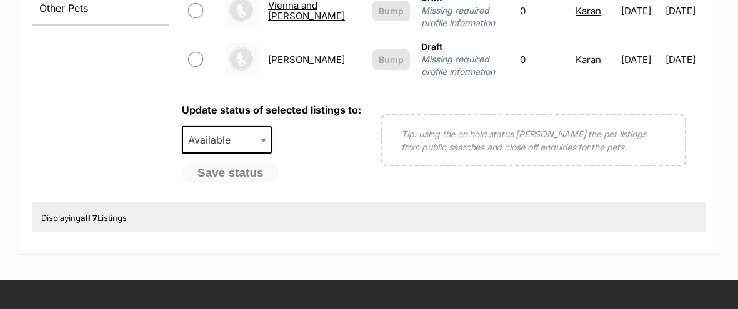
click at [195, 52] on input "checkbox" at bounding box center [195, 59] width 15 height 15
checkbox input "true"
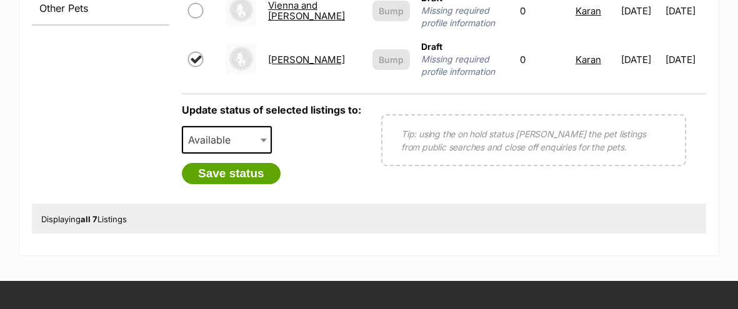
click at [217, 131] on span "Available" at bounding box center [213, 140] width 60 height 18
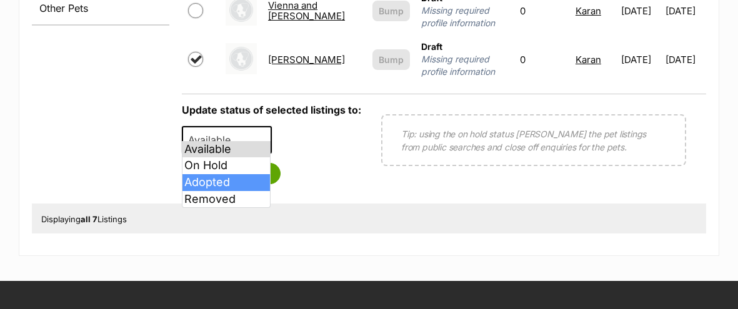
select select "rehomed"
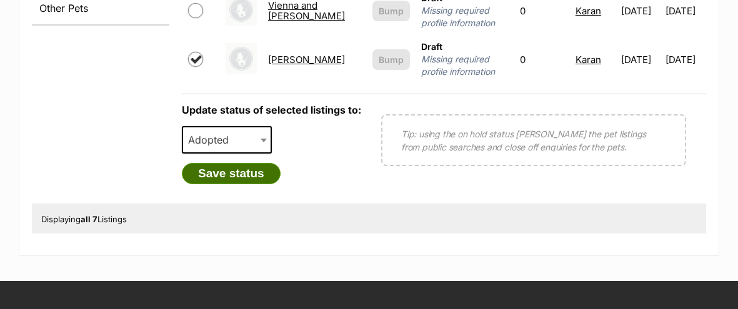
click at [220, 163] on button "Save status" at bounding box center [231, 173] width 99 height 21
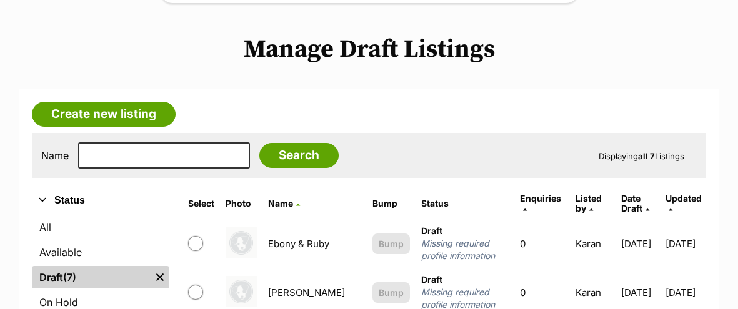
scroll to position [219, 0]
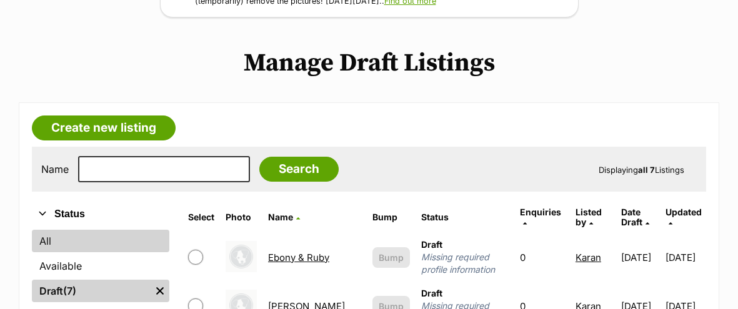
click at [48, 242] on link "All" at bounding box center [101, 241] width 138 height 23
